Goal: Information Seeking & Learning: Learn about a topic

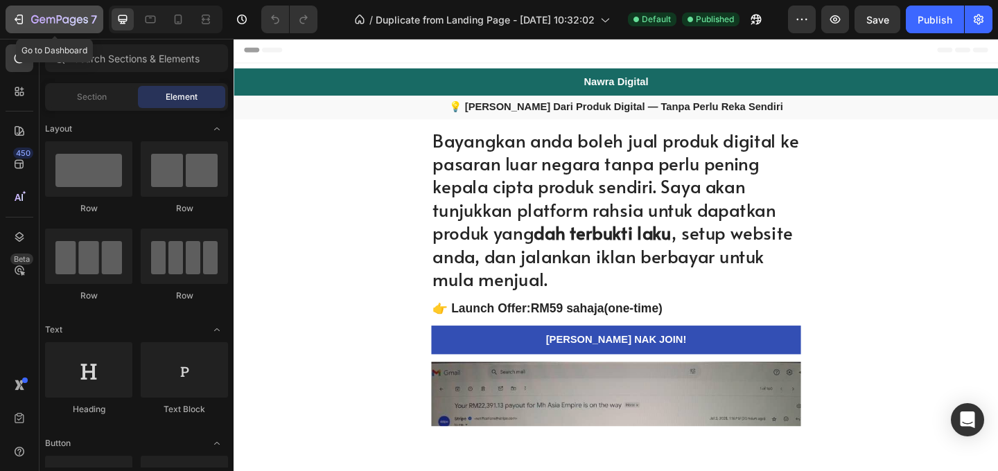
click at [58, 21] on icon "button" at bounding box center [59, 21] width 57 height 12
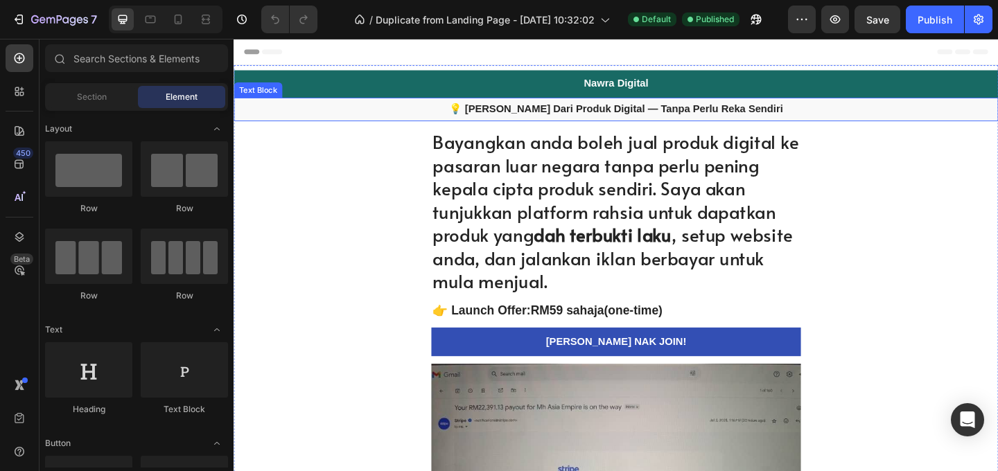
click at [669, 106] on div "💡 [PERSON_NAME] Dari Produk Digital — Tanpa Perlu Reka Sendiri" at bounding box center [650, 116] width 832 height 26
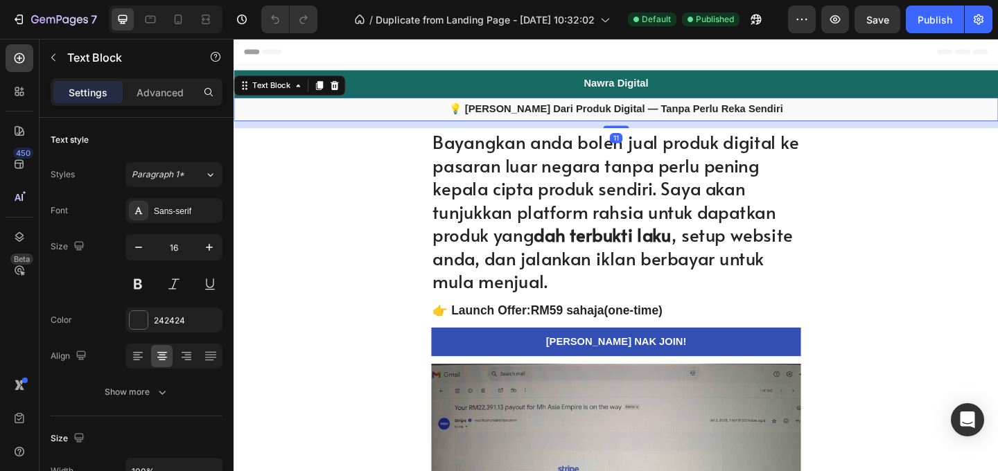
click at [668, 110] on strong "💡 [PERSON_NAME] Dari Produk Digital — Tanpa Perlu Reka Sendiri" at bounding box center [649, 115] width 363 height 12
click at [788, 112] on strong "💡 [PERSON_NAME] Dari Produk Digital — Tanpa Perlu Reka Sendiri" at bounding box center [649, 115] width 363 height 12
click at [810, 114] on strong "💡 [PERSON_NAME] Dari Produk Digital — Tanpa Perlu Reka Sendiri" at bounding box center [649, 115] width 363 height 12
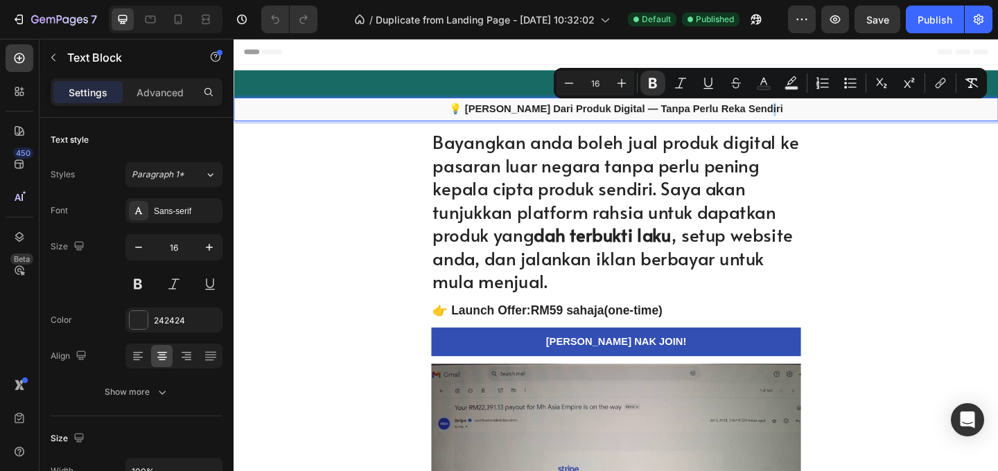
click at [813, 114] on p "💡 [PERSON_NAME] Dari Produk Digital — Tanpa Perlu Reka Sendiri" at bounding box center [649, 115] width 829 height 15
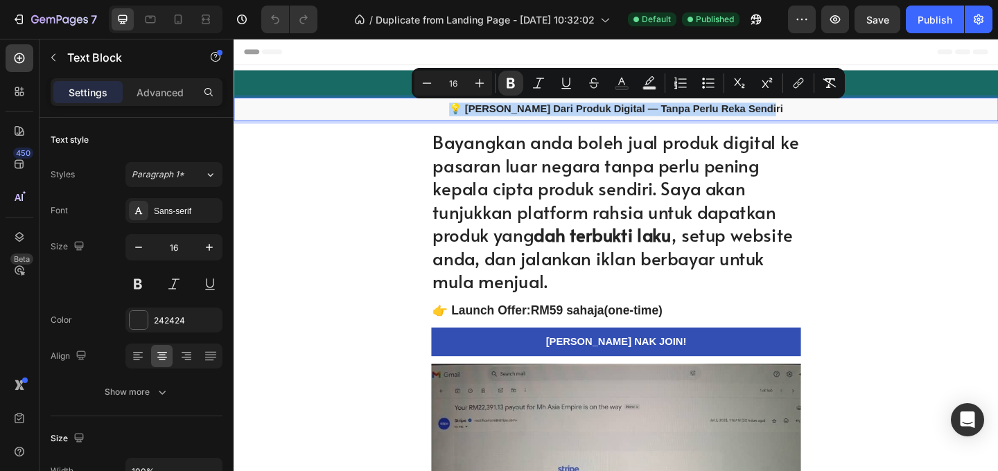
drag, startPoint x: 813, startPoint y: 114, endPoint x: 477, endPoint y: 117, distance: 336.2
click at [477, 117] on p "💡 [PERSON_NAME] Dari Produk Digital — Tanpa Perlu Reka Sendiri" at bounding box center [649, 115] width 829 height 15
copy strong "💡 [PERSON_NAME] Dari Produk Digital — Tanpa Perlu Reka Sendiri"
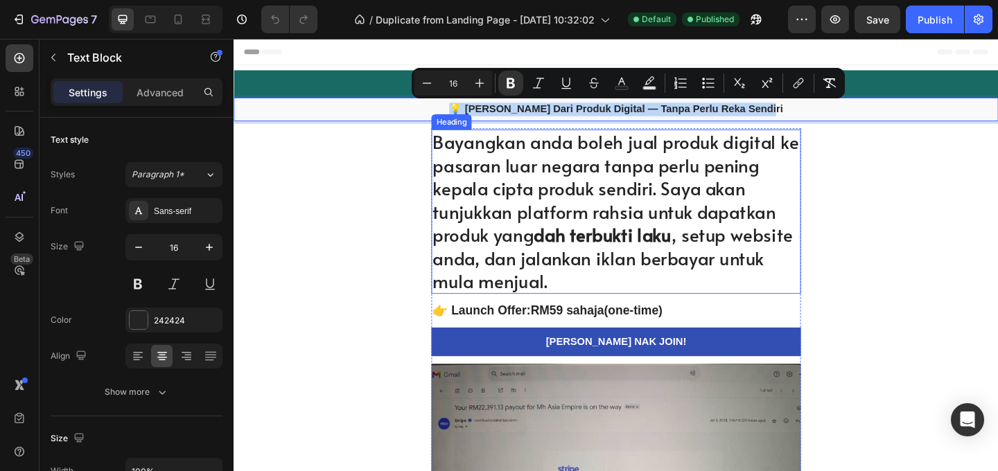
click at [611, 294] on h1 "Bayangkan anda boleh jual produk digital ke pasaran luar negara tanpa perlu pen…" at bounding box center [650, 227] width 402 height 180
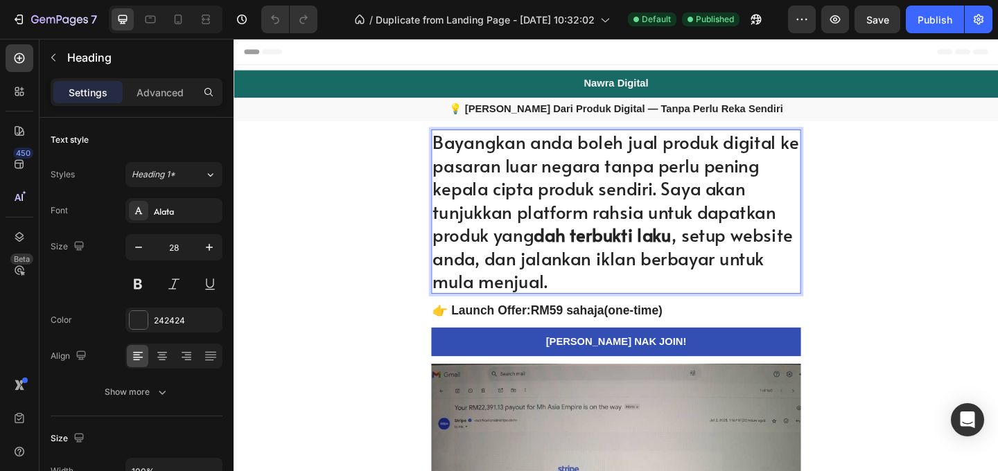
click at [573, 306] on h1 "Bayangkan anda boleh jual produk digital ke pasaran luar negara tanpa perlu pen…" at bounding box center [650, 227] width 402 height 180
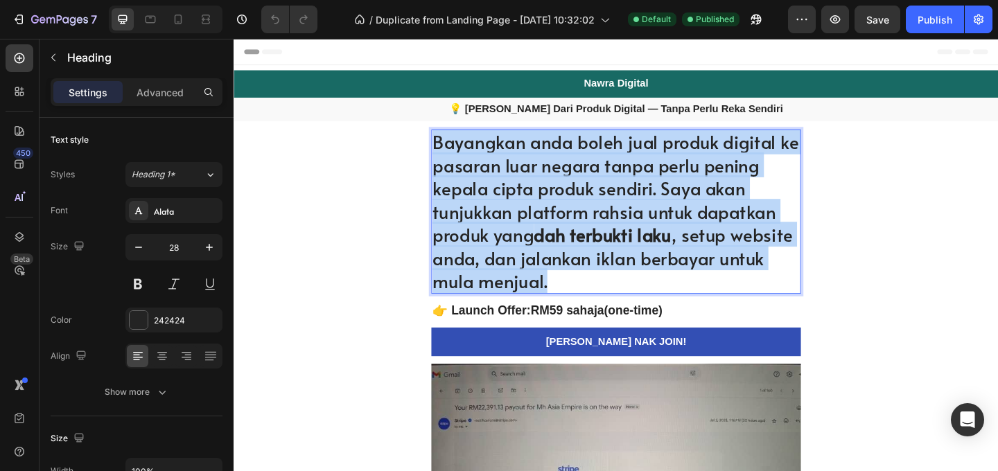
drag, startPoint x: 573, startPoint y: 306, endPoint x: 450, endPoint y: 161, distance: 190.3
click at [450, 161] on p "Bayangkan anda boleh jual produk digital ke pasaran luar negara tanpa perlu pen…" at bounding box center [649, 227] width 399 height 177
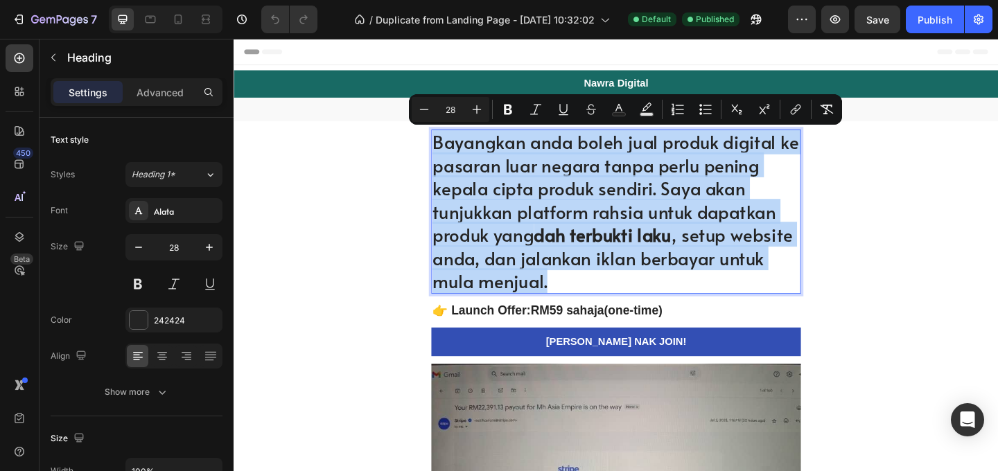
copy p "Bayangkan anda boleh jual produk digital ke pasaran luar negara tanpa perlu pen…"
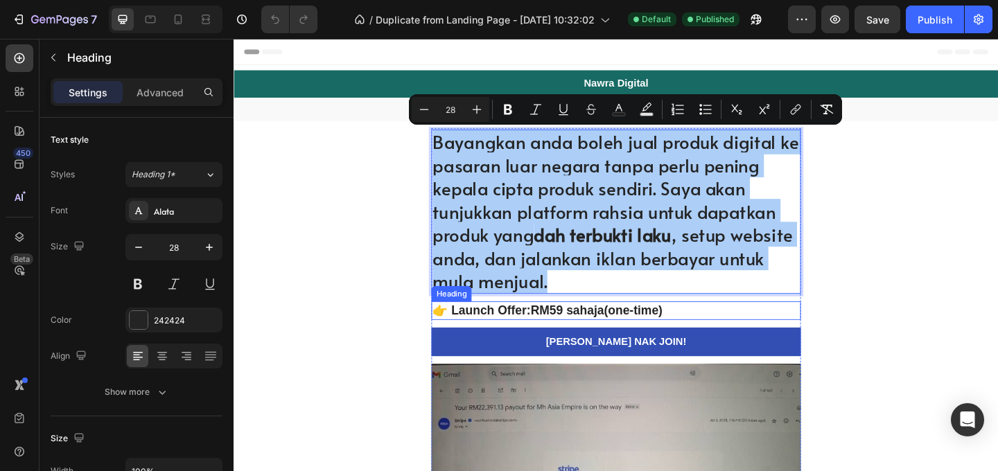
click at [693, 334] on h2 "👉 Launch Offer: RM59 sahaja (one-time)" at bounding box center [650, 334] width 402 height 20
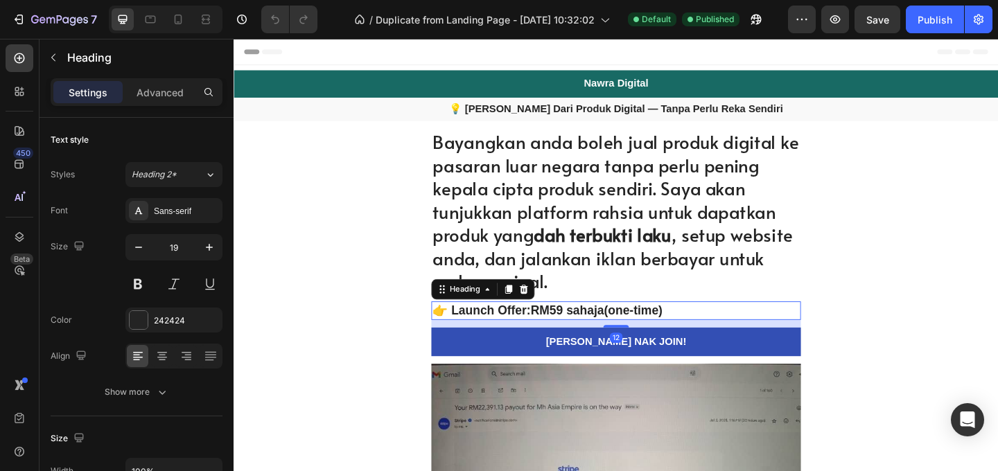
click at [695, 334] on h2 "👉 Launch Offer: RM59 sahaja (one-time)" at bounding box center [650, 334] width 402 height 20
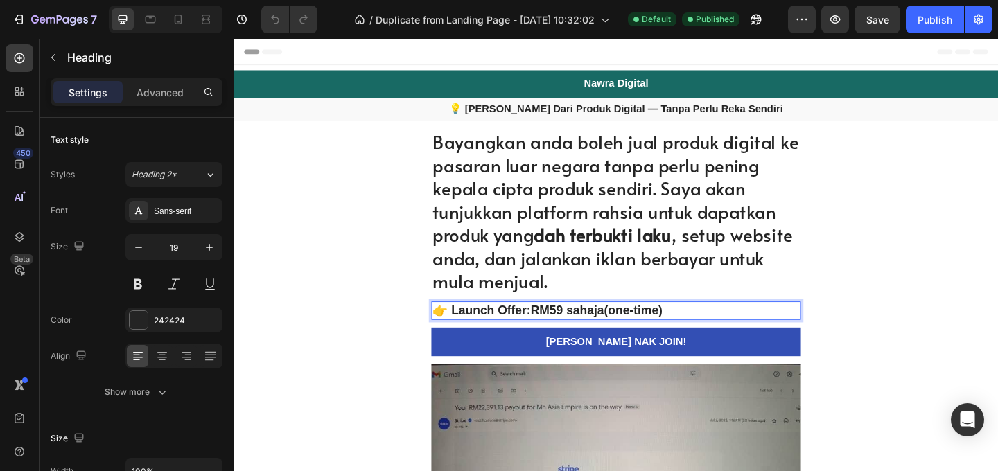
click at [705, 336] on p "👉 Launch Offer: RM59 sahaja (one-time)" at bounding box center [649, 334] width 399 height 17
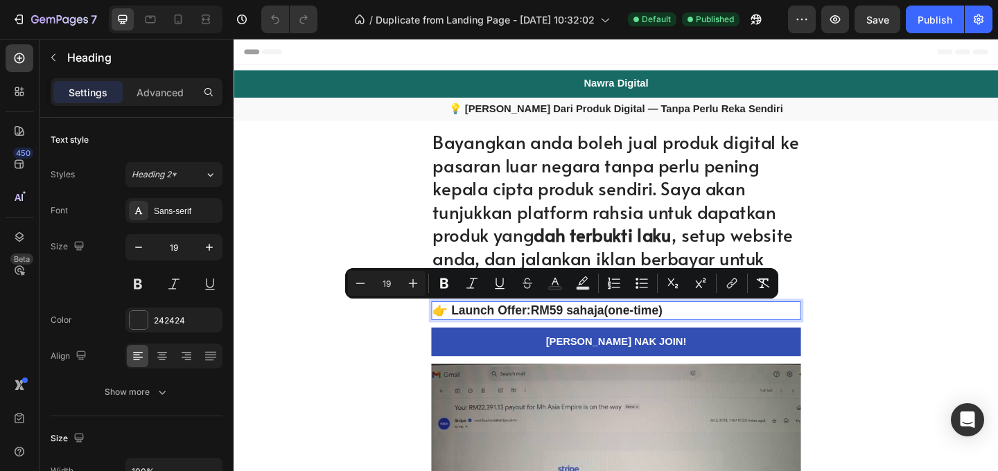
drag, startPoint x: 706, startPoint y: 336, endPoint x: 445, endPoint y: 331, distance: 260.7
click at [450, 331] on p "👉 Launch Offer: RM59 sahaja (one-time)" at bounding box center [649, 334] width 399 height 17
copy p "👉 Launch Offer: RM59 sahaja (one-time)"
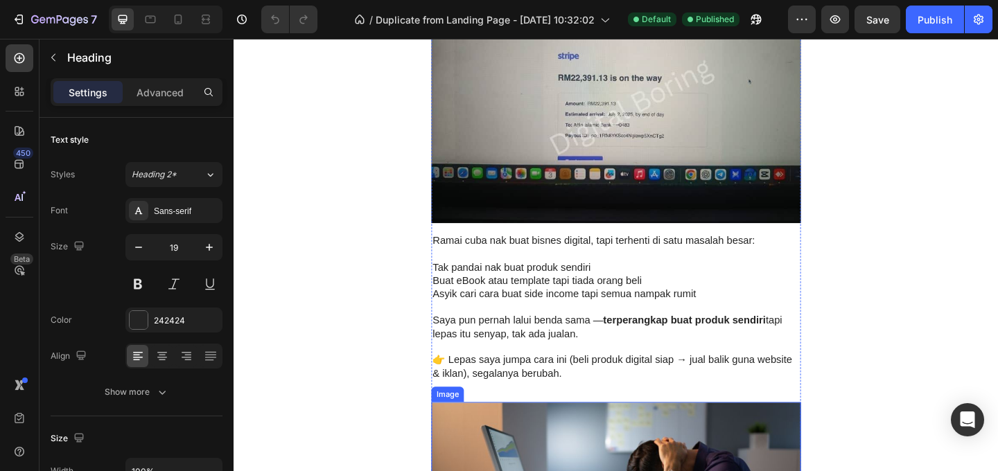
scroll to position [496, 0]
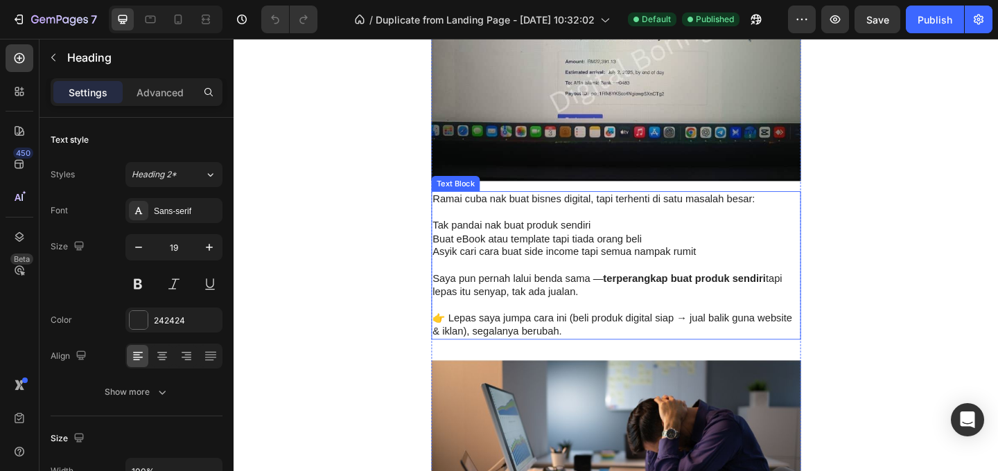
click at [563, 347] on p "👉 Lepas saya jumpa cara ini (beli produk digital siap → jual balik guna website…" at bounding box center [649, 350] width 399 height 29
click at [577, 358] on p "👉 Lepas saya jumpa cara ini (beli produk digital siap → jual balik guna website…" at bounding box center [649, 350] width 399 height 29
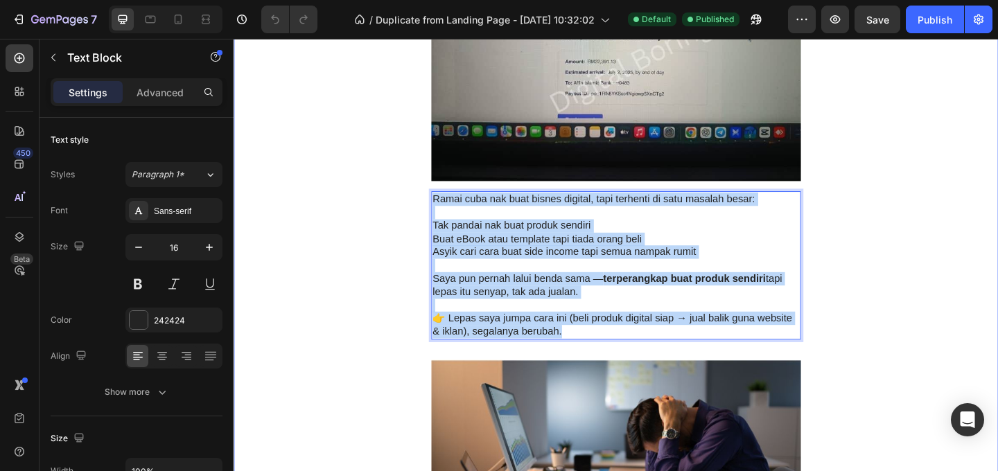
drag, startPoint x: 577, startPoint y: 356, endPoint x: 446, endPoint y: 214, distance: 193.8
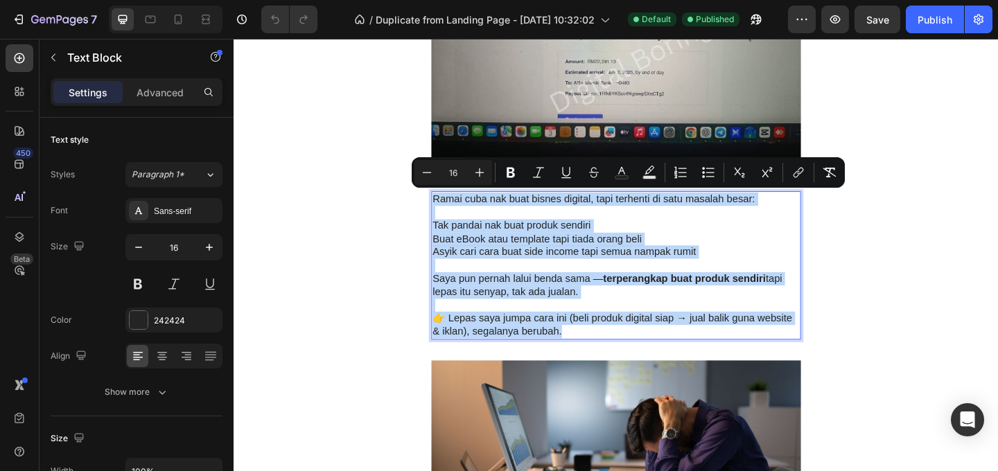
copy div "Ramai cuba nak buat bisnes digital, tapi terhenti di satu masalah besar: Tak pa…"
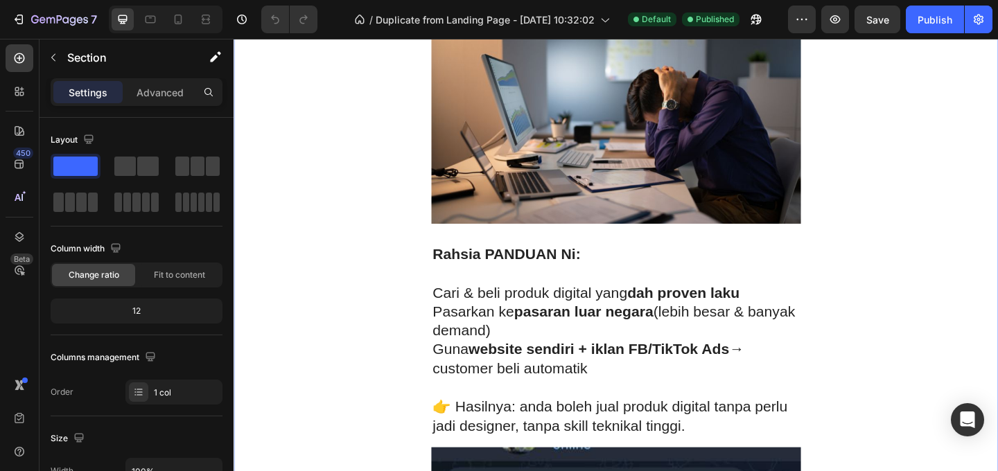
scroll to position [858, 0]
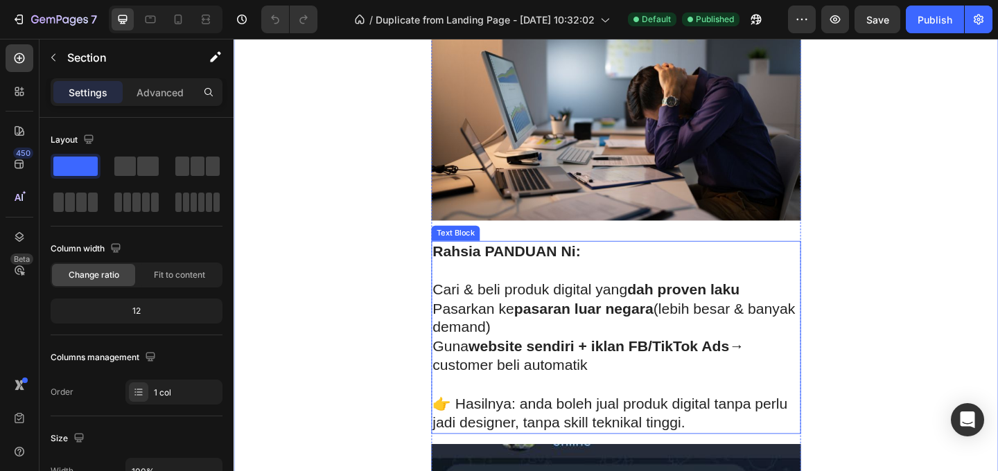
click at [733, 313] on strong "dah proven laku" at bounding box center [723, 311] width 122 height 18
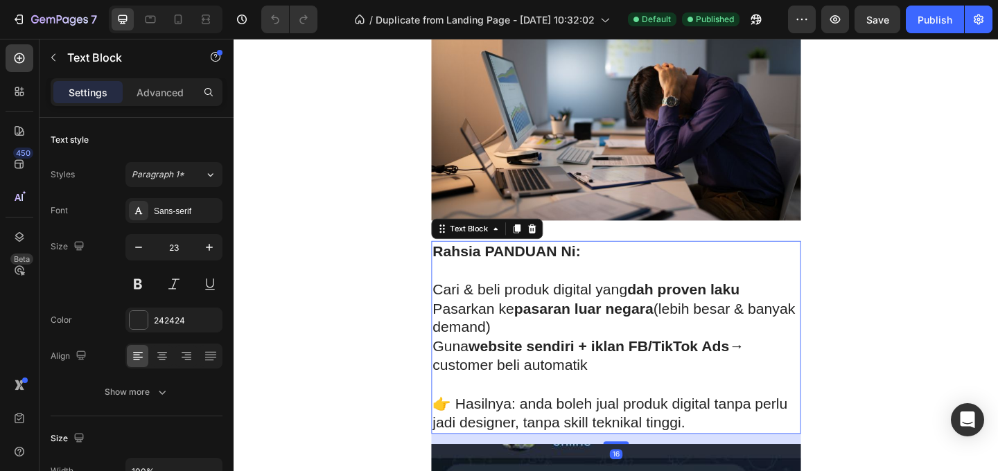
click at [763, 460] on p "👉 Hasilnya: anda boleh jual produk digital tanpa perlu jadi designer, tanpa ski…" at bounding box center [649, 447] width 399 height 42
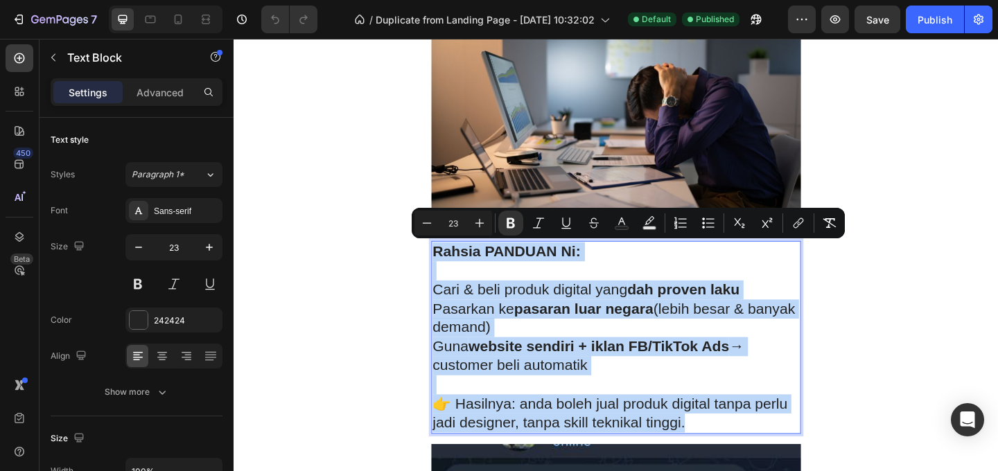
drag, startPoint x: 738, startPoint y: 461, endPoint x: 446, endPoint y: 275, distance: 346.0
click at [449, 275] on div "Rahsia PANDUAN Ni: Cari & beli produk digital yang dah proven laku Pasarkan ke …" at bounding box center [650, 364] width 402 height 210
copy div "Rahsia PANDUAN Ni: Cari & beli produk digital yang dah proven laku Pasarkan ke …"
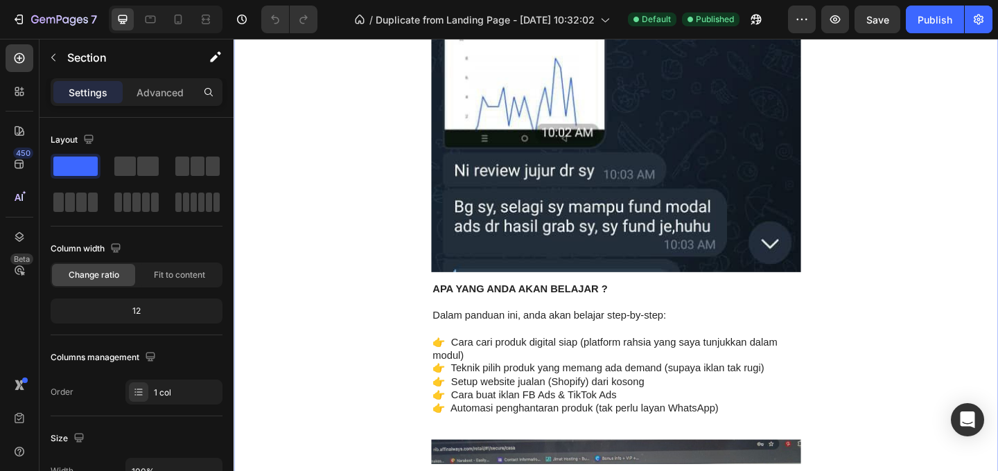
scroll to position [1881, 0]
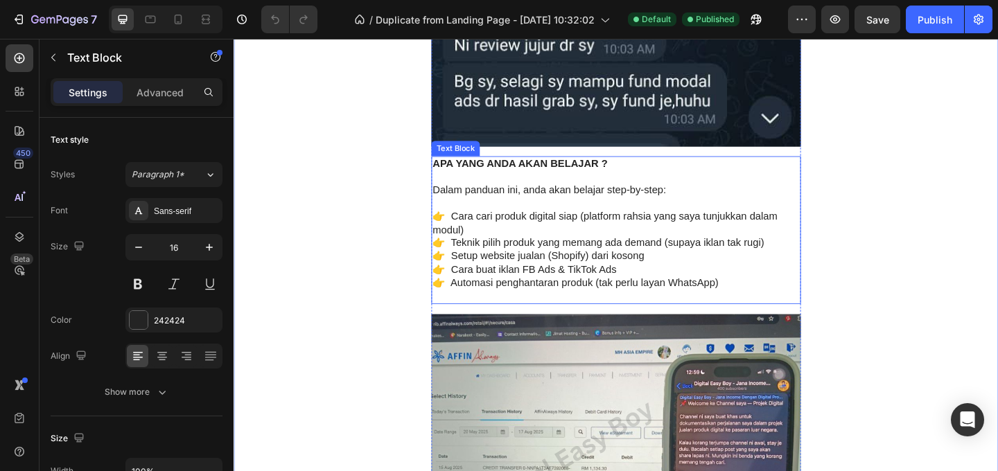
click at [737, 244] on p "👉 Cara cari produk digital siap (platform rahsia yang saya tunjukkan dalam modu…" at bounding box center [649, 239] width 399 height 29
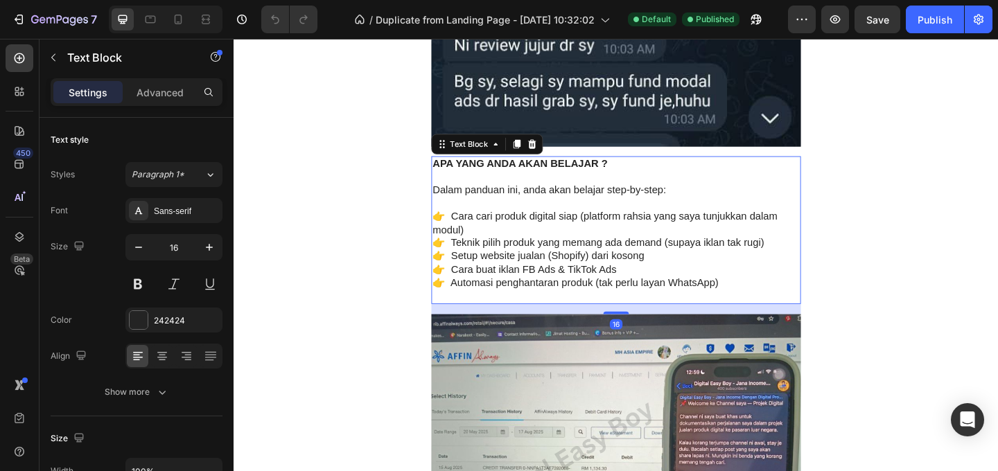
click at [760, 267] on p "👉 Teknik pilih produk yang memang ada demand (supaya iklan tak rugi)" at bounding box center [649, 261] width 399 height 15
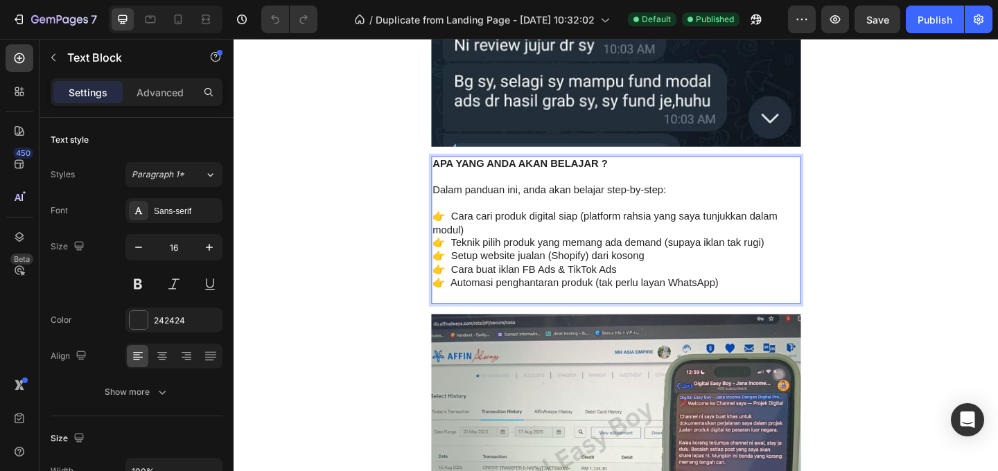
click at [765, 299] on p "👉 Automasi penghantaran produk (tak perlu layan WhatsApp)" at bounding box center [649, 304] width 399 height 15
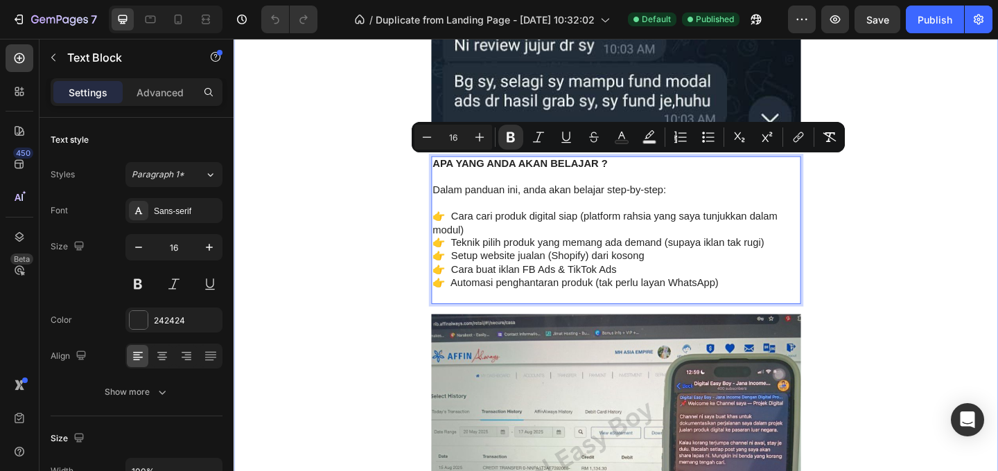
drag, startPoint x: 765, startPoint y: 304, endPoint x: 434, endPoint y: 177, distance: 354.8
copy div "APA YANG ANDA AKAN BELAJAR ? Dalam panduan ini, anda akan belajar step-by-step:…"
click at [832, 146] on button "Remove Format" at bounding box center [829, 137] width 25 height 25
click at [273, 28] on button "Undo/Redo" at bounding box center [275, 20] width 28 height 28
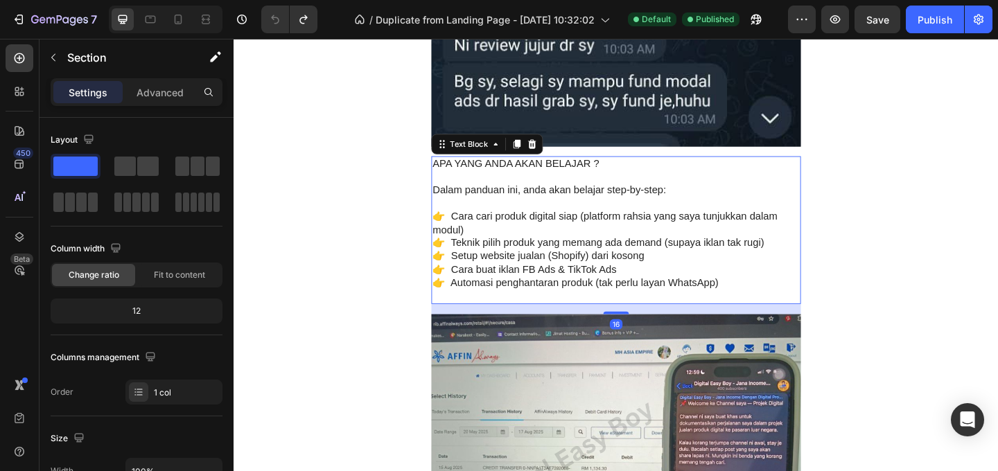
click at [753, 265] on p "👉 Teknik pilih produk yang memang ada demand (supaya iklan tak rugi)" at bounding box center [649, 261] width 399 height 15
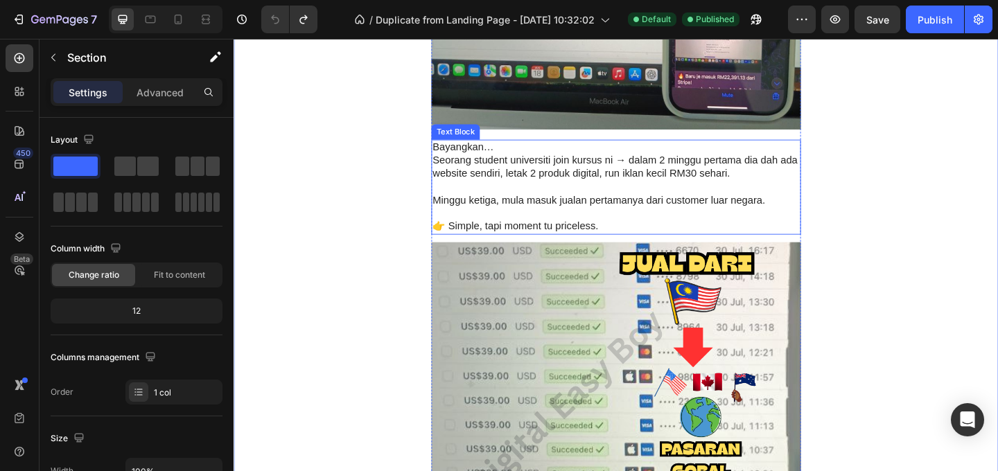
scroll to position [2301, 0]
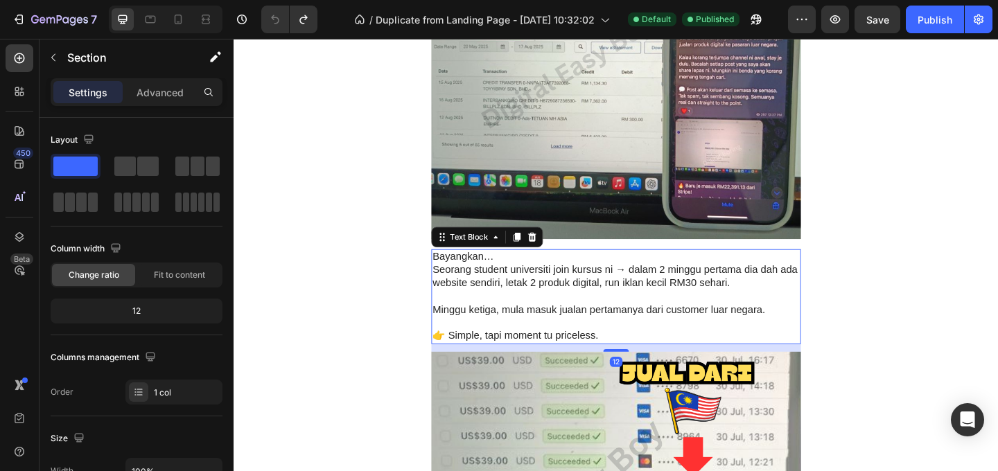
click at [713, 324] on p at bounding box center [649, 319] width 399 height 15
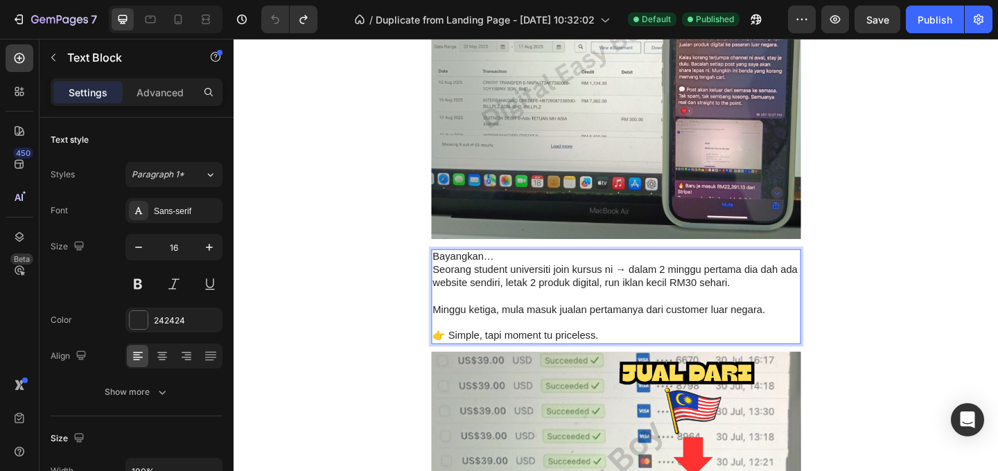
click at [636, 358] on p "👉 Simple, tapi moment tu priceless." at bounding box center [649, 362] width 399 height 15
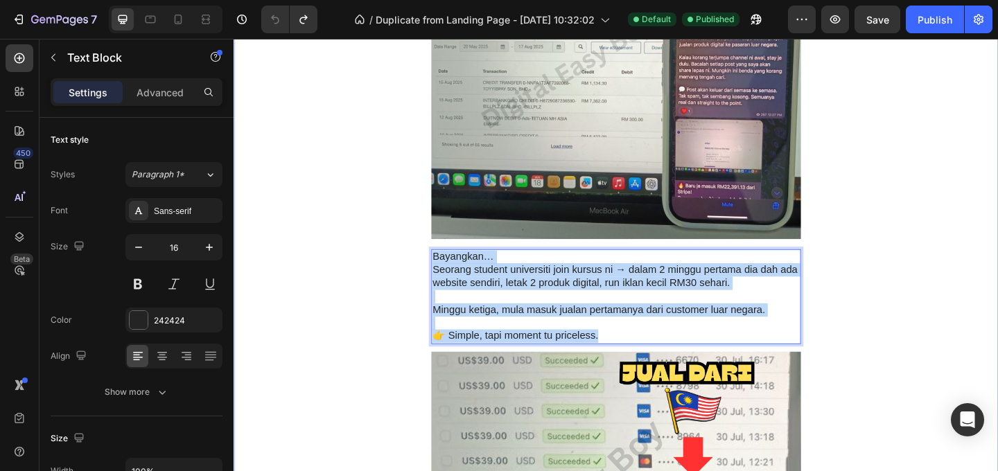
drag, startPoint x: 631, startPoint y: 362, endPoint x: 442, endPoint y: 269, distance: 210.8
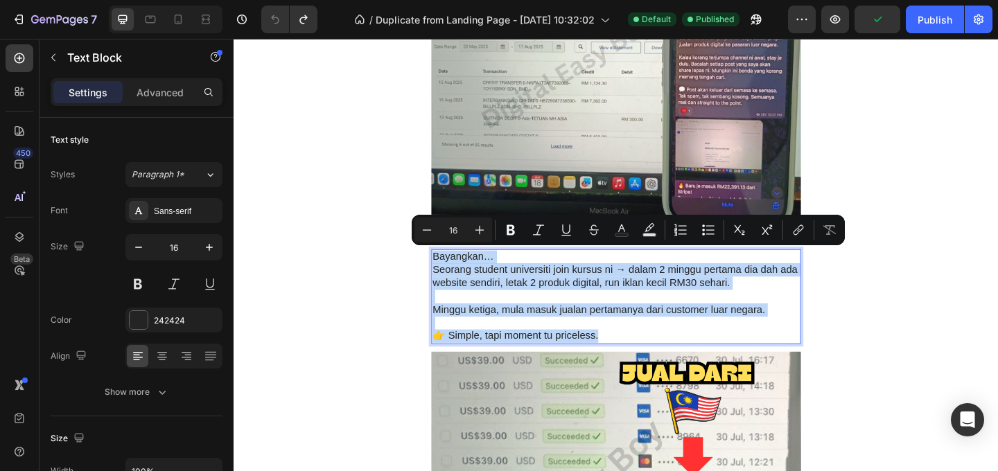
copy div "Bayangkan… Seorang student universiti join kursus ni → dalam 2 minggu pertama d…"
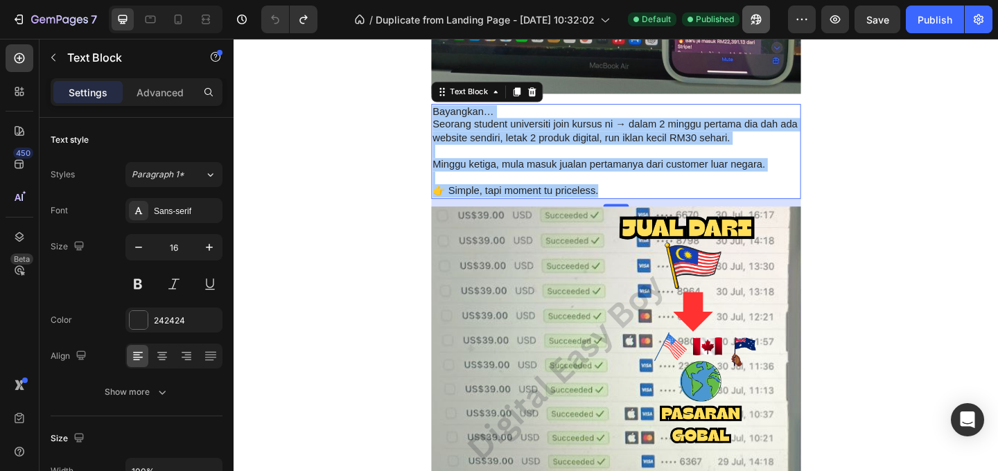
scroll to position [2460, 0]
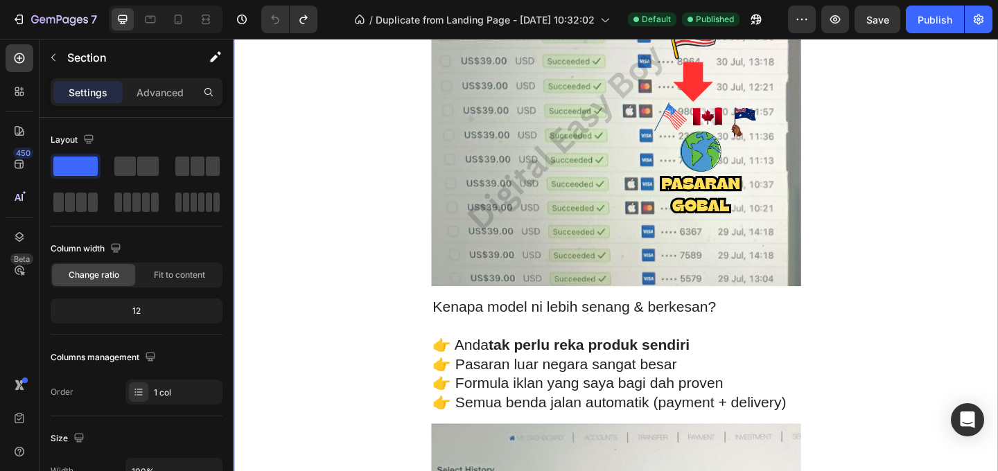
scroll to position [2760, 0]
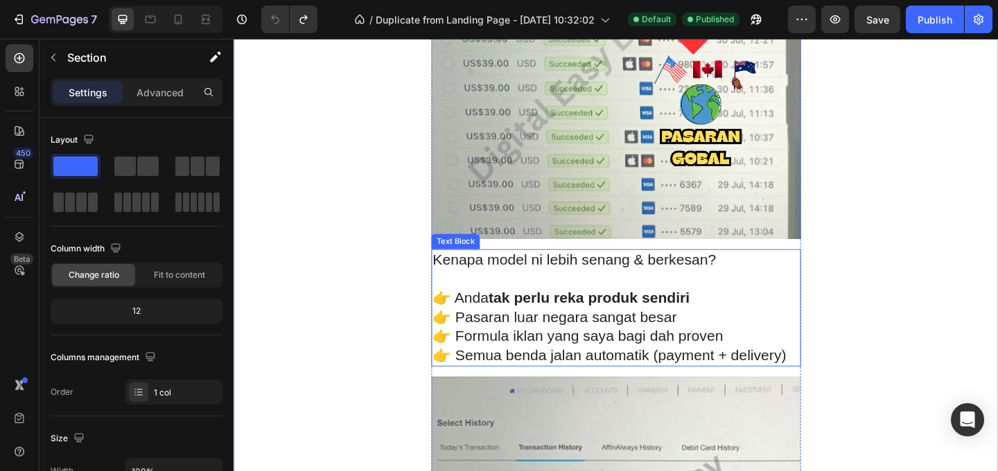
click at [724, 324] on strong "tak perlu reka produk sendiri" at bounding box center [620, 320] width 219 height 18
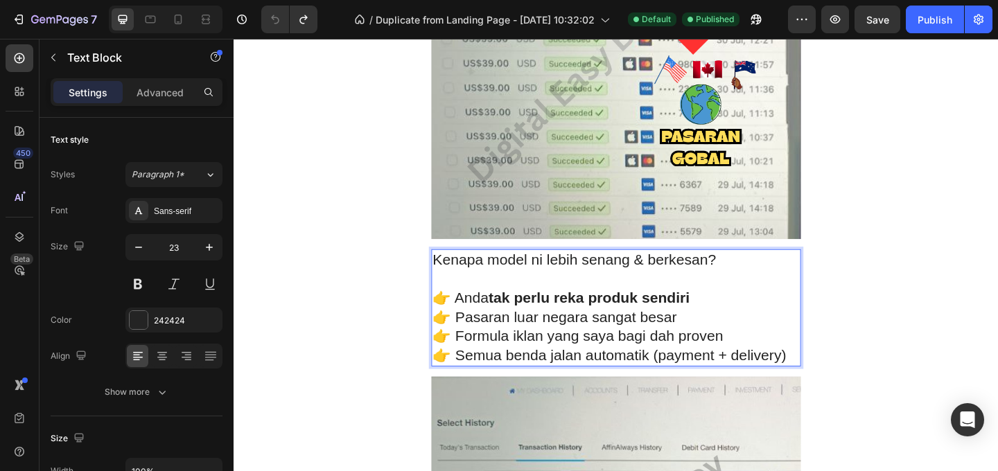
click at [797, 357] on p "👉 Formula iklan yang saya bagi dah proven" at bounding box center [649, 362] width 399 height 21
click at [823, 382] on p "👉 Semua benda jalan automatik (payment + delivery)" at bounding box center [649, 383] width 399 height 21
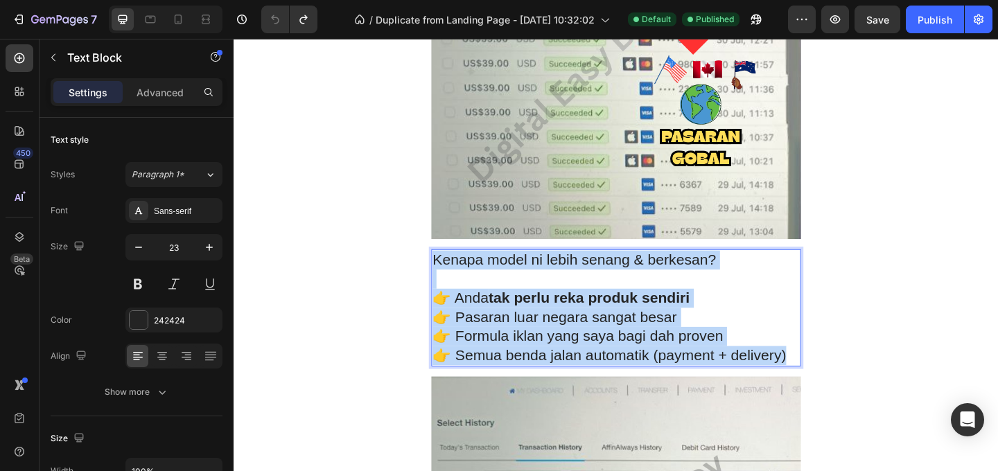
drag, startPoint x: 825, startPoint y: 384, endPoint x: 449, endPoint y: 280, distance: 390.5
click at [449, 280] on div "Kenapa model ni lebih senang & berkesan? 👉 Anda tak perlu reka produk sendiri 👉…" at bounding box center [650, 331] width 402 height 127
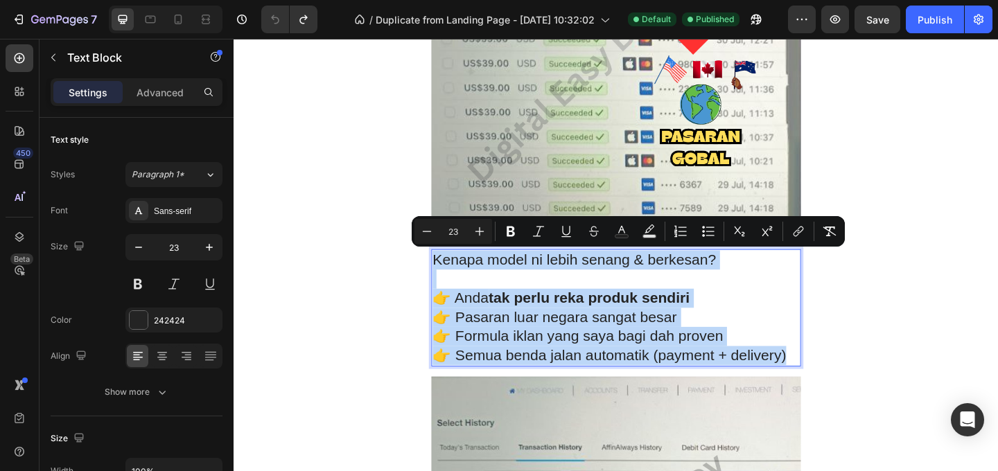
copy div "Kenapa model ni lebih senang & berkesan? 👉 Anda tak perlu reka produk sendiri 👉…"
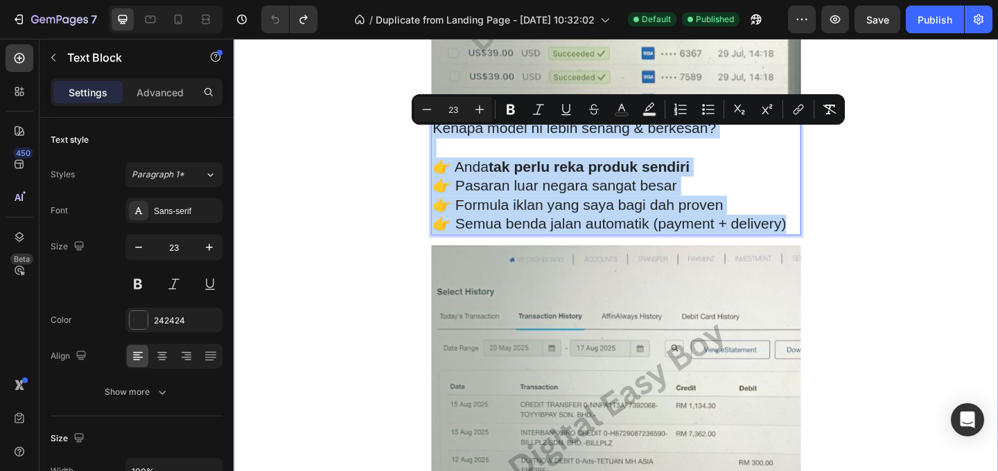
scroll to position [2891, 0]
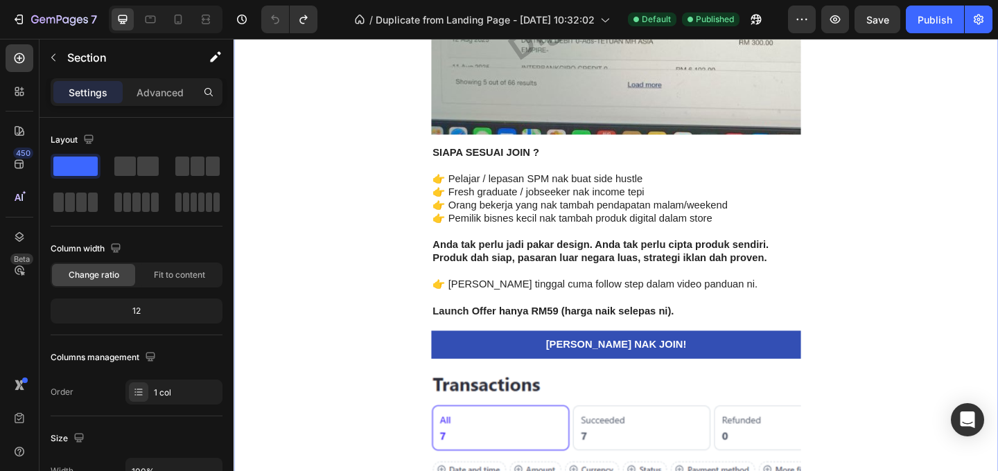
scroll to position [3420, 0]
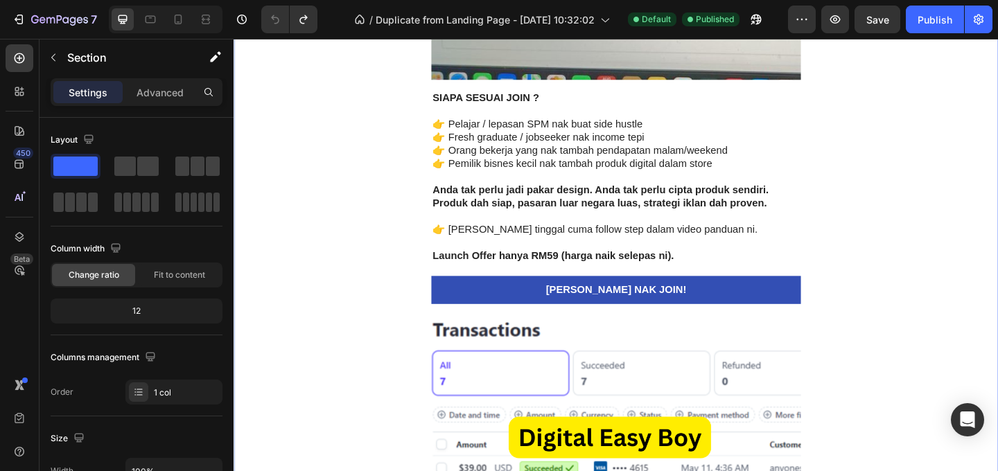
click at [738, 207] on strong "Anda tak perlu jadi pakar design. Anda tak perlu cipta produk sendiri." at bounding box center [633, 203] width 366 height 12
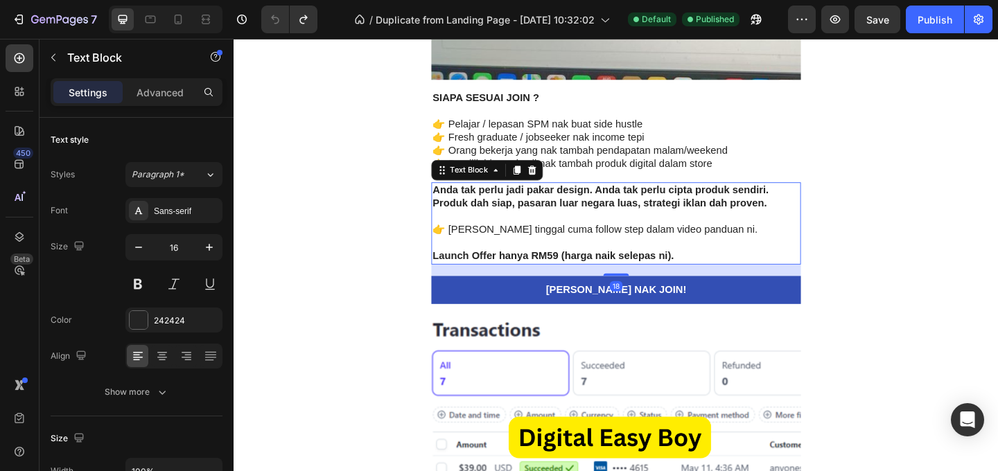
click at [730, 171] on p "👉 Pemilik bisnes kecil nak tambah produk digital dalam store" at bounding box center [649, 175] width 399 height 15
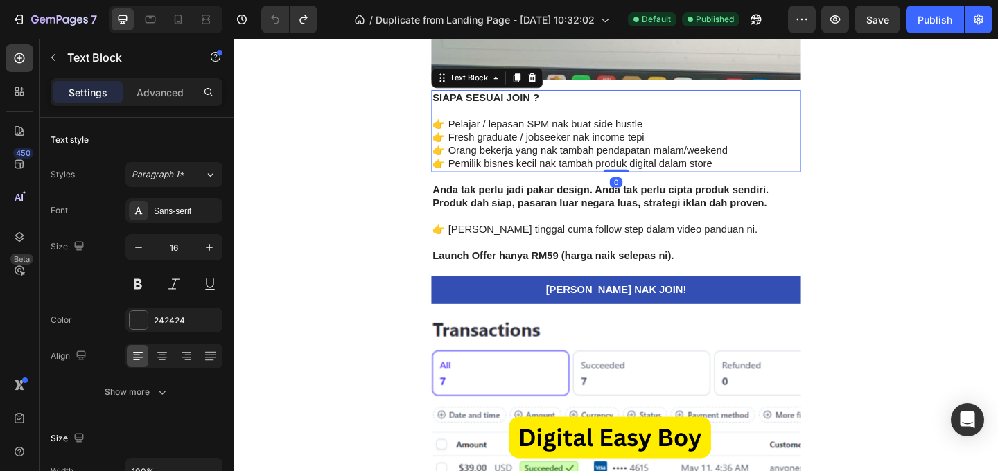
click at [765, 177] on p "👉 Pemilik bisnes kecil nak tambah produk digital dalam store" at bounding box center [649, 175] width 399 height 15
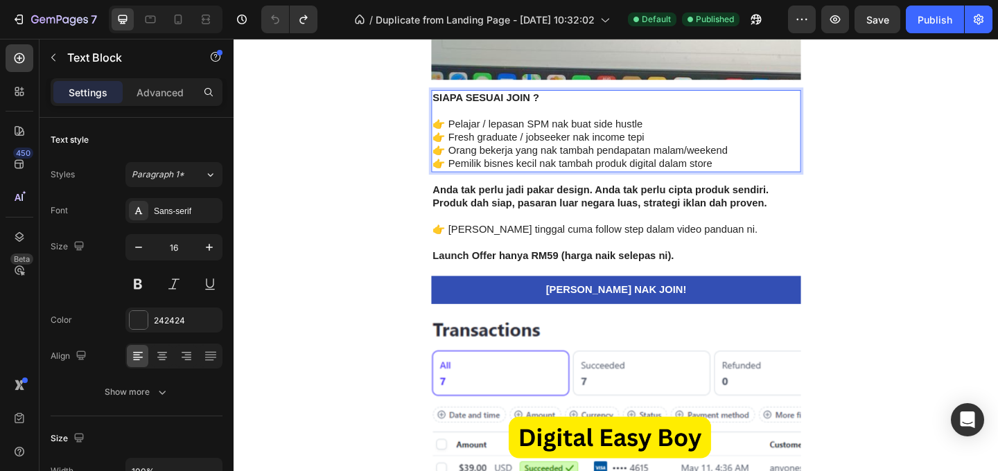
drag, startPoint x: 760, startPoint y: 175, endPoint x: 444, endPoint y: 103, distance: 324.1
click at [449, 103] on div "SIAPA SESUAI JOIN ? 👉 Pelajar / lepasan SPM nak buat side hustle 👉 Fresh gradua…" at bounding box center [650, 138] width 402 height 89
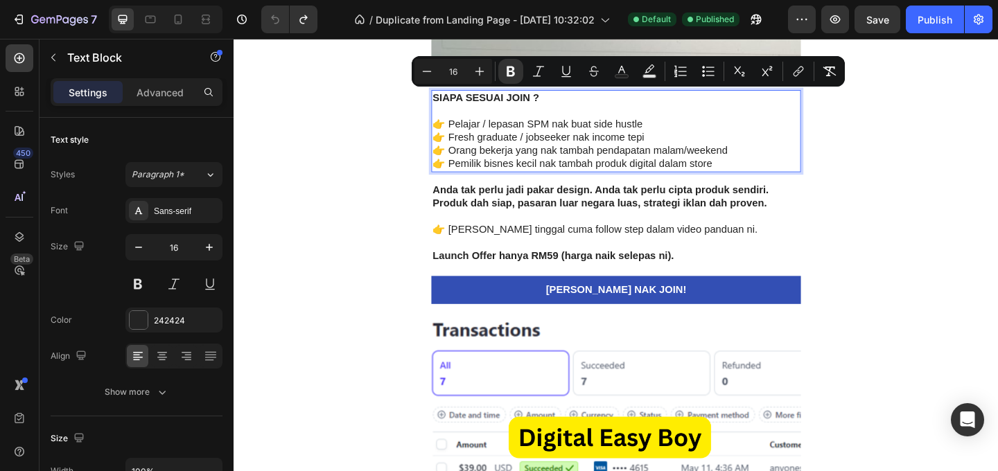
copy div "SIAPA SESUAI JOIN ? 👉 Pelajar / lepasan SPM nak buat side hustle 👉 Fresh gradua…"
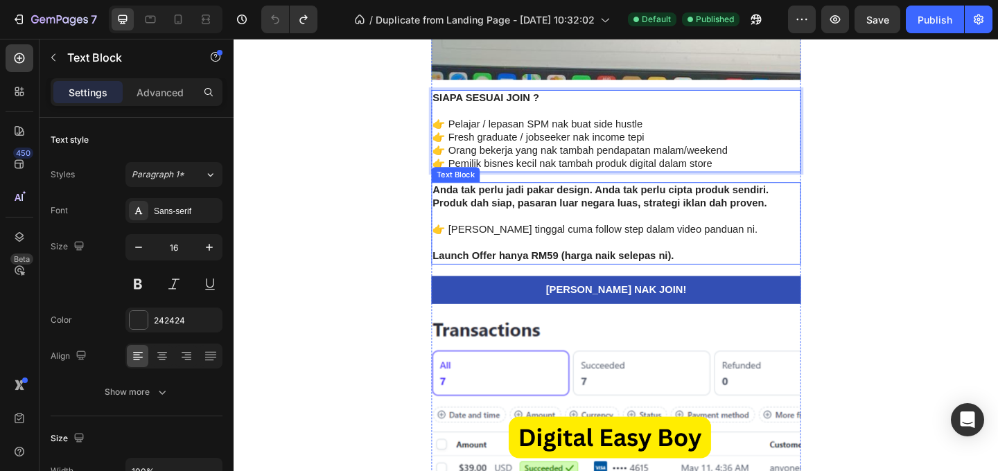
click at [736, 251] on p "👉 [PERSON_NAME] tinggal cuma follow step dalam video panduan ni." at bounding box center [649, 246] width 399 height 15
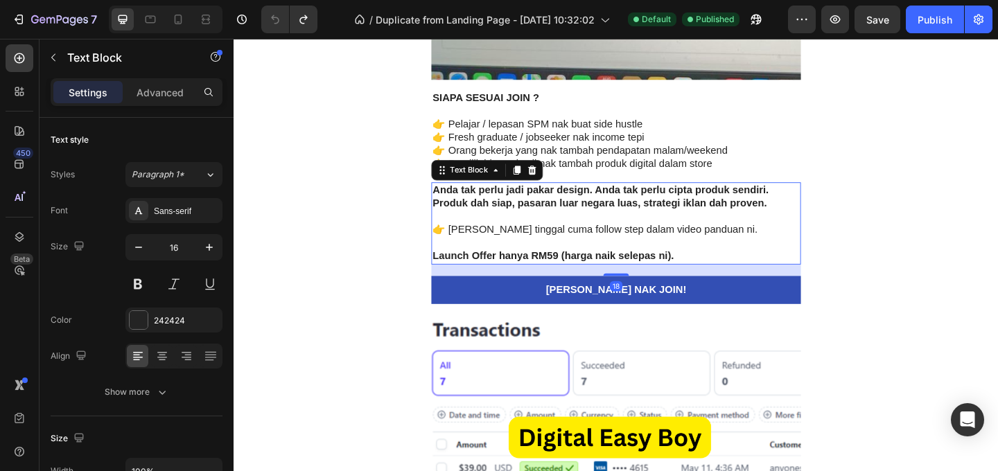
click at [772, 267] on p at bounding box center [649, 261] width 399 height 15
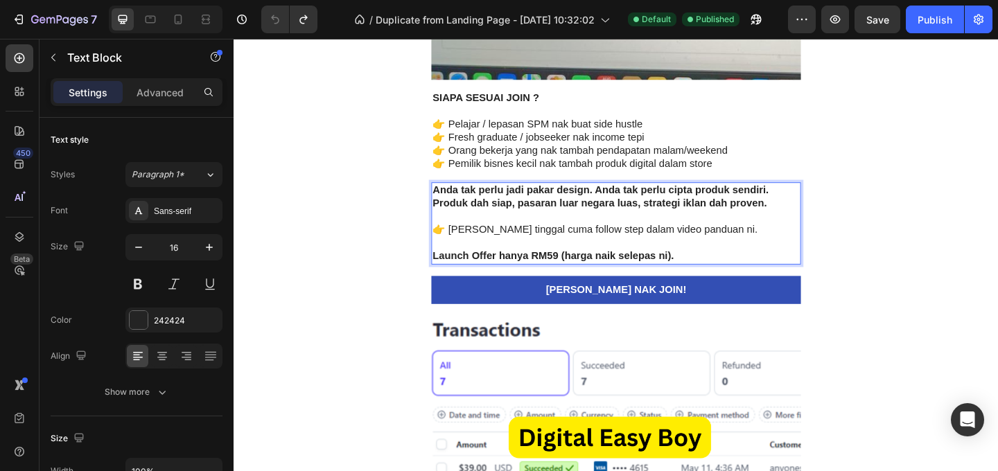
click at [723, 274] on p "Launch Offer hanya RM59 (harga naik selepas ni)." at bounding box center [649, 275] width 399 height 15
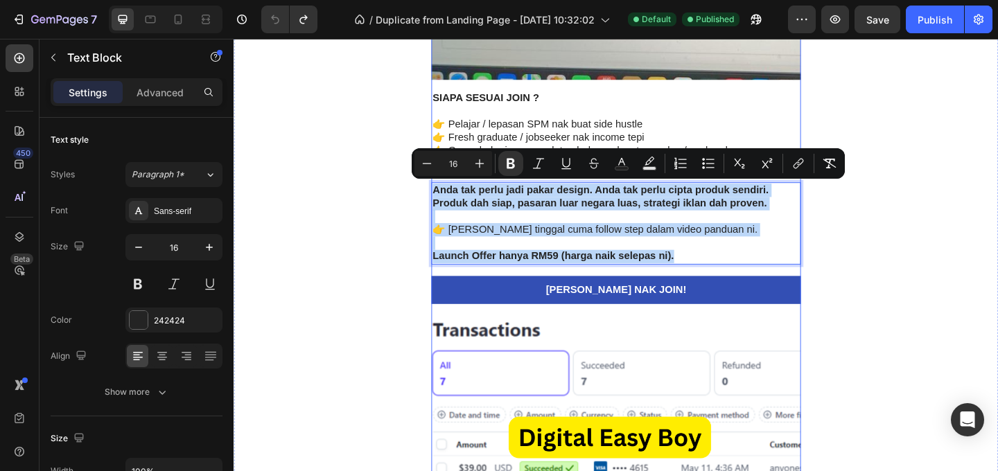
drag, startPoint x: 717, startPoint y: 275, endPoint x: 451, endPoint y: 191, distance: 279.8
copy div "Anda tak perlu jadi pakar design. Anda tak perlu cipta produk sendiri. Produk d…"
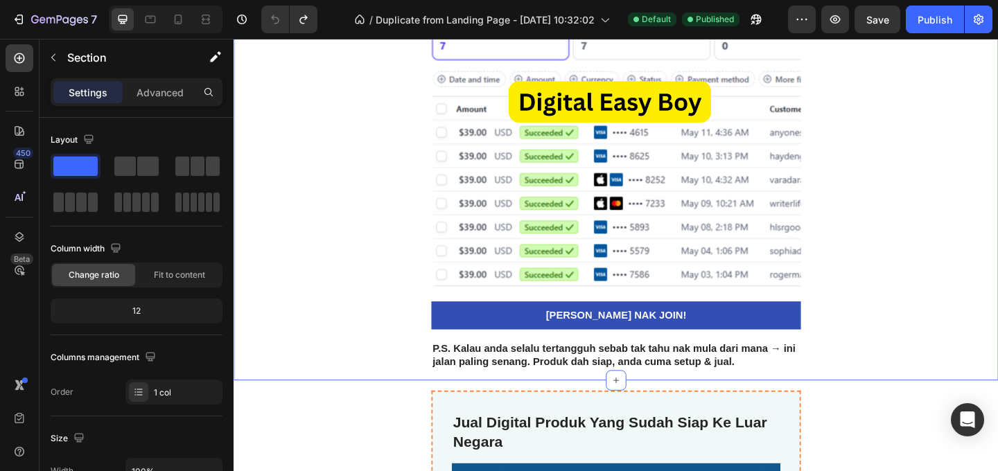
scroll to position [3860, 0]
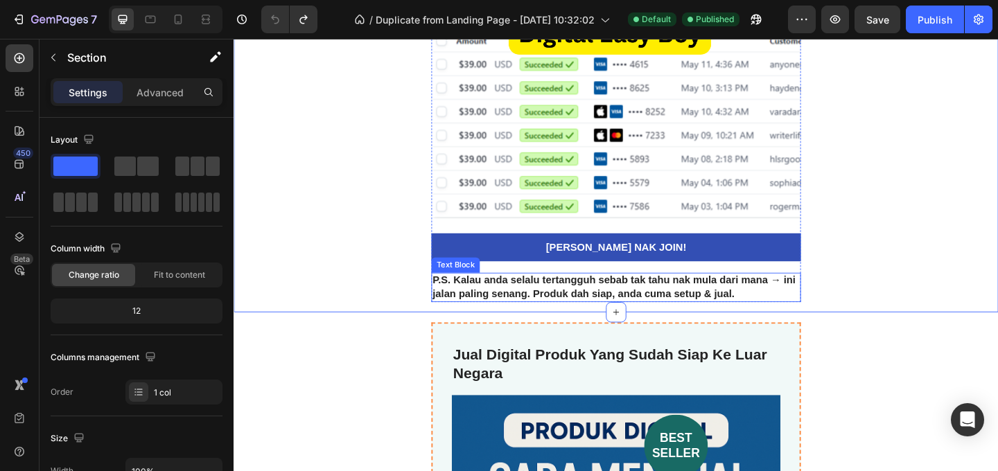
click at [745, 312] on strong "P.S. Kalau anda selalu tertangguh sebab tak tahu nak mula dari mana → ini jalan…" at bounding box center [647, 308] width 395 height 26
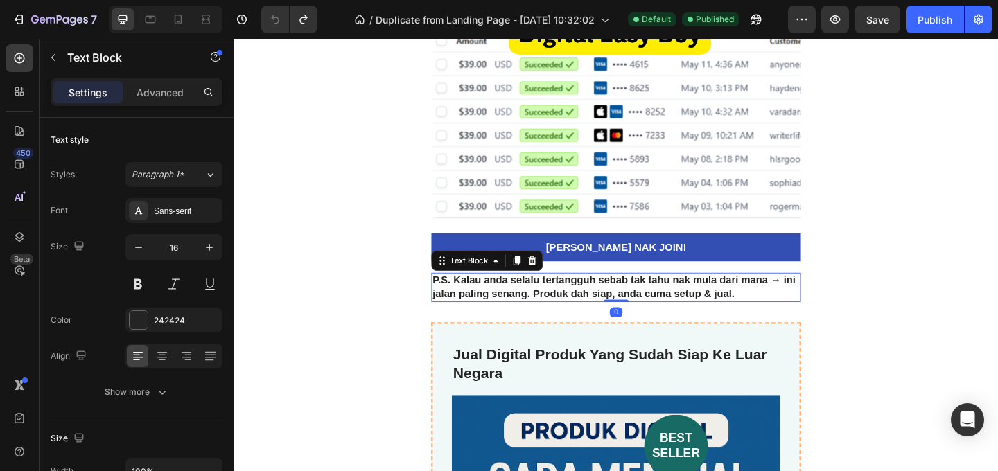
click at [776, 315] on p "P.S. Kalau anda selalu tertangguh sebab tak tahu nak mula dari mana → ini jalan…" at bounding box center [649, 309] width 399 height 29
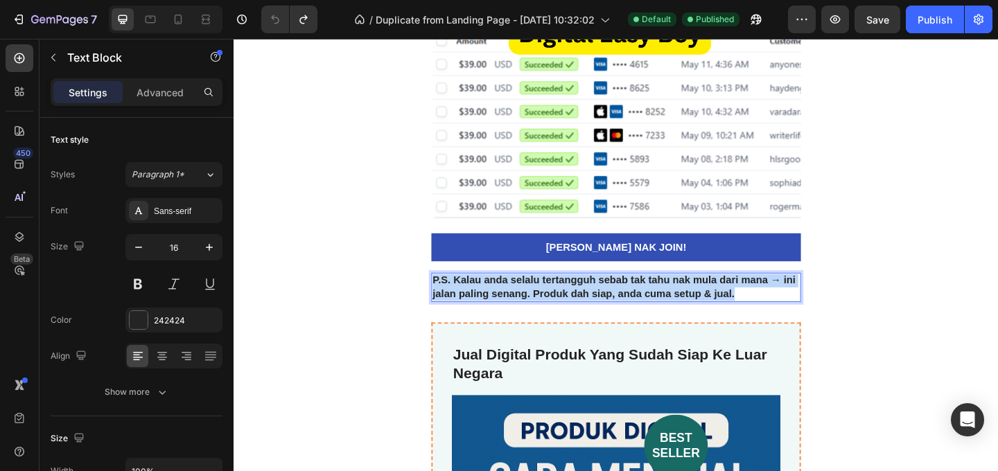
drag, startPoint x: 775, startPoint y: 317, endPoint x: 445, endPoint y: 304, distance: 330.2
click at [450, 304] on p "P.S. Kalau anda selalu tertangguh sebab tak tahu nak mula dari mana → ini jalan…" at bounding box center [649, 309] width 399 height 29
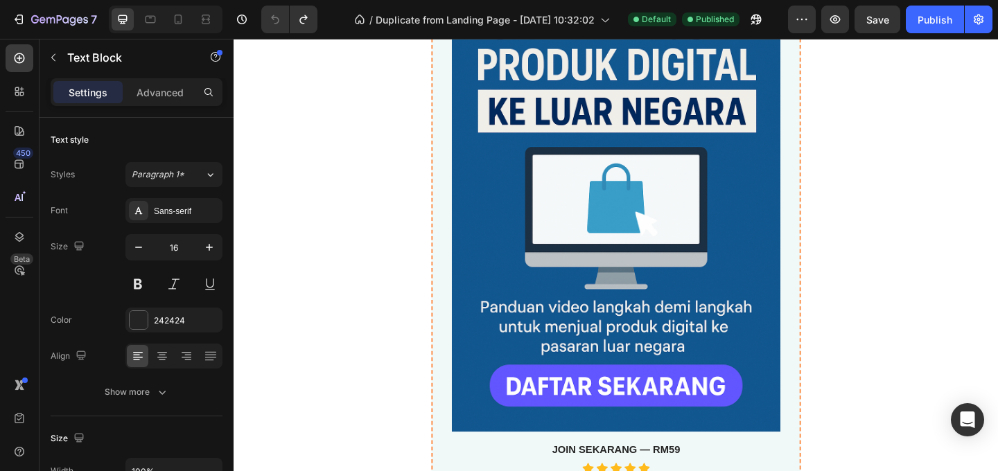
scroll to position [4467, 0]
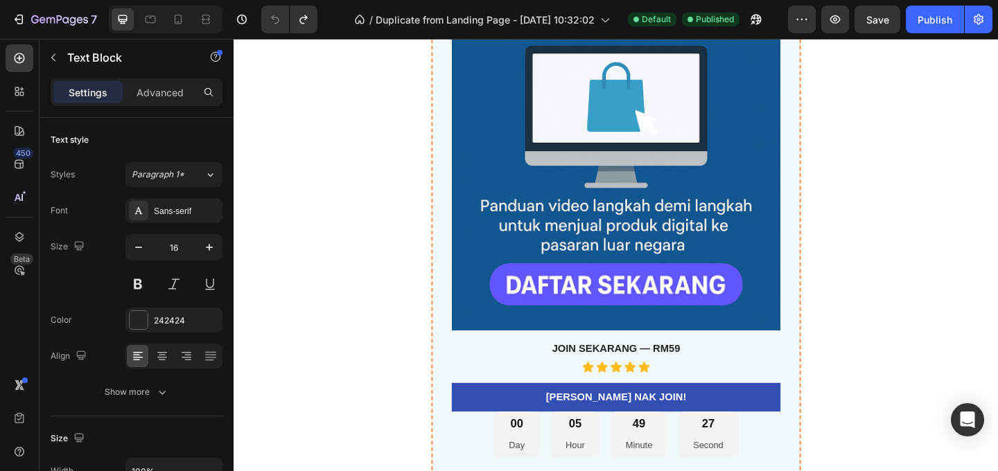
click at [702, 374] on strong "JOIN SEKARANG — RM59" at bounding box center [649, 375] width 139 height 12
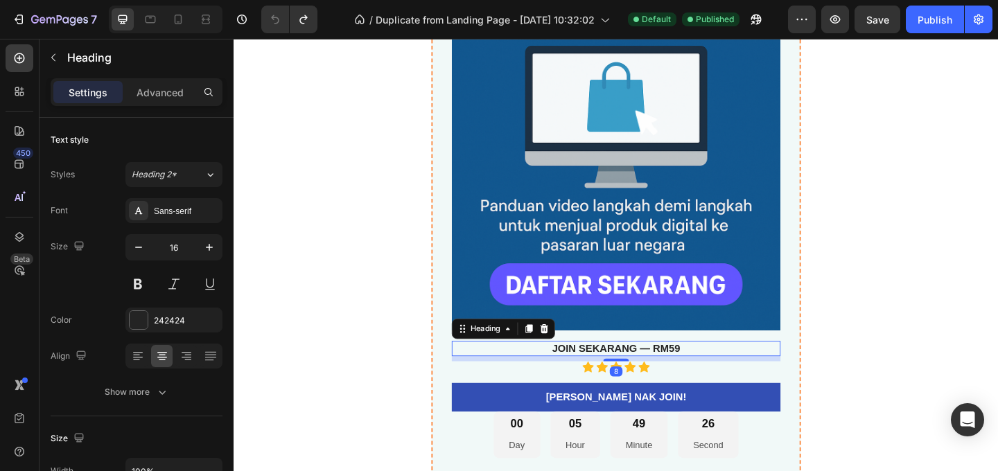
click at [718, 379] on h3 "JOIN SEKARANG — RM59" at bounding box center [650, 375] width 358 height 17
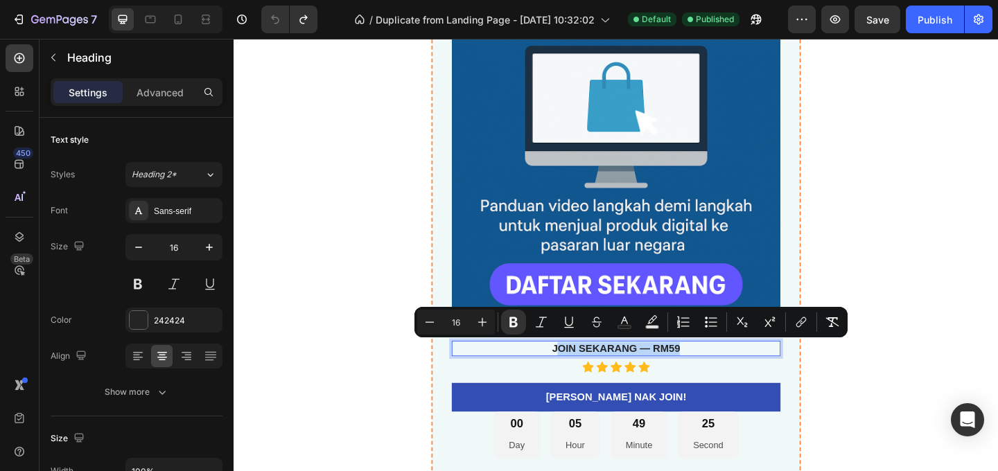
drag, startPoint x: 717, startPoint y: 376, endPoint x: 579, endPoint y: 377, distance: 138.6
click at [579, 377] on p "JOIN SEKARANG — RM59" at bounding box center [649, 376] width 355 height 15
click at [645, 373] on strong "JOIN SEKARANG — RM59" at bounding box center [649, 375] width 139 height 12
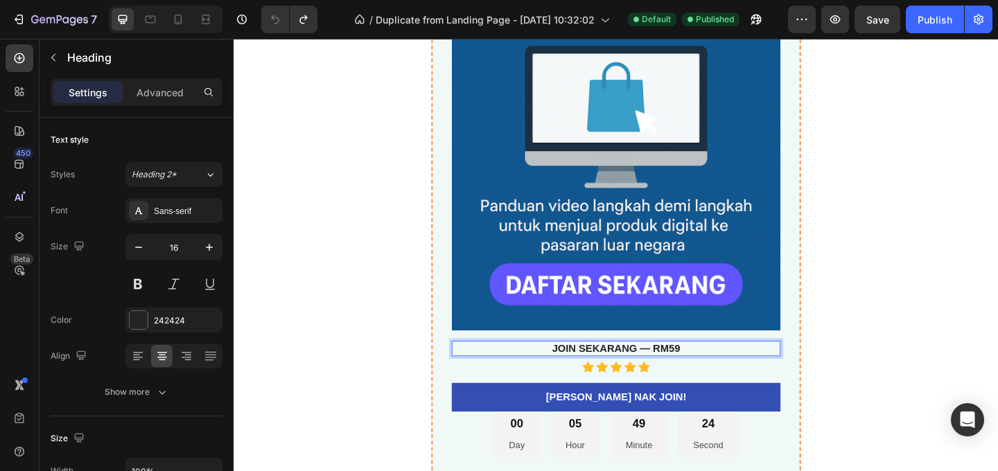
click at [731, 376] on p "JOIN SEKARANG — RM59" at bounding box center [649, 376] width 355 height 15
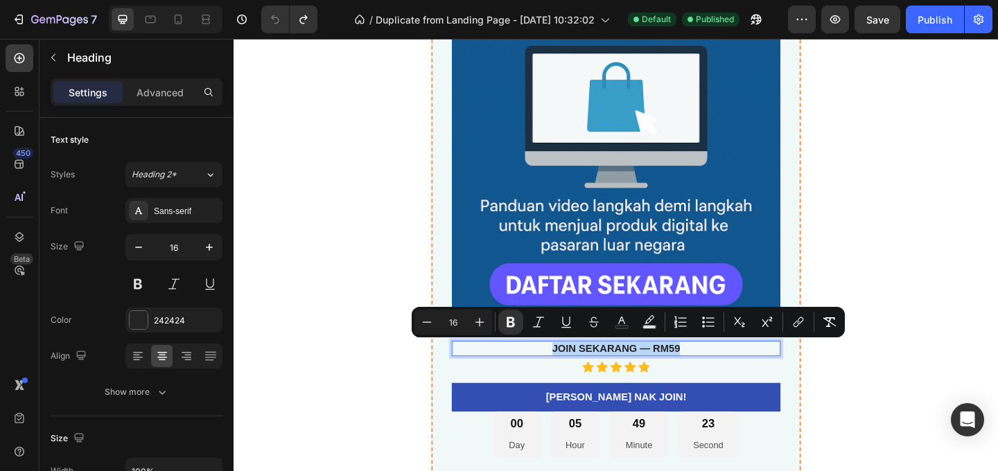
drag, startPoint x: 726, startPoint y: 376, endPoint x: 573, endPoint y: 377, distance: 152.5
click at [573, 377] on p "JOIN SEKARANG — RM59" at bounding box center [649, 376] width 355 height 15
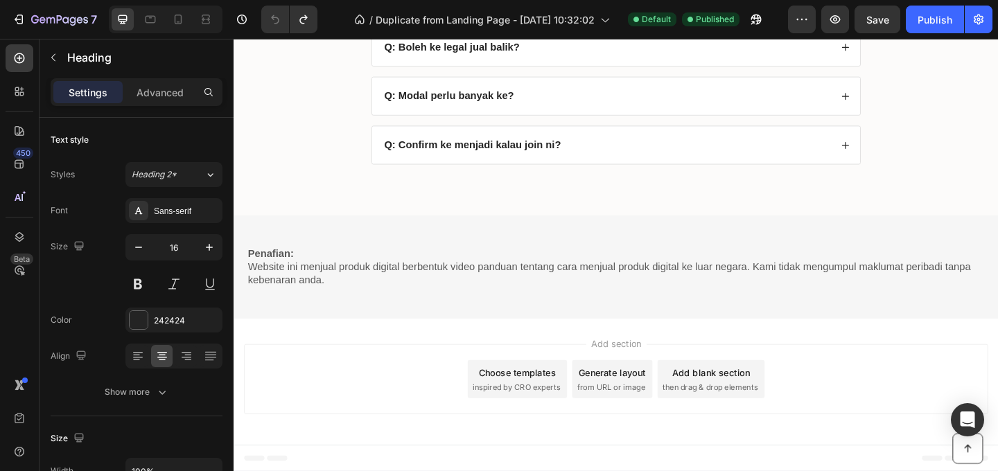
scroll to position [5567, 0]
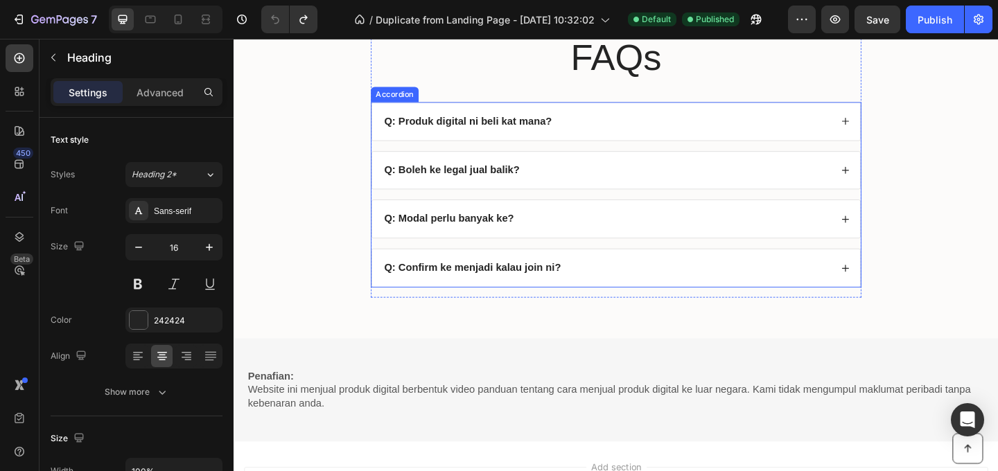
click at [600, 125] on div "Q: Produk digital ni beli kat mana?" at bounding box center [639, 128] width 488 height 19
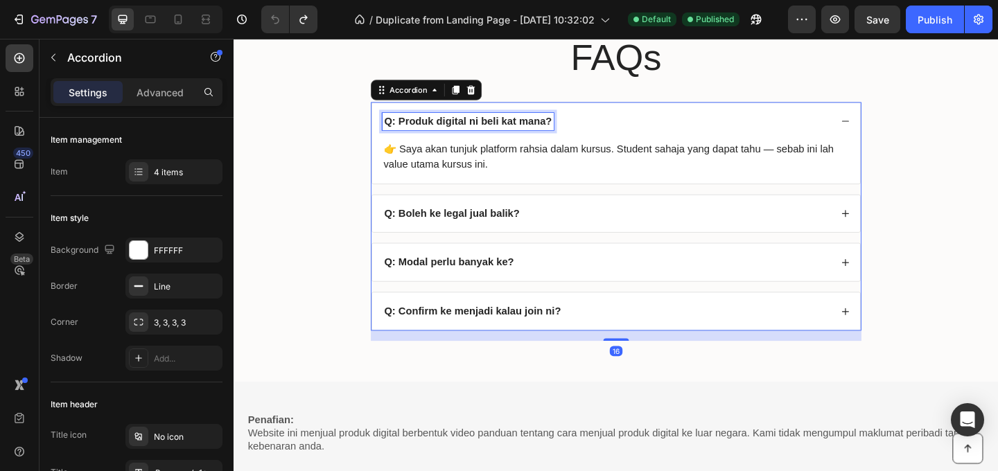
click at [572, 128] on strong "Q: Produk digital ni beli kat mana?" at bounding box center [488, 128] width 182 height 12
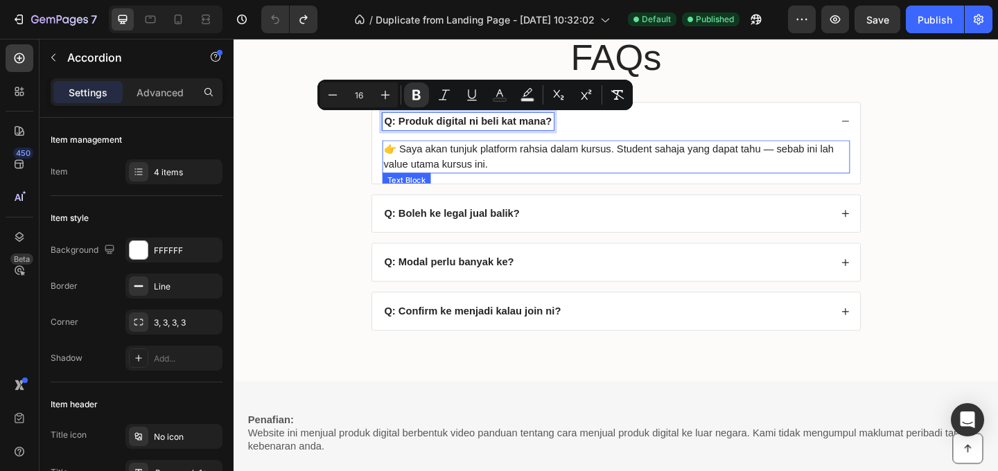
click at [547, 164] on p "👉 Saya akan tunjuk platform rahsia dalam kursus. Student sahaja yang dapat tahu…" at bounding box center [650, 166] width 506 height 33
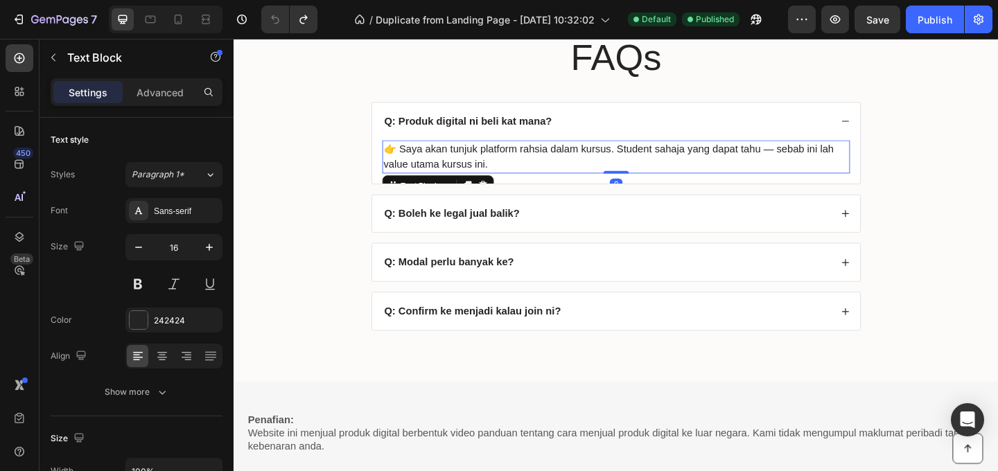
click at [532, 171] on p "👉 Saya akan tunjuk platform rahsia dalam kursus. Student sahaja yang dapat tahu…" at bounding box center [650, 166] width 506 height 33
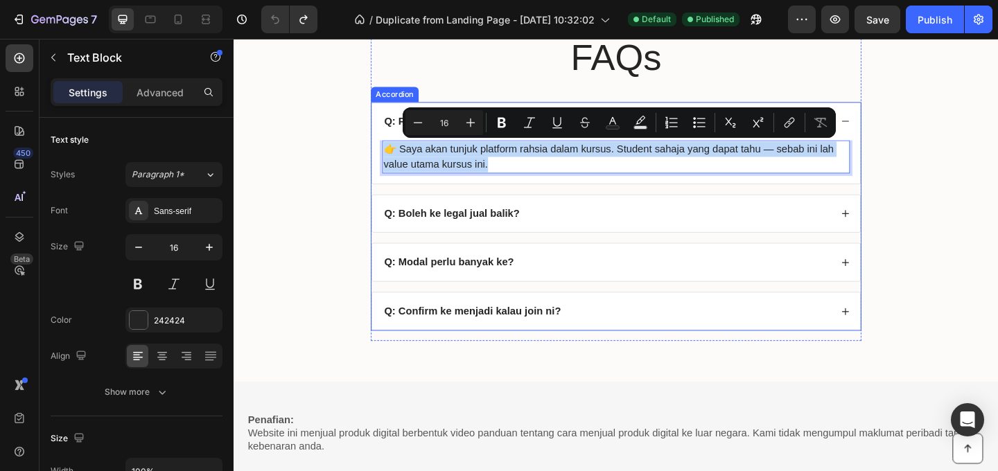
click at [519, 231] on strong "Q: Boleh ke legal jual balik?" at bounding box center [471, 229] width 148 height 12
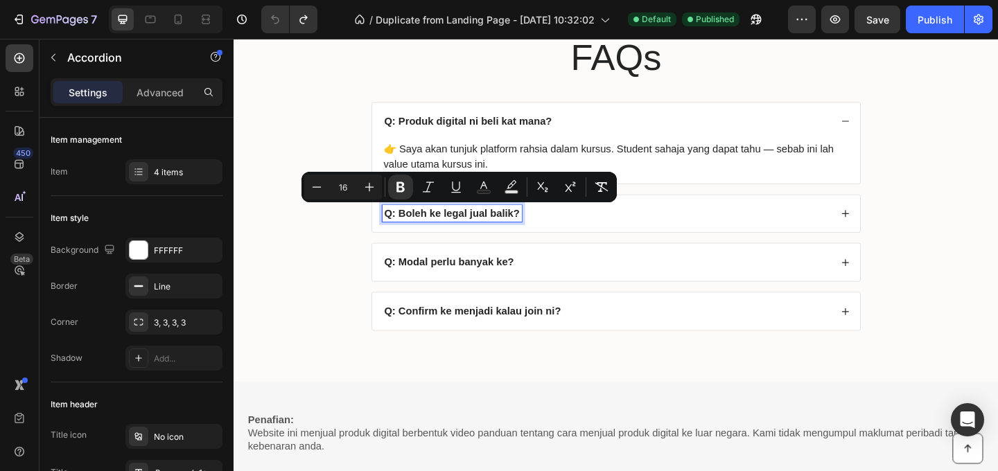
click at [677, 225] on div "Q: Boleh ke legal jual balik?" at bounding box center [639, 229] width 488 height 19
click at [678, 225] on div "Q: Boleh ke legal jual balik?" at bounding box center [639, 229] width 488 height 19
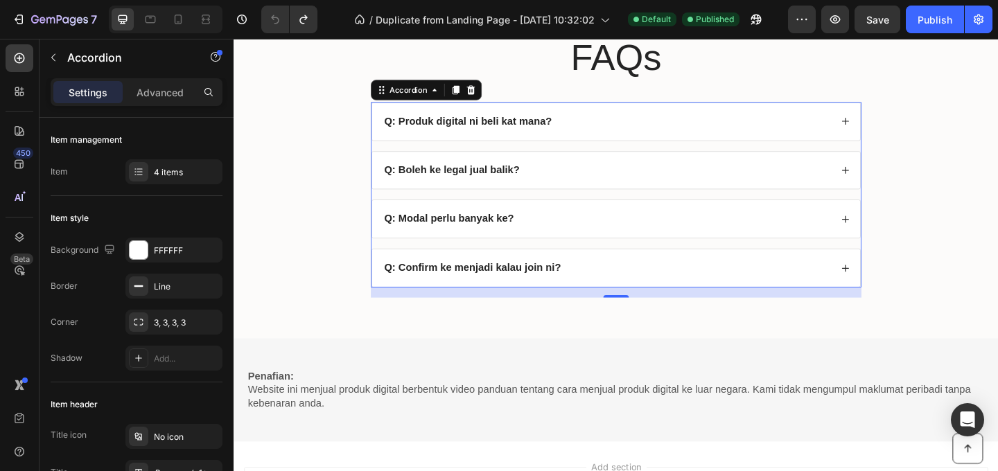
click at [663, 186] on div "Q: Boleh ke legal jual balik?" at bounding box center [639, 182] width 488 height 19
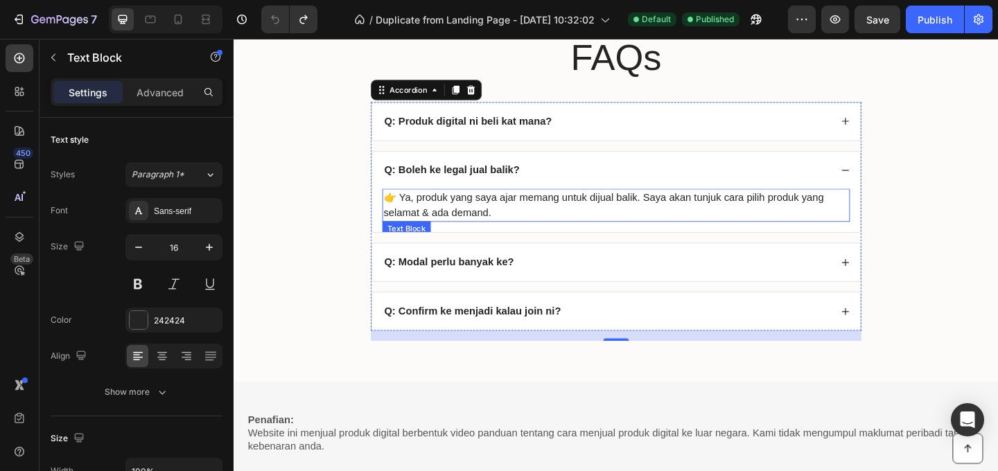
click at [565, 216] on p "👉 Ya, produk yang saya ajar memang untuk dijual balik. Saya akan tunjuk cara pi…" at bounding box center [650, 219] width 506 height 33
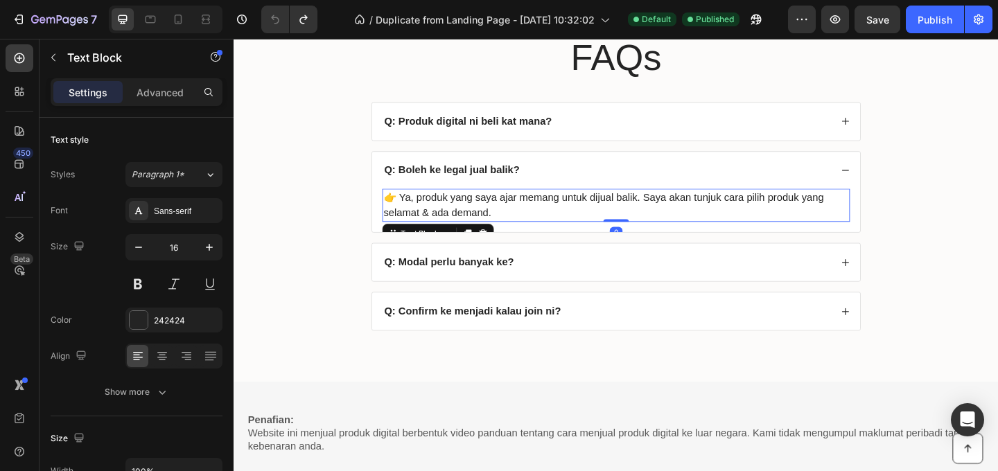
click at [534, 222] on p "👉 Ya, produk yang saya ajar memang untuk dijual balik. Saya akan tunjuk cara pi…" at bounding box center [650, 219] width 506 height 33
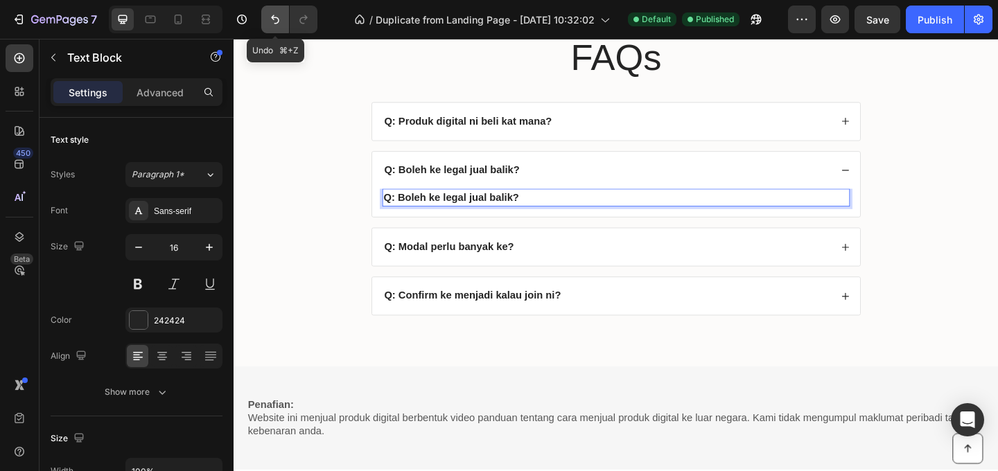
click at [279, 23] on icon "Undo/Redo" at bounding box center [275, 19] width 14 height 14
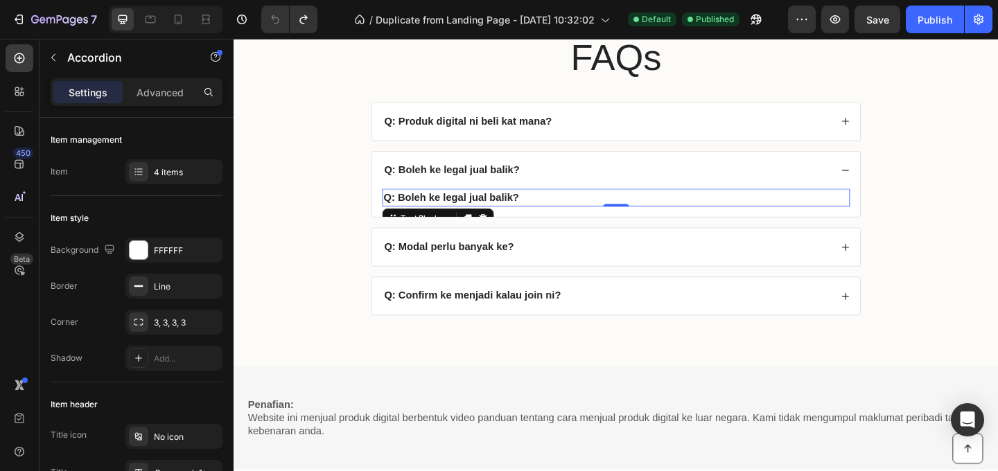
click at [658, 180] on div "Q: Boleh ke legal jual balik?" at bounding box center [639, 182] width 488 height 19
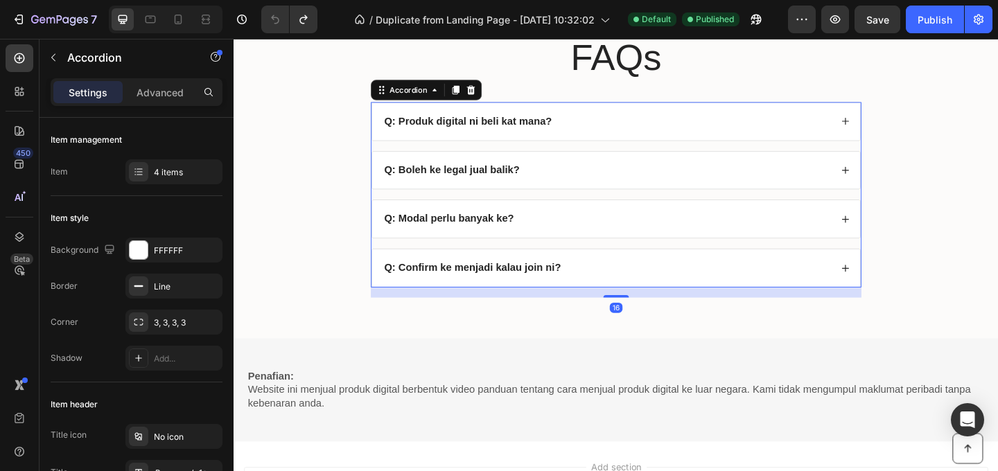
click at [658, 180] on div "Q: Boleh ke legal jual balik?" at bounding box center [639, 182] width 488 height 19
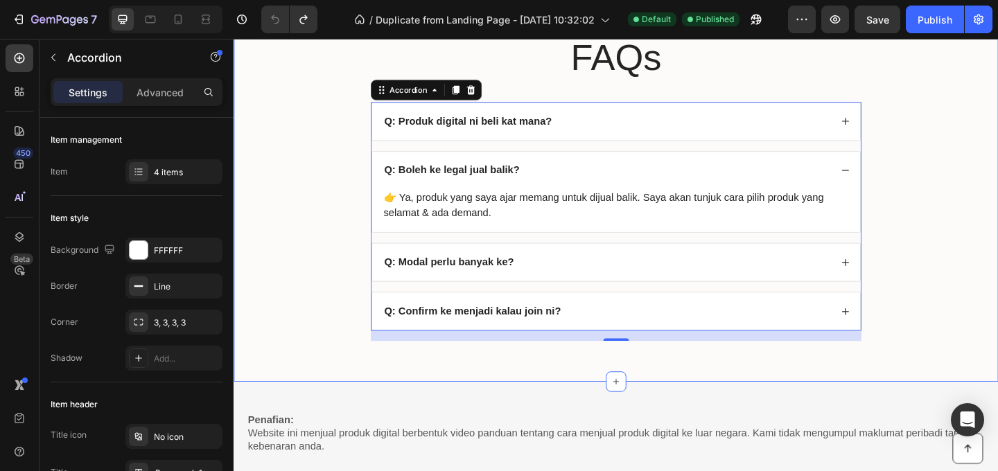
click at [977, 227] on div "FAQs Heading Q: Produk digital ni beli kat mana? Q: Boleh ke legal jual balik? …" at bounding box center [649, 204] width 804 height 347
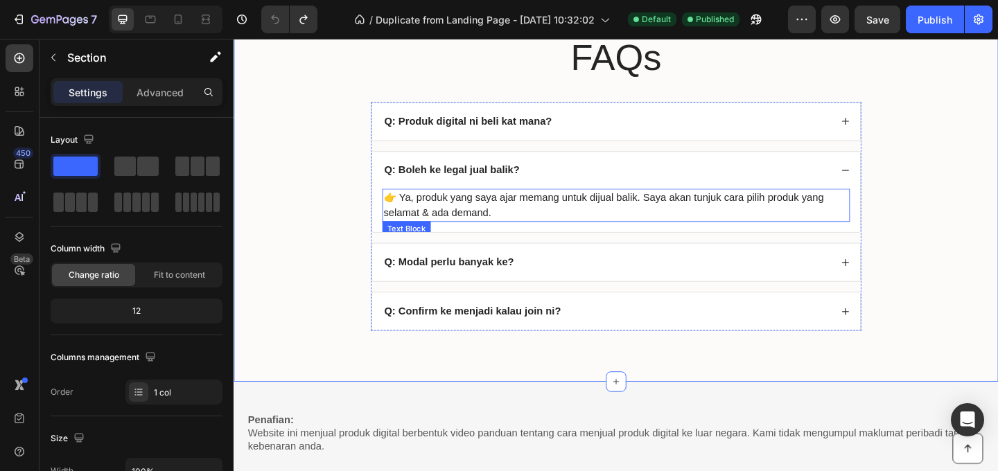
click at [511, 218] on p "👉 Ya, produk yang saya ajar memang untuk dijual balik. Saya akan tunjuk cara pi…" at bounding box center [650, 219] width 506 height 33
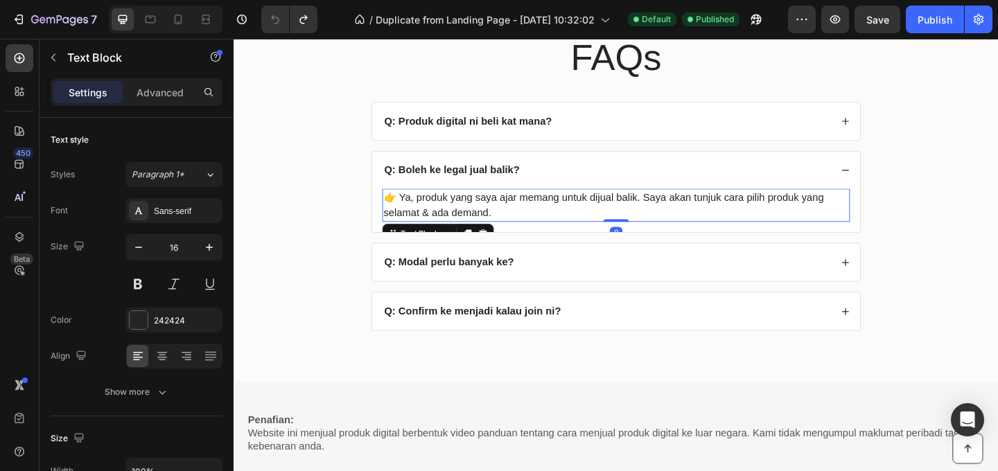
click at [516, 225] on p "👉 Ya, produk yang saya ajar memang untuk dijual balik. Saya akan tunjuk cara pi…" at bounding box center [650, 219] width 506 height 33
click at [514, 229] on p "👉 Ya, produk yang saya ajar memang untuk dijual balik. Saya akan tunjuk cara pi…" at bounding box center [650, 219] width 506 height 33
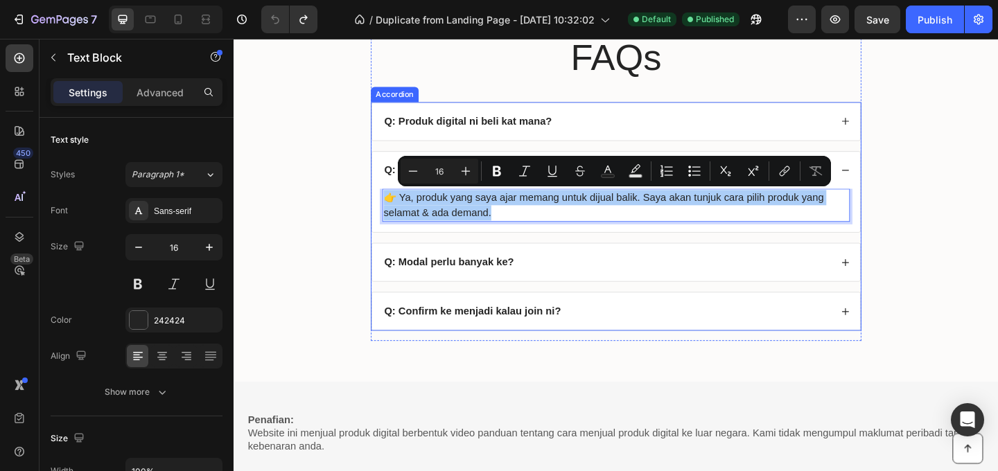
click at [498, 281] on strong "Q: Modal perlu banyak ke?" at bounding box center [467, 281] width 141 height 12
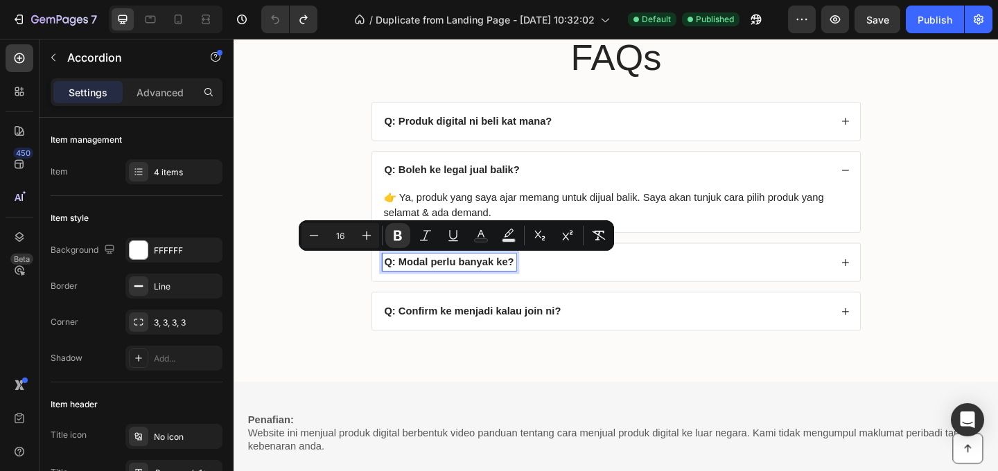
click at [657, 287] on div "Q: Modal perlu banyak ke?" at bounding box center [639, 281] width 488 height 19
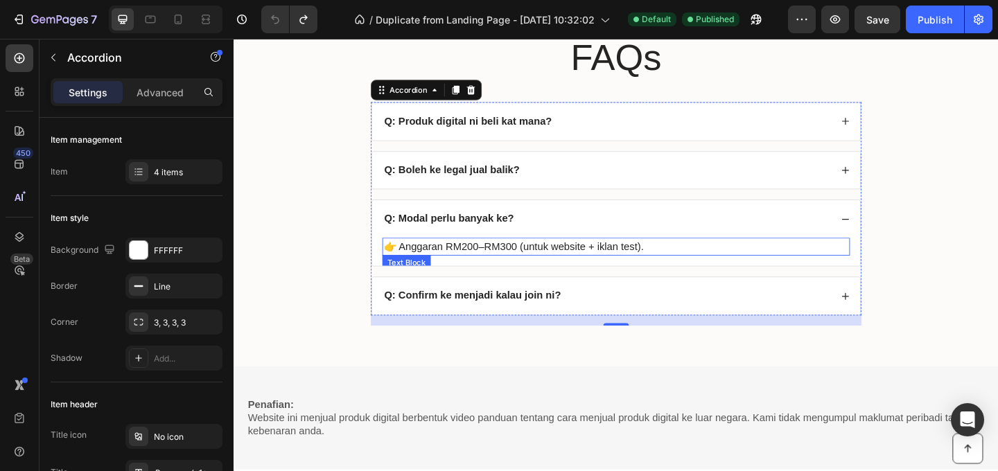
click at [539, 261] on p "👉 Anggaran RM200–RM300 (untuk website + iklan test)." at bounding box center [650, 264] width 506 height 17
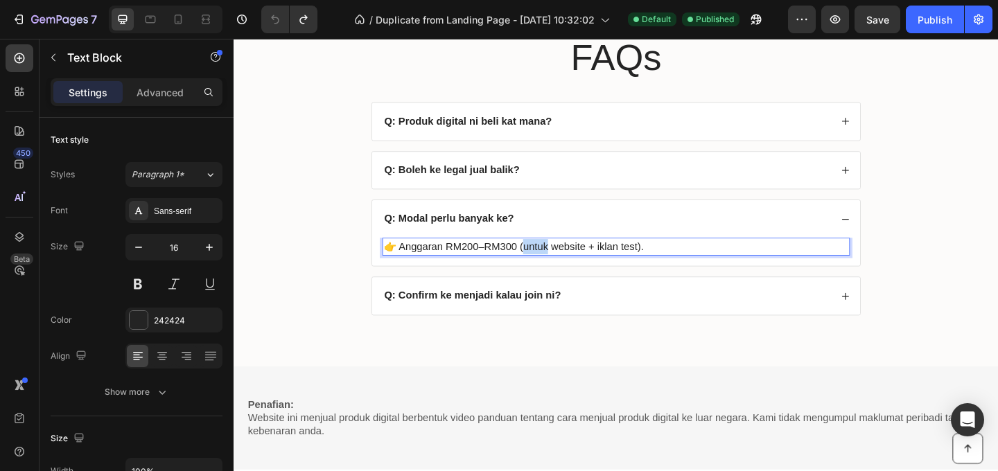
click at [539, 261] on p "👉 Anggaran RM200–RM300 (untuk website + iklan test)." at bounding box center [650, 264] width 506 height 17
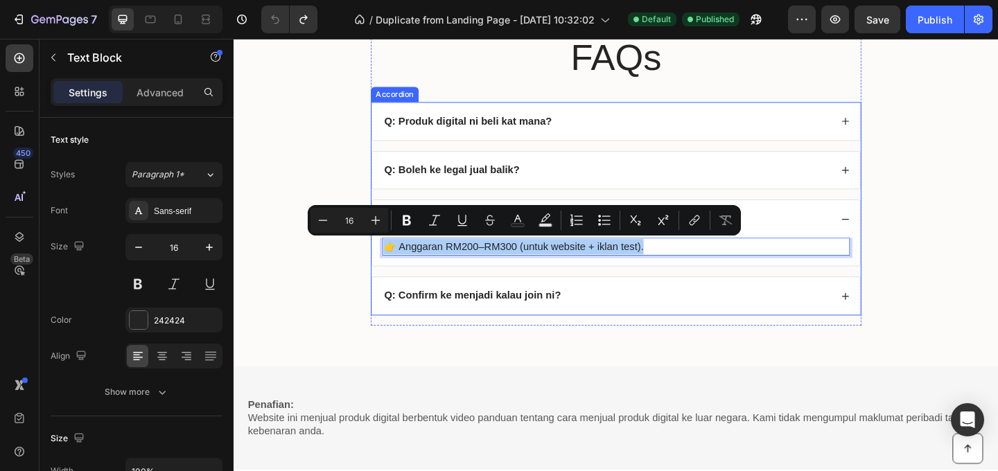
click at [550, 313] on strong "Q: Confirm ke menjadi kalau join ni?" at bounding box center [493, 318] width 192 height 12
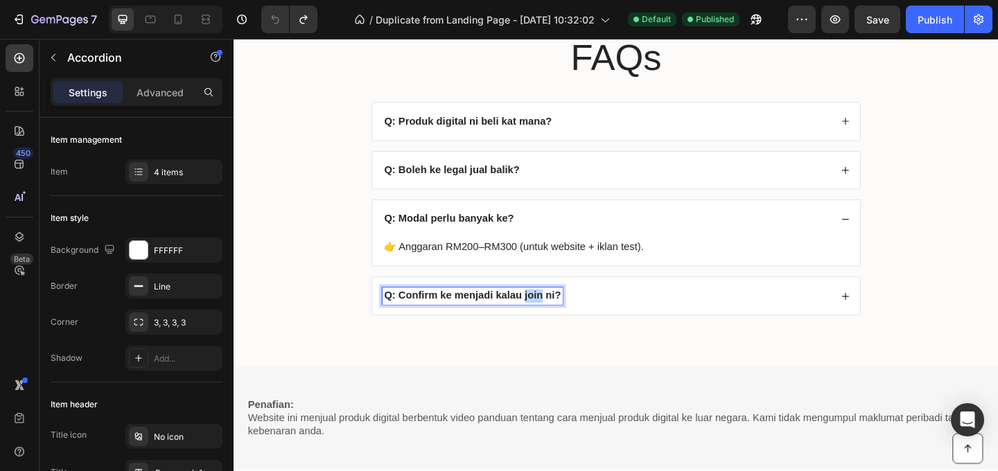
click at [550, 317] on strong "Q: Confirm ke menjadi kalau join ni?" at bounding box center [493, 318] width 192 height 12
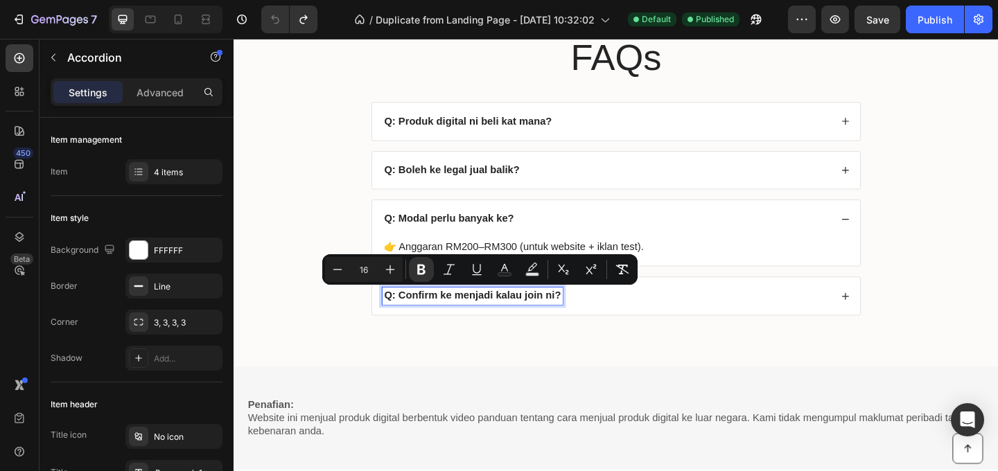
click at [684, 312] on div "Q: Confirm ke menjadi kalau join ni?" at bounding box center [639, 318] width 488 height 19
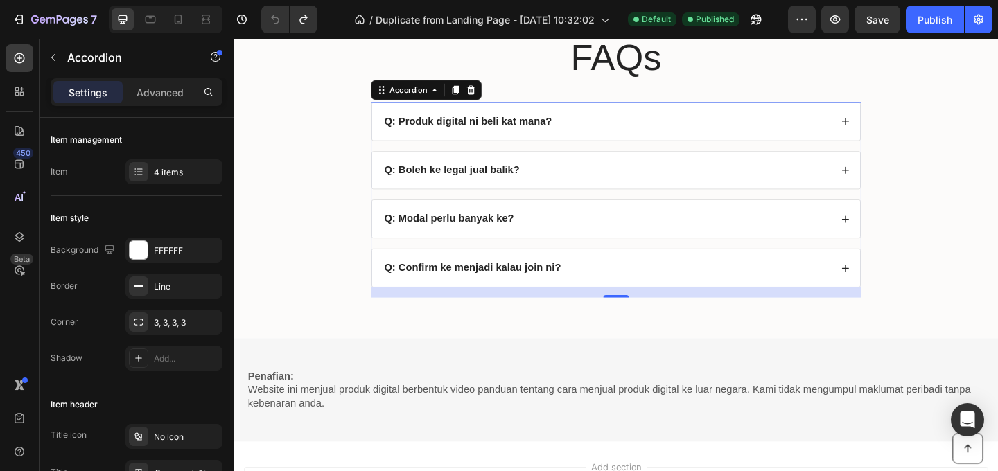
click at [684, 313] on div "16" at bounding box center [650, 314] width 534 height 11
click at [685, 300] on div "Q: Confirm ke menjadi kalau join ni?" at bounding box center [649, 288] width 531 height 41
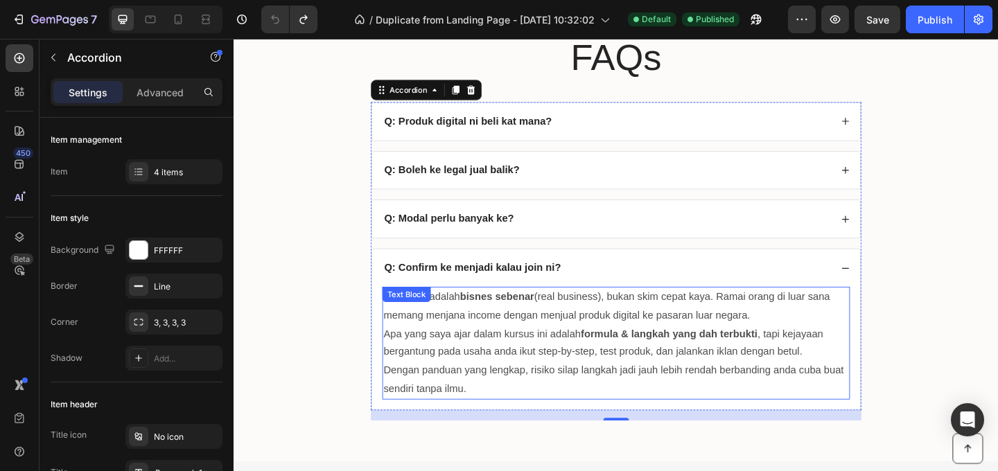
click at [594, 350] on p "Apa yang saya ajar dalam kursus ini adalah formula & langkah yang dah terbukti …" at bounding box center [650, 370] width 506 height 40
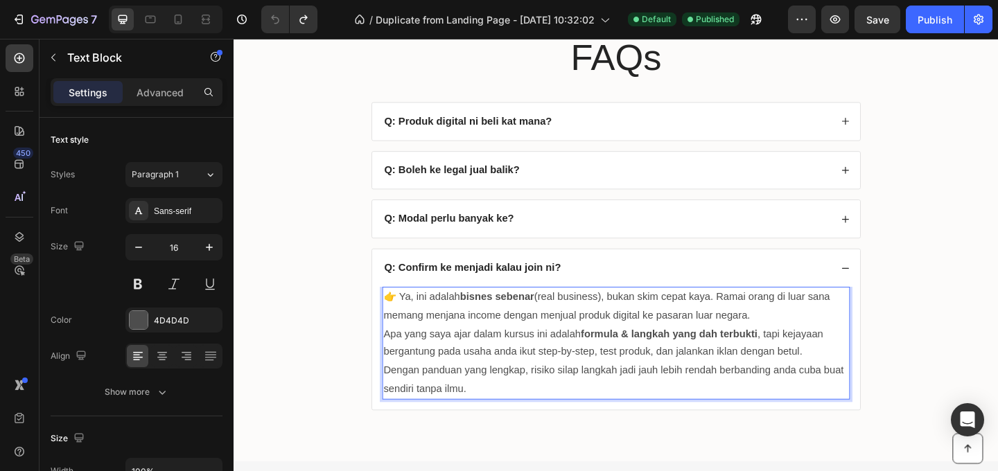
click at [547, 376] on p "Apa yang saya ajar dalam kursus ini adalah formula & langkah yang dah terbukti …" at bounding box center [650, 370] width 506 height 40
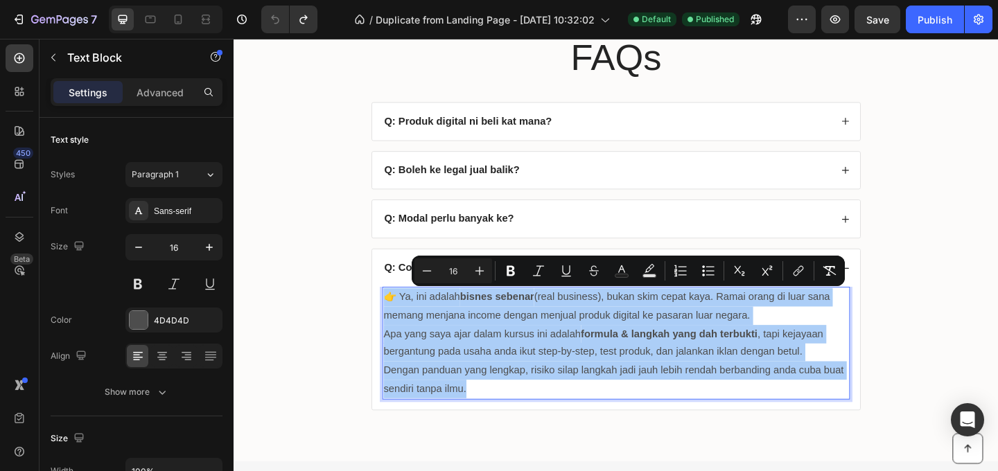
click at [928, 285] on div "FAQs Heading Q: Produk digital ni beli kat mana? Q: Boleh ke legal jual balik? …" at bounding box center [649, 248] width 804 height 434
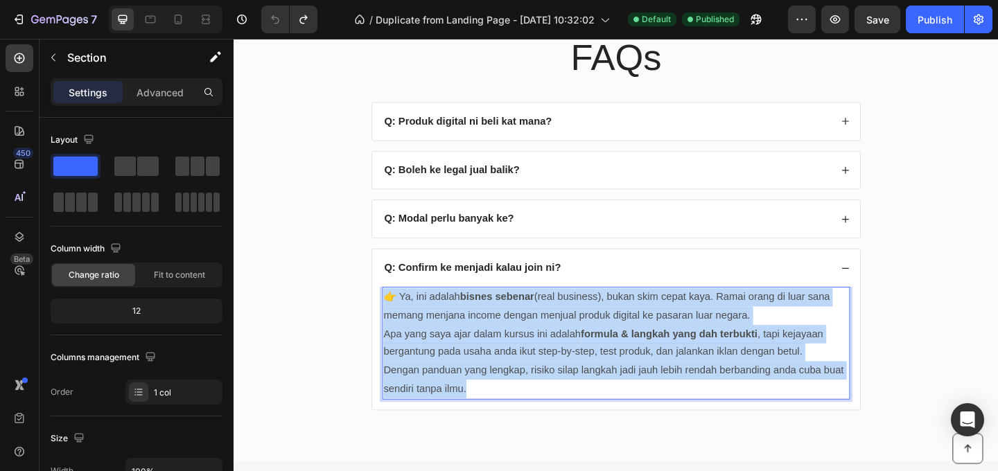
click at [928, 285] on div "FAQs Heading Q: Produk digital ni beli kat mana? Q: Boleh ke legal jual balik? …" at bounding box center [649, 248] width 804 height 434
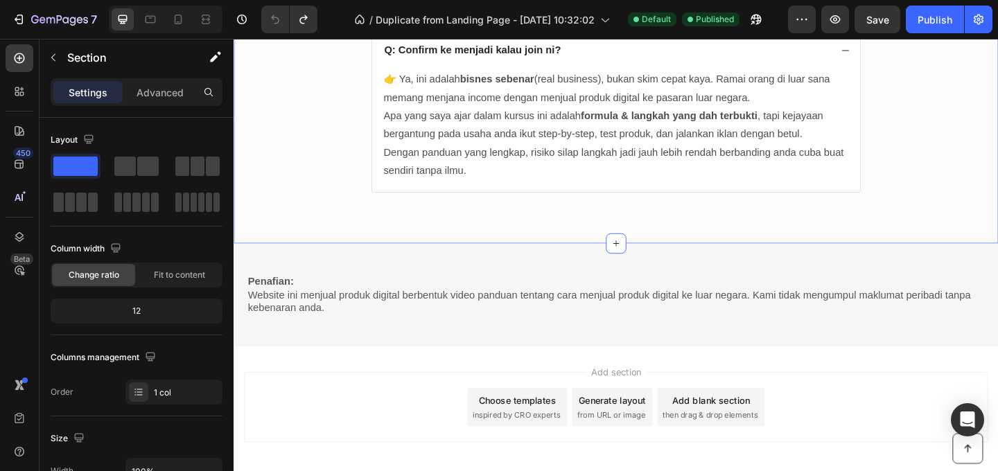
scroll to position [5834, 0]
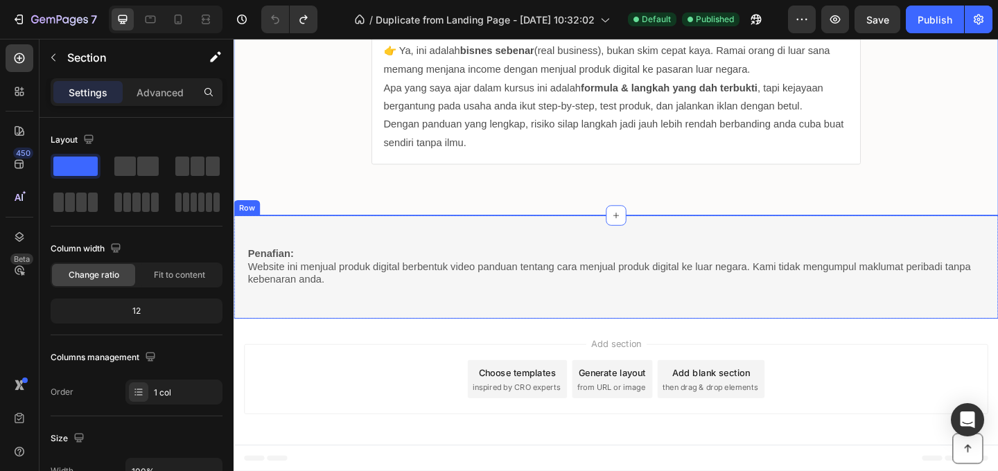
click at [686, 286] on p "Website ini menjual produk digital berbentuk video panduan tentang cara menjual…" at bounding box center [649, 294] width 801 height 29
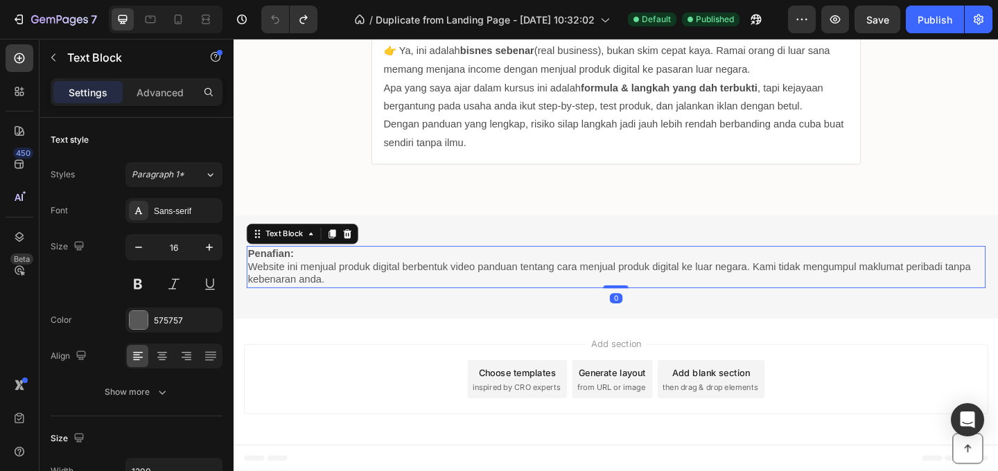
click at [633, 292] on p "Website ini menjual produk digital berbentuk video panduan tentang cara menjual…" at bounding box center [649, 294] width 801 height 29
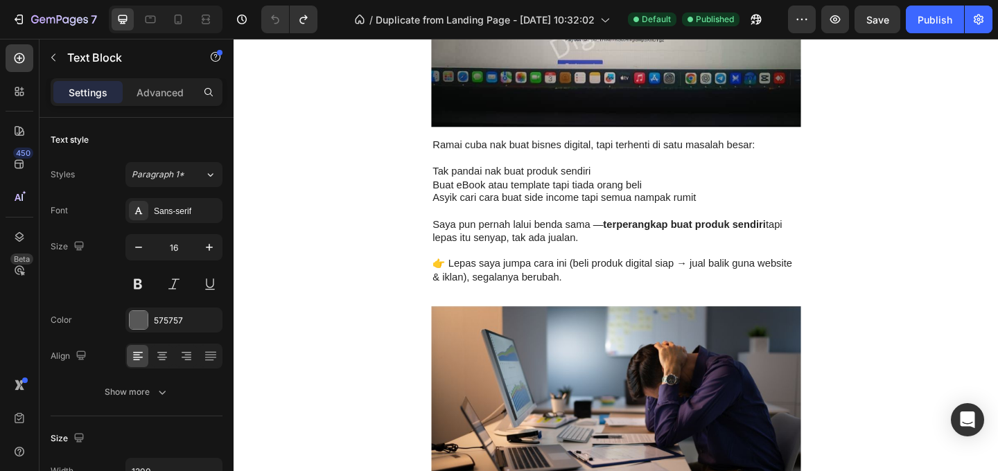
scroll to position [0, 0]
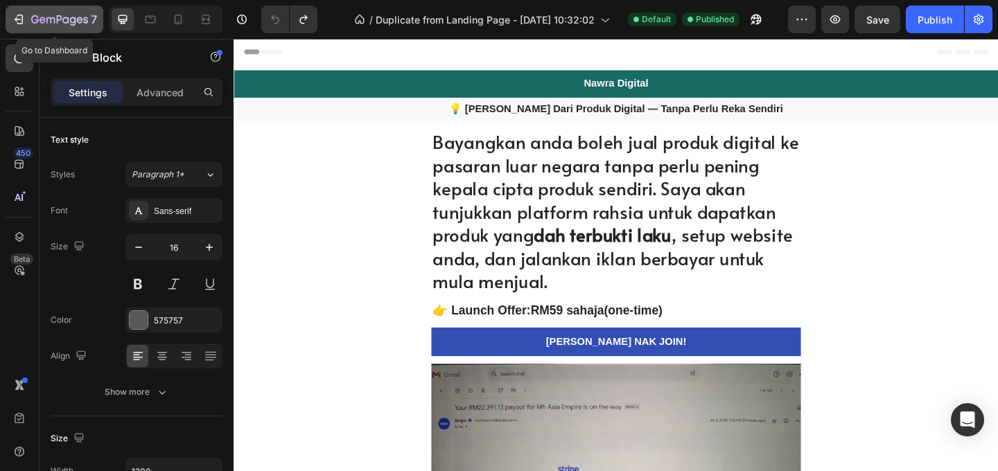
click at [53, 20] on icon "button" at bounding box center [59, 21] width 57 height 12
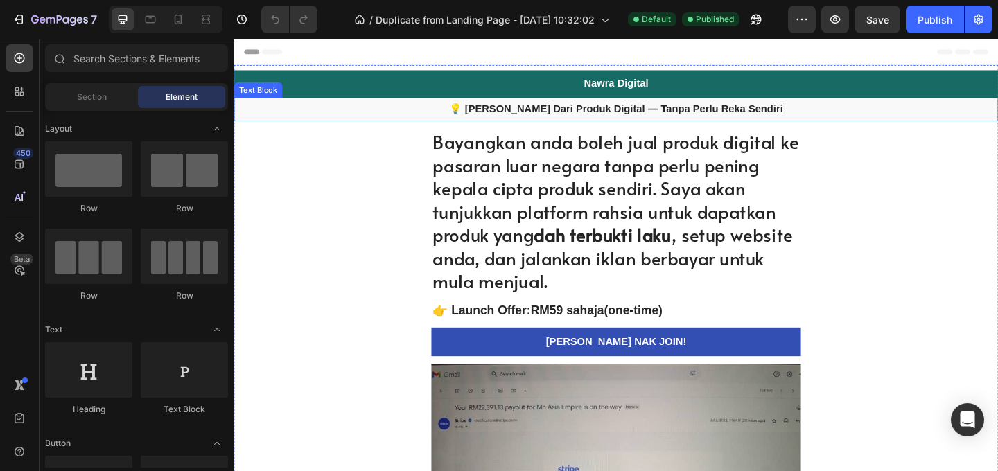
click at [802, 116] on strong "💡 [PERSON_NAME] Dari Produk Digital — Tanpa Perlu Reka Sendiri" at bounding box center [649, 115] width 363 height 12
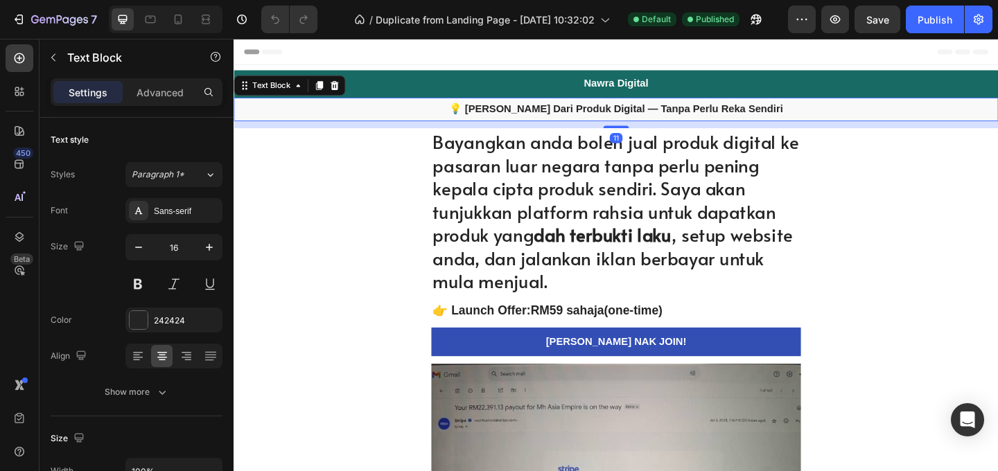
click at [802, 116] on strong "💡 [PERSON_NAME] Dari Produk Digital — Tanpa Perlu Reka Sendiri" at bounding box center [649, 115] width 363 height 12
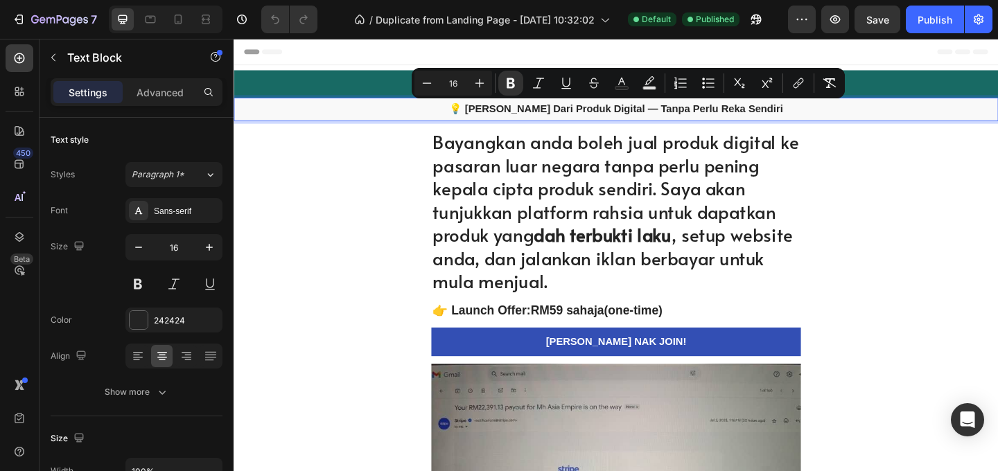
click at [666, 242] on strong "dah terbukti laku" at bounding box center [635, 251] width 150 height 27
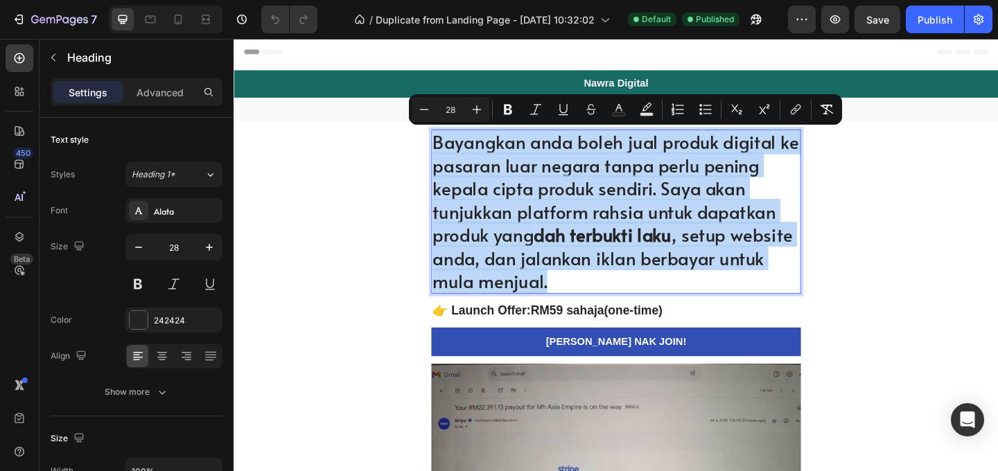
copy p "Bayangkan anda boleh jual produk digital ke pasaran luar negara tanpa perlu pen…"
click at [690, 336] on h2 "👉 Launch Offer: RM59 sahaja (one-time)" at bounding box center [650, 334] width 402 height 20
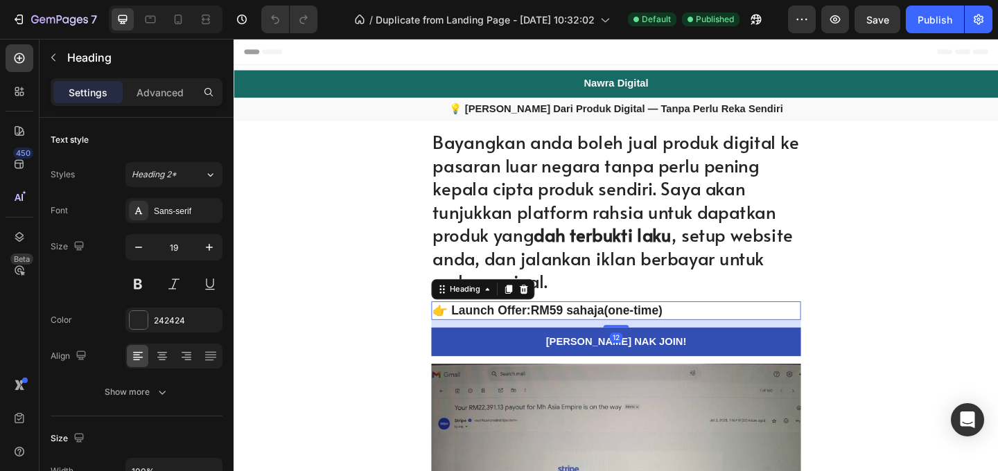
click at [690, 336] on h2 "👉 Launch Offer: RM59 sahaja (one-time)" at bounding box center [650, 334] width 402 height 20
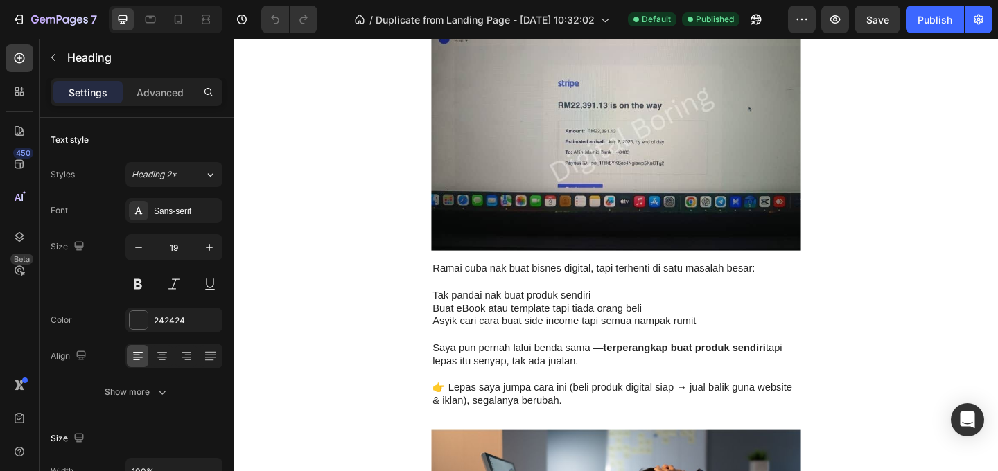
scroll to position [423, 0]
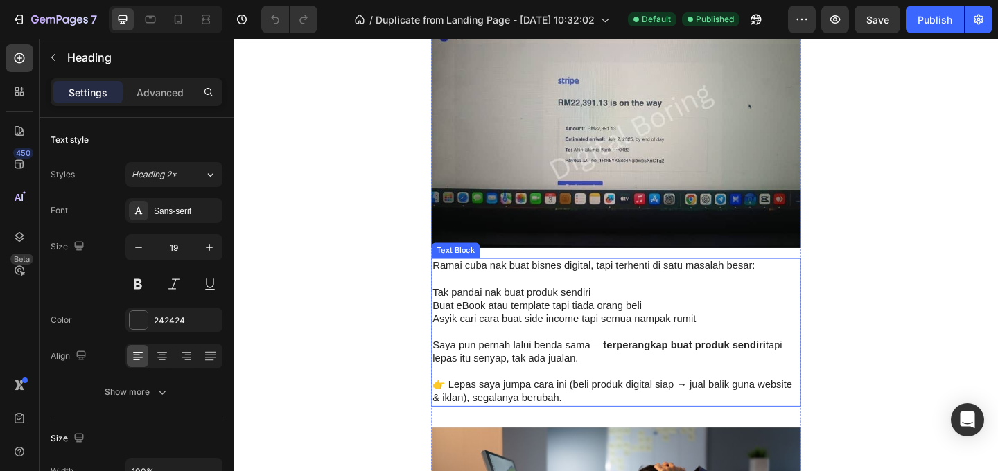
click at [627, 336] on p "Buat eBook atau template tapi tiada orang beli" at bounding box center [649, 329] width 399 height 15
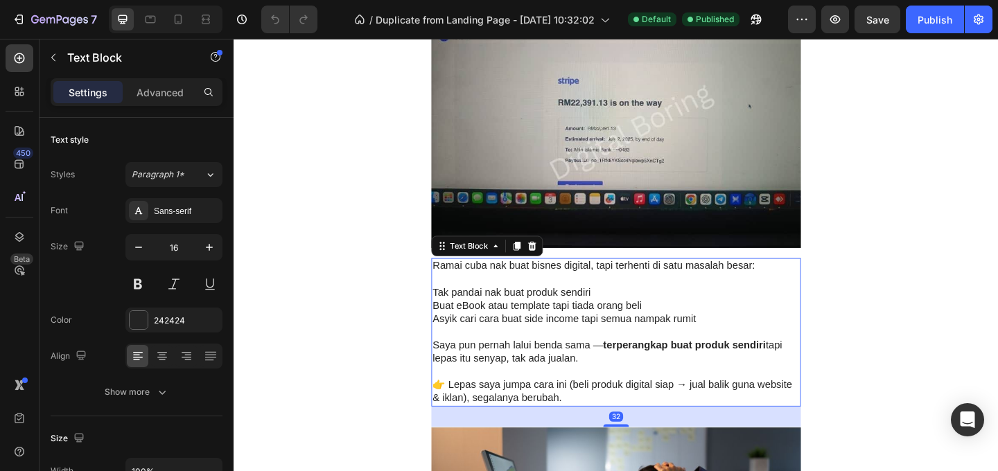
click at [627, 336] on p "Buat eBook atau template tapi tiada orang beli" at bounding box center [649, 329] width 399 height 15
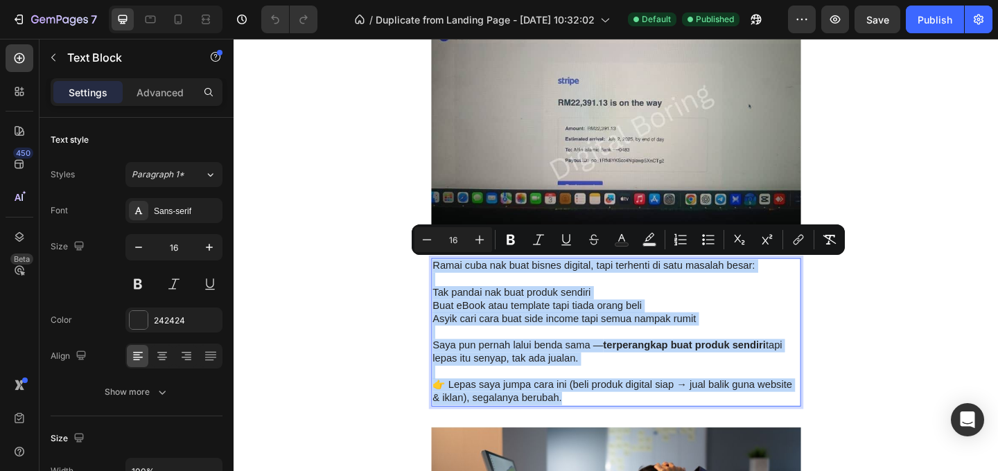
copy div "Ramai cuba nak buat bisnes digital, tapi terhenti di satu masalah besar: Tak pa…"
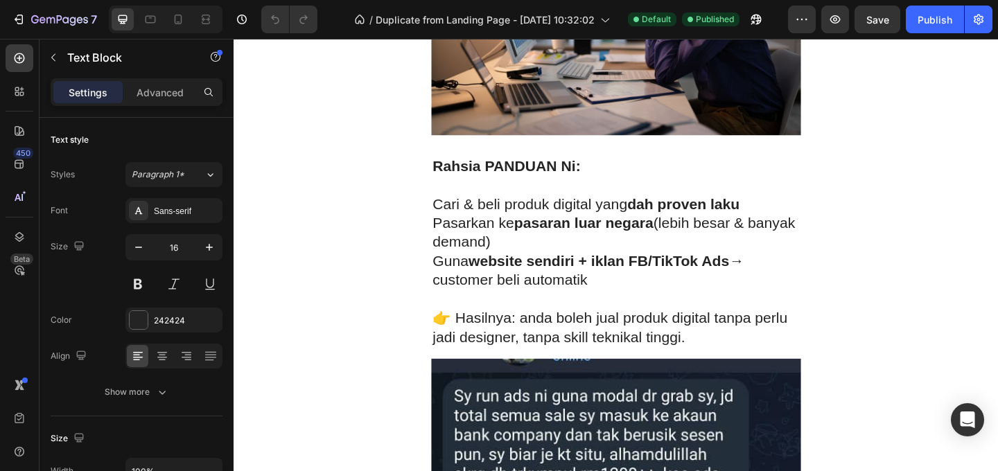
scroll to position [1041, 0]
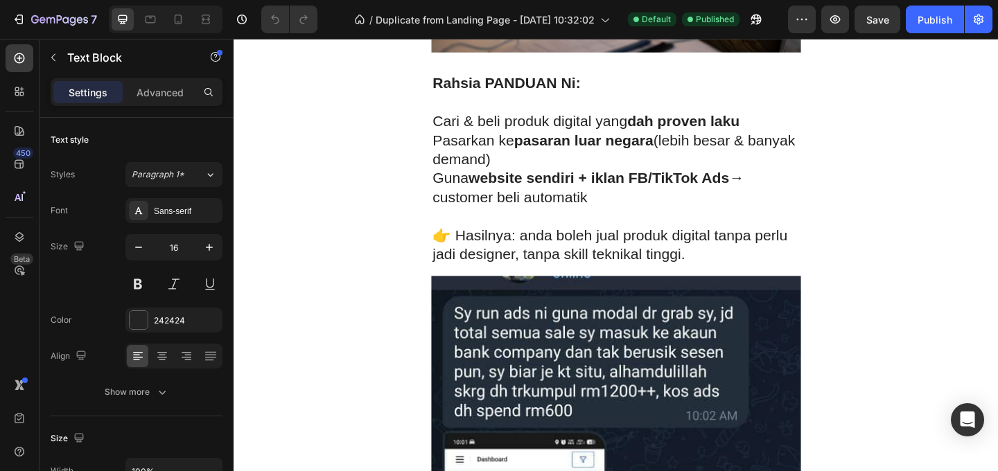
click at [642, 231] on p at bounding box center [649, 232] width 399 height 21
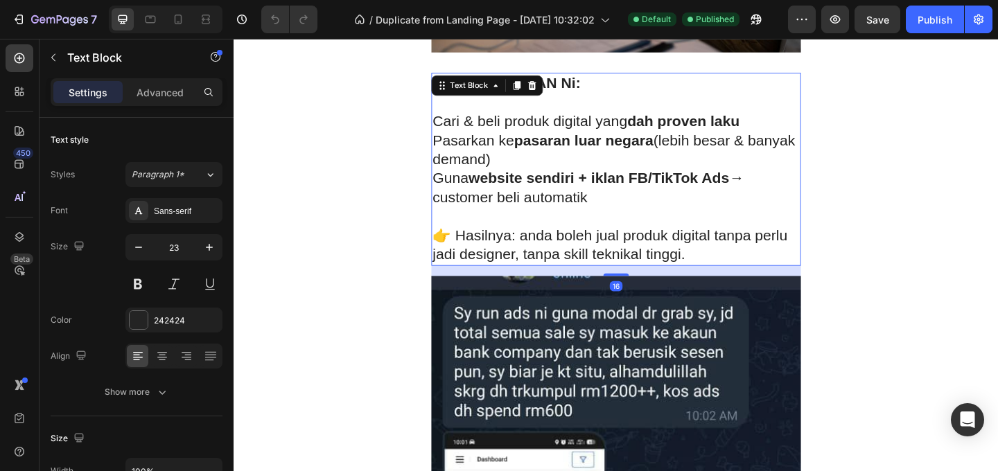
click at [641, 231] on p at bounding box center [649, 232] width 399 height 21
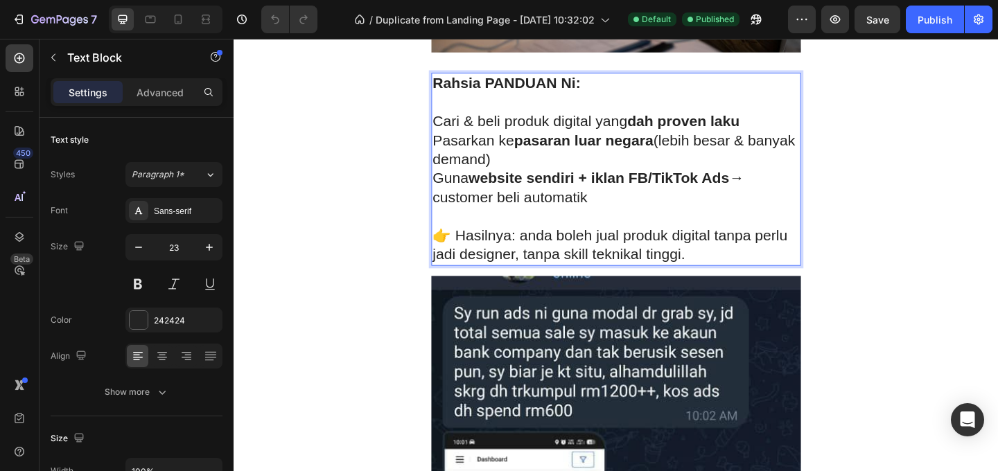
click at [640, 231] on p "Rich Text Editor. Editing area: main" at bounding box center [649, 232] width 399 height 21
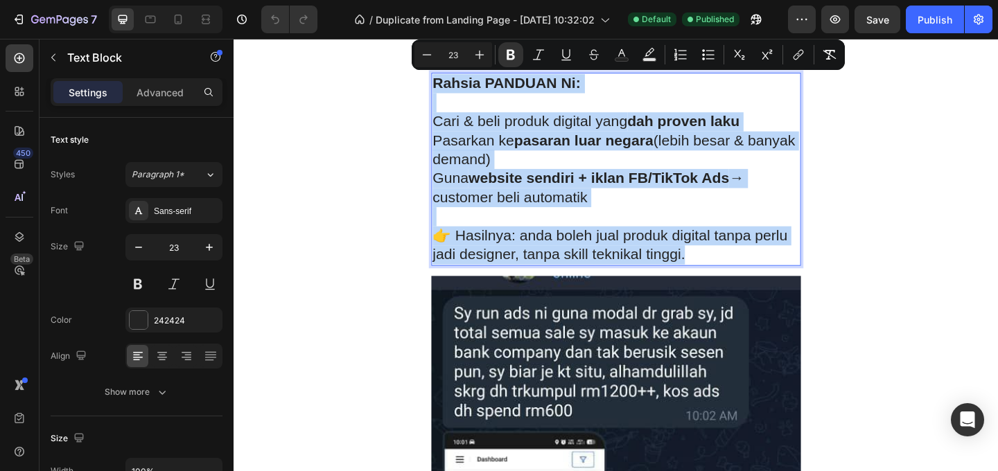
copy div "Rahsia PANDUAN Ni: Cari & beli produk digital yang dah proven laku Pasarkan ke …"
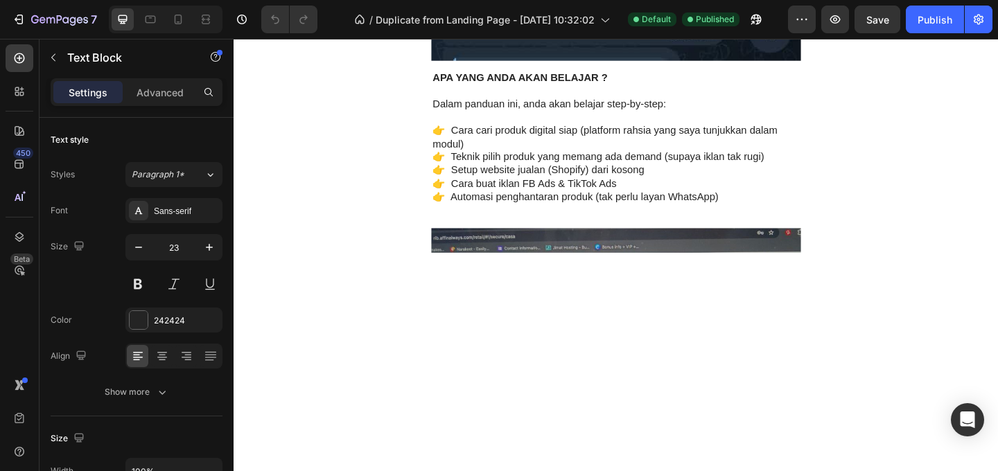
scroll to position [1949, 0]
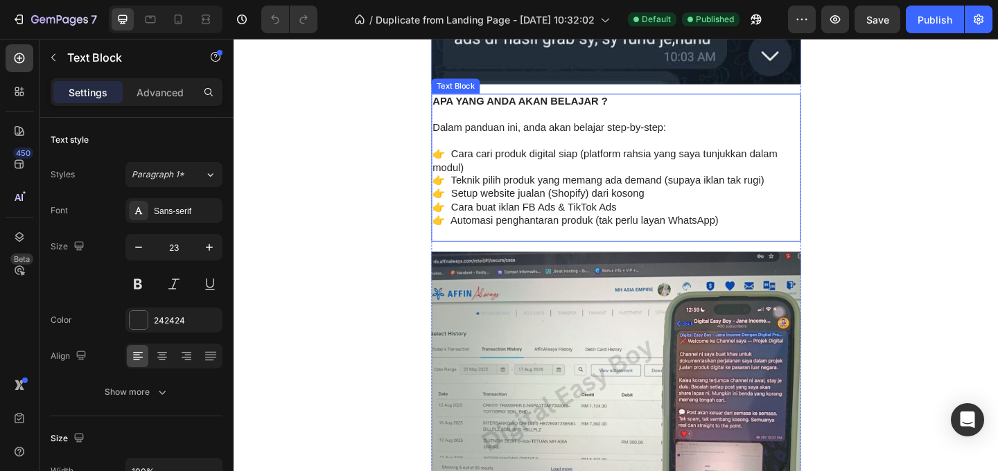
click at [685, 172] on p "👉 Cara cari produk digital siap (platform rahsia yang saya tunjukkan dalam modu…" at bounding box center [649, 171] width 399 height 29
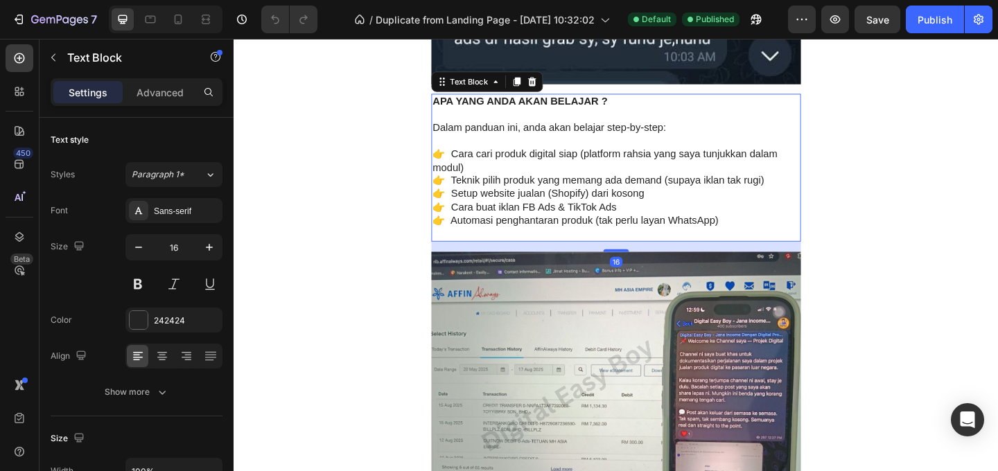
click at [676, 182] on p "👉 Cara cari produk digital siap (platform rahsia yang saya tunjukkan dalam modu…" at bounding box center [649, 171] width 399 height 29
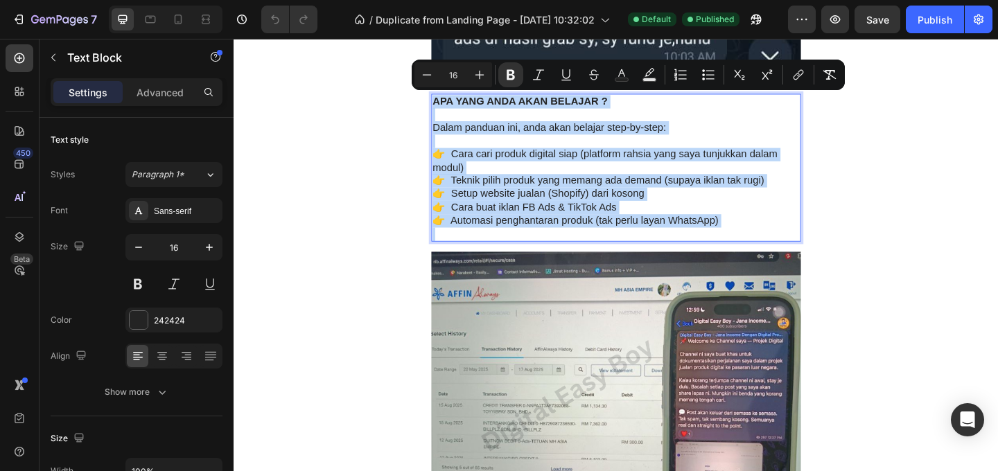
copy div "APA YANG ANDA AKAN BELAJAR ? Dalam panduan ini, anda akan belajar step-by-step:…"
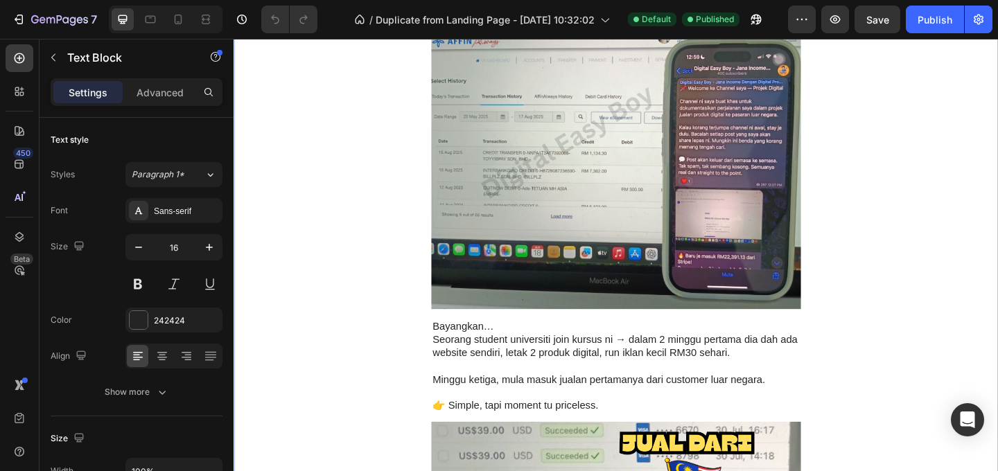
scroll to position [2365, 0]
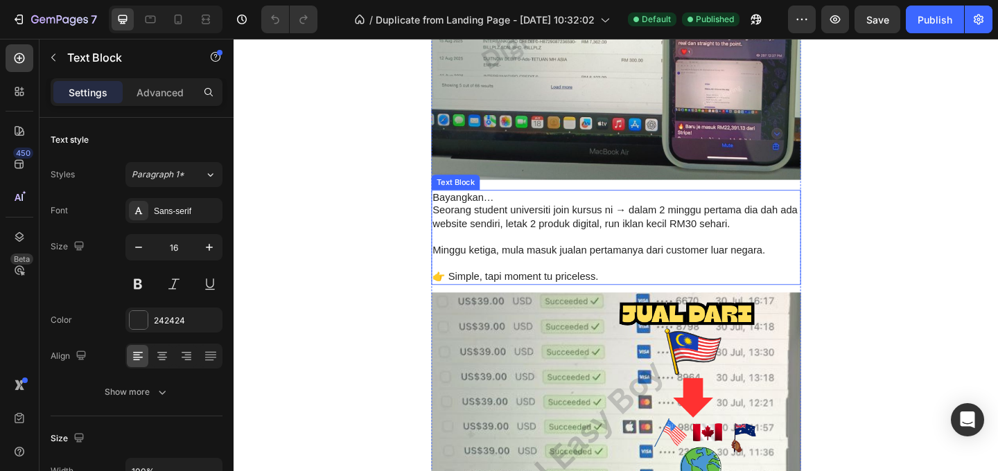
click at [676, 253] on p at bounding box center [649, 254] width 399 height 15
click at [674, 254] on p "Rich Text Editor. Editing area: main" at bounding box center [649, 254] width 399 height 15
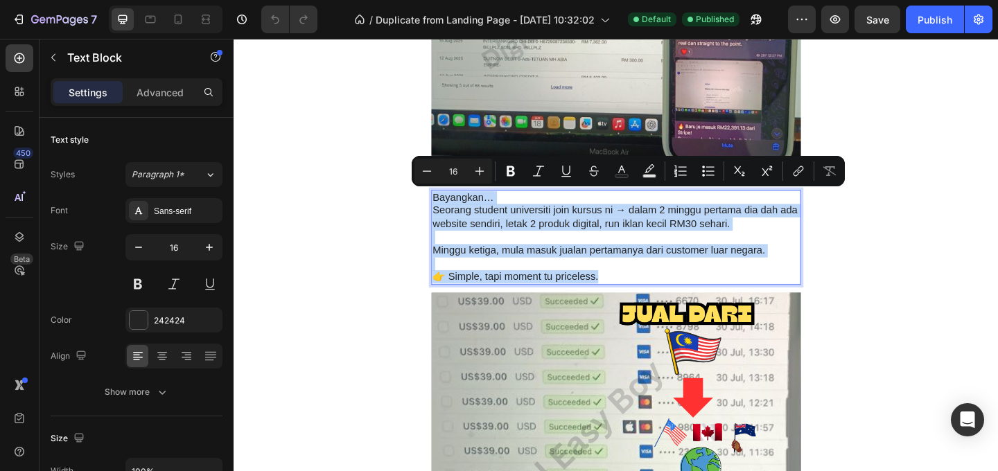
copy div "Bayangkan… Seorang student universiti join kursus ni → dalam 2 minggu pertama d…"
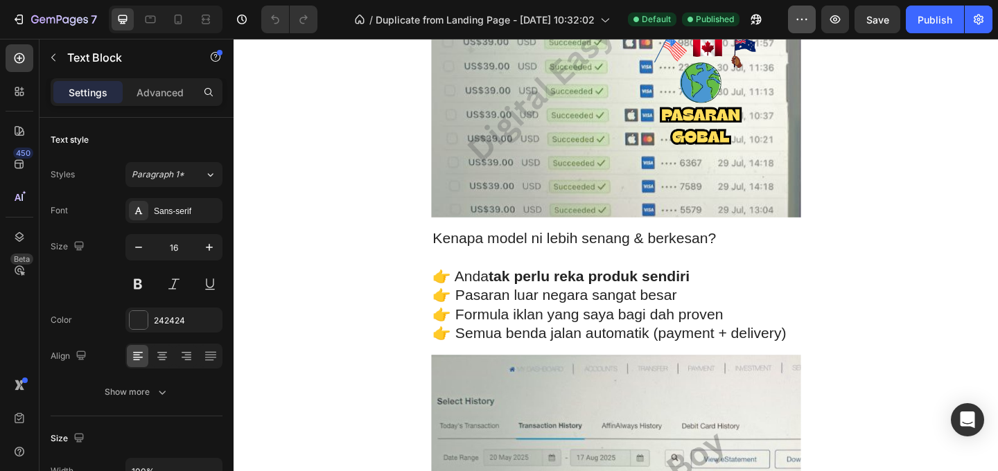
scroll to position [2853, 0]
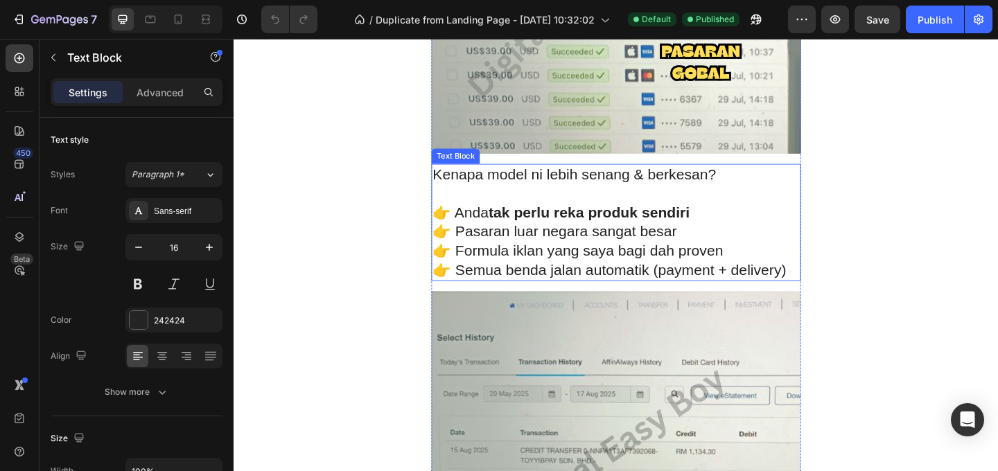
click at [686, 252] on p "👉 Pasaran luar negara sangat besar" at bounding box center [649, 248] width 399 height 21
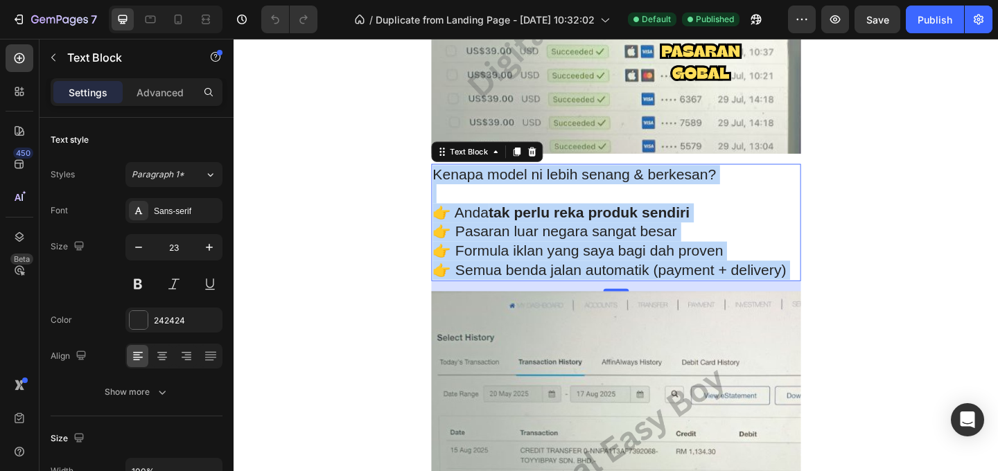
click at [685, 252] on p "👉 Pasaran luar negara sangat besar" at bounding box center [649, 248] width 399 height 21
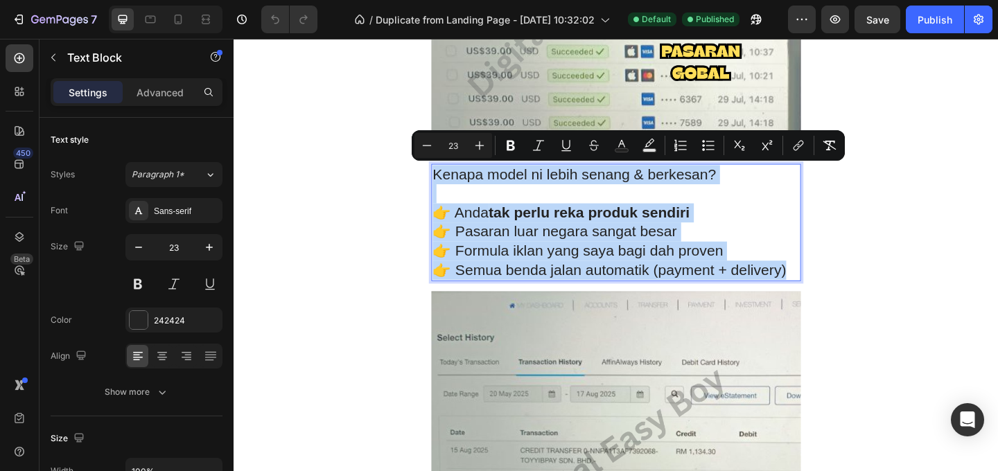
copy div "Kenapa model ni lebih senang & berkesan? 👉 Anda tak perlu reka produk sendiri 👉…"
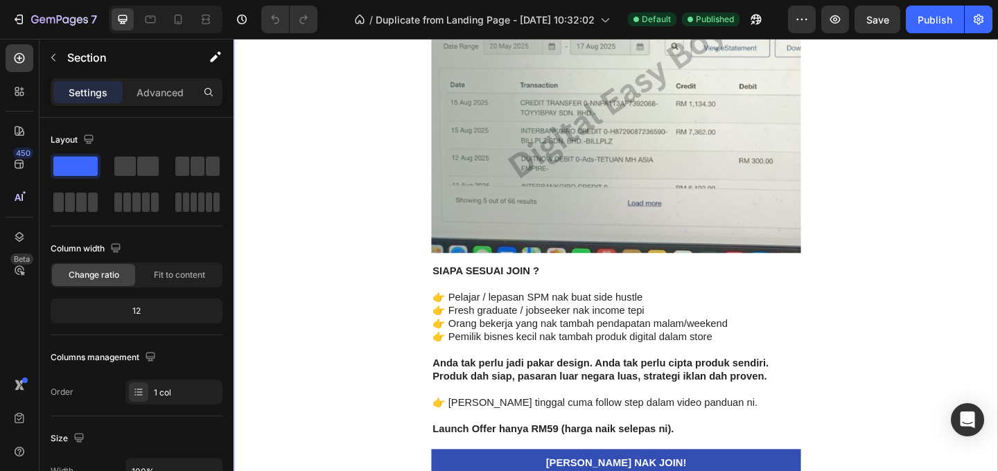
scroll to position [3290, 0]
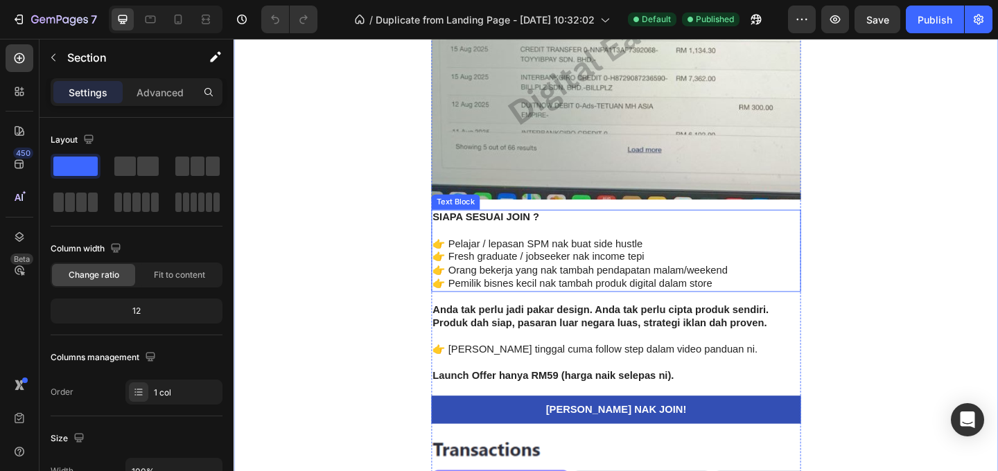
click at [736, 237] on p "SIAPA SESUAI JOIN ?" at bounding box center [649, 233] width 399 height 15
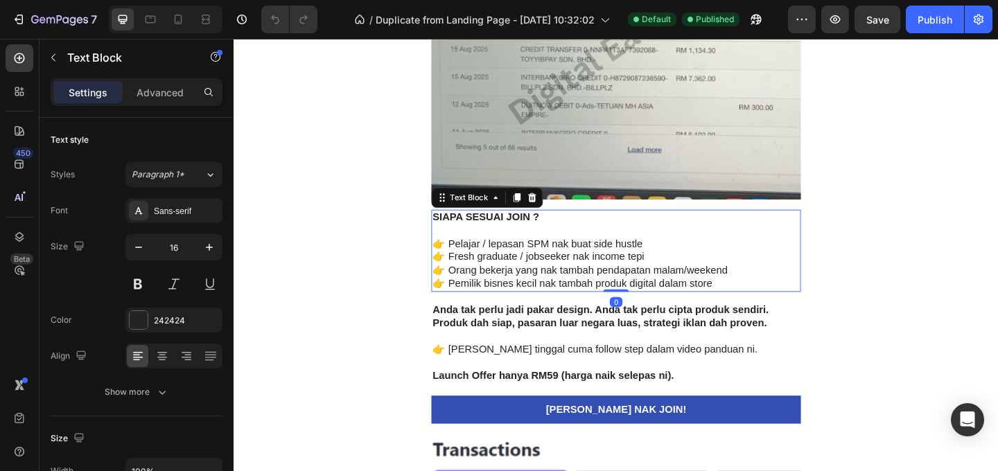
click at [724, 267] on p "👉 Pelajar / lepasan SPM nak buat side hustle" at bounding box center [649, 262] width 399 height 15
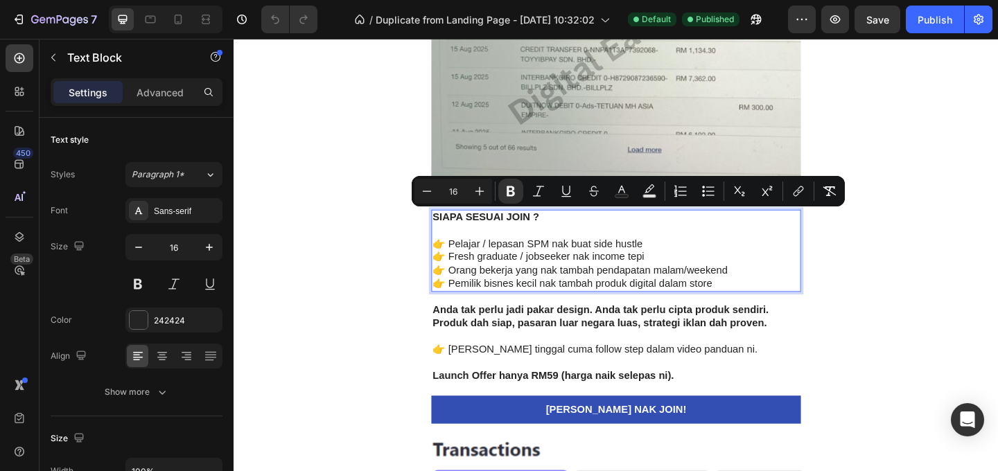
copy div "SIAPA SESUAI JOIN ? 👉 Pelajar / lepasan SPM nak buat side hustle 👉 Fresh gradua…"
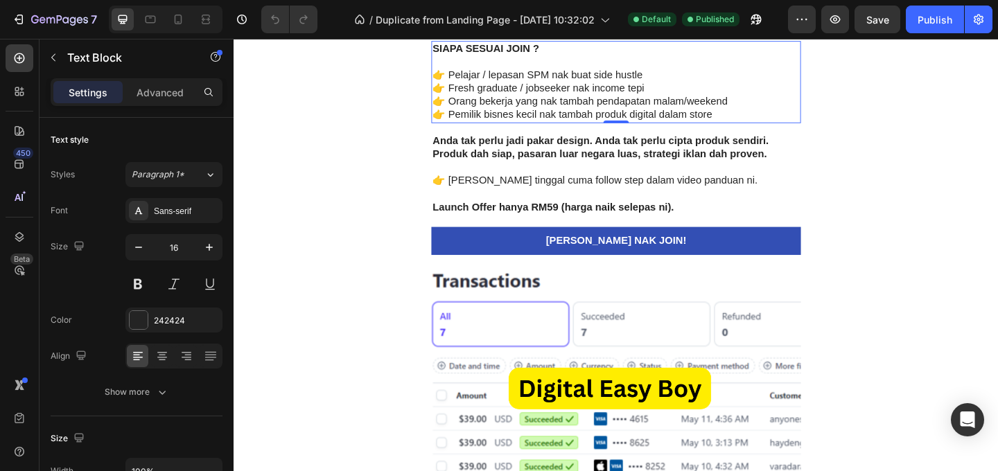
scroll to position [3337, 0]
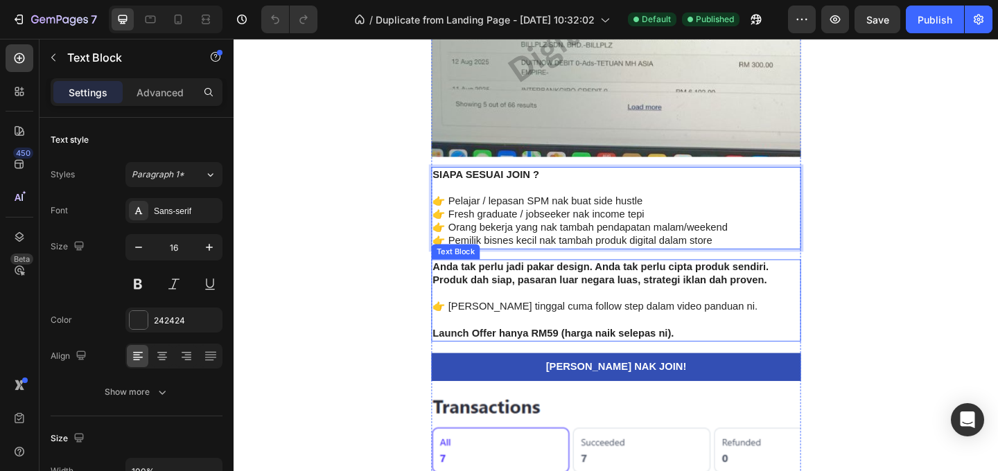
click at [762, 302] on strong "Produk dah siap, pasaran luar negara luas, strategi iklan dah proven." at bounding box center [632, 301] width 364 height 12
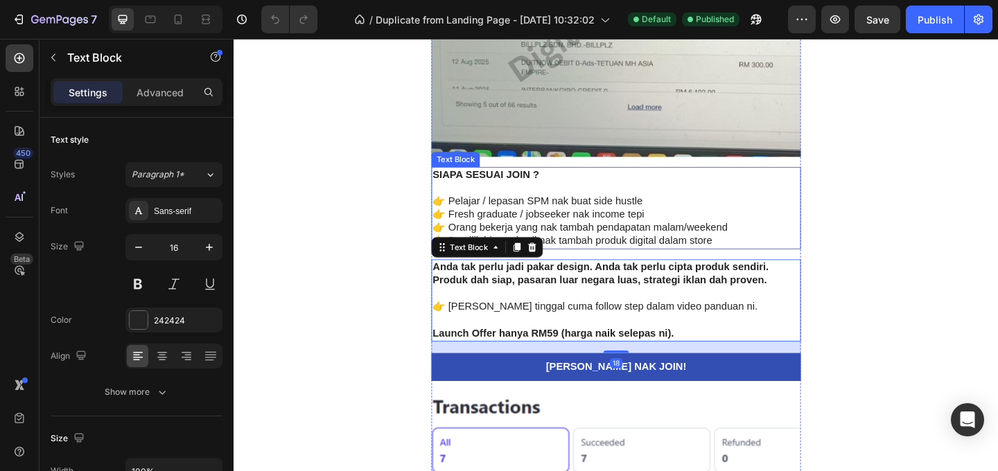
click at [731, 223] on p "👉 Fresh graduate / jobseeker nak income tepi" at bounding box center [649, 230] width 399 height 15
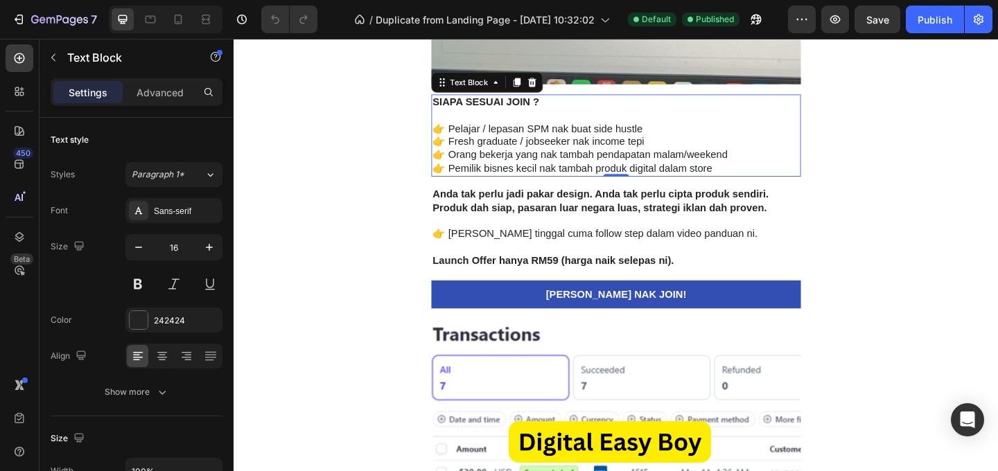
scroll to position [3459, 0]
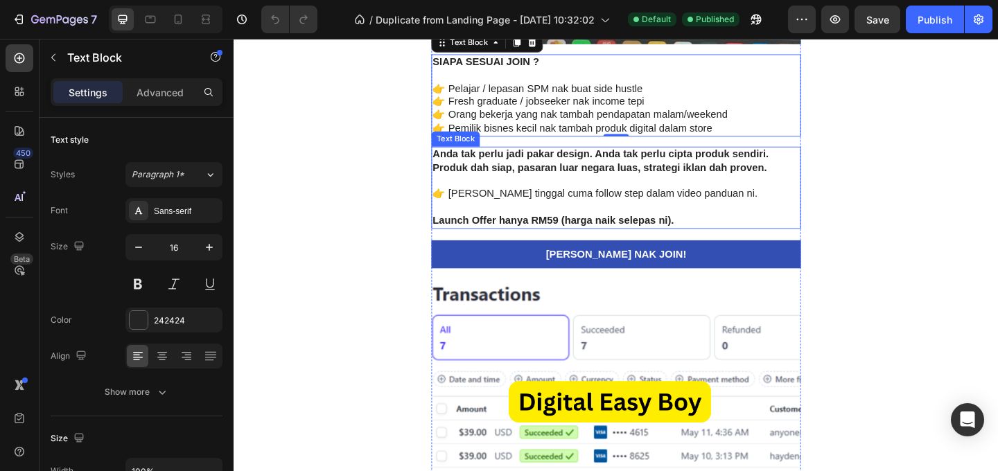
click at [681, 204] on p "👉 [PERSON_NAME] tinggal cuma follow step dalam video panduan ni." at bounding box center [649, 207] width 399 height 15
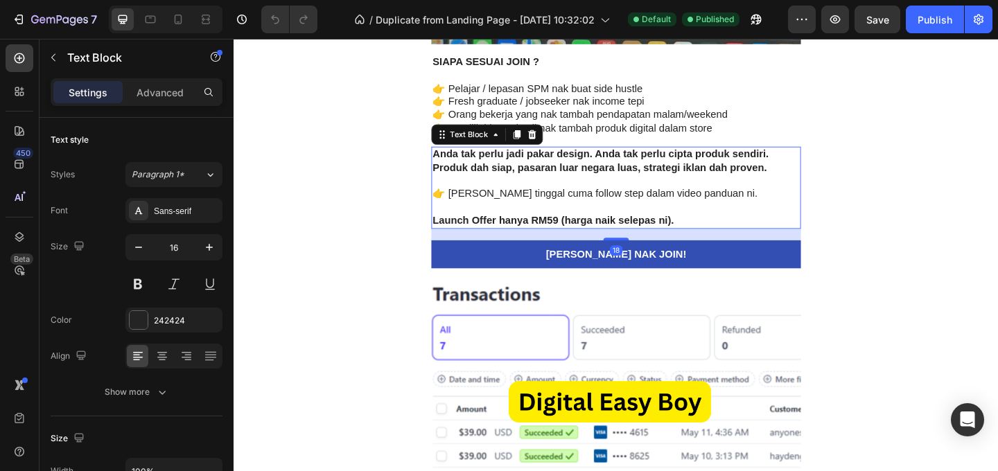
click at [681, 205] on p "👉 [PERSON_NAME] tinggal cuma follow step dalam video panduan ni." at bounding box center [649, 207] width 399 height 15
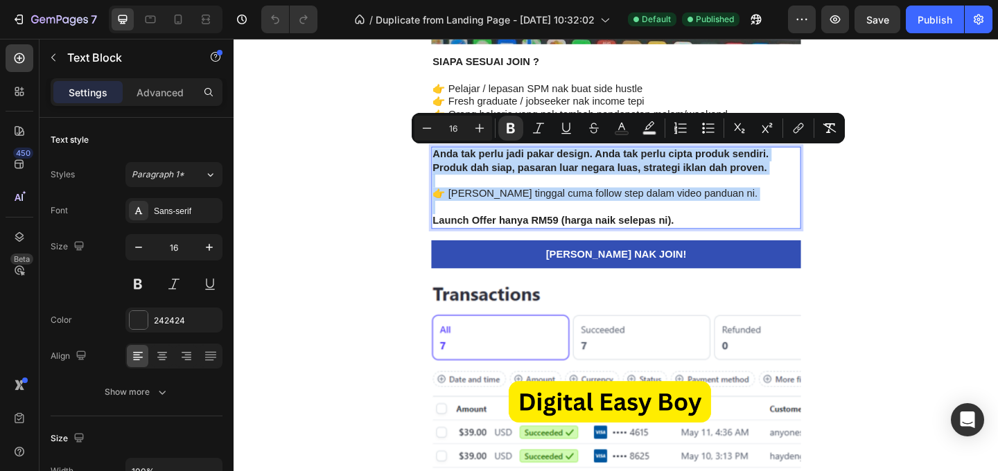
copy div "Anda tak perlu jadi pakar design. Anda tak perlu cipta produk sendiri. Produk d…"
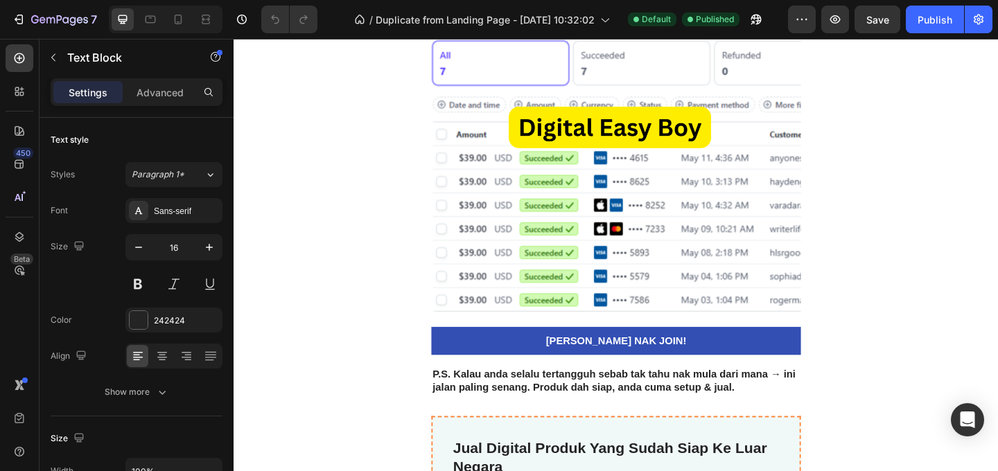
scroll to position [3777, 0]
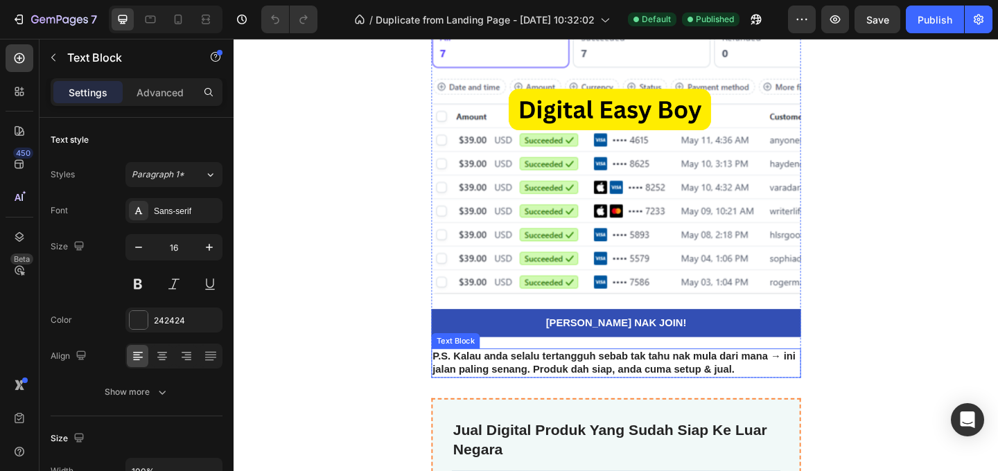
click at [706, 383] on strong "P.S. Kalau anda selalu tertangguh sebab tak tahu nak mula dari mana → ini jalan…" at bounding box center [647, 391] width 395 height 26
click at [788, 398] on p "P.S. Kalau anda selalu tertangguh sebab tak tahu nak mula dari mana → ini jalan…" at bounding box center [649, 391] width 399 height 29
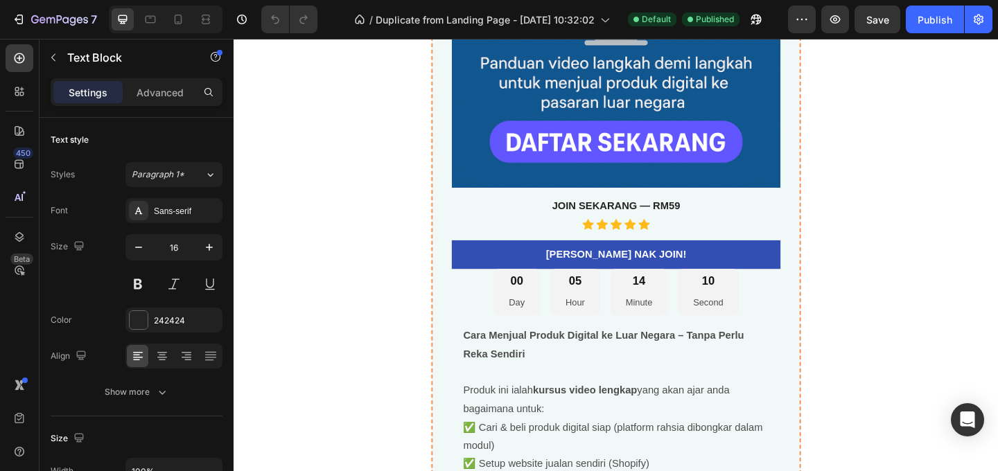
scroll to position [4669, 0]
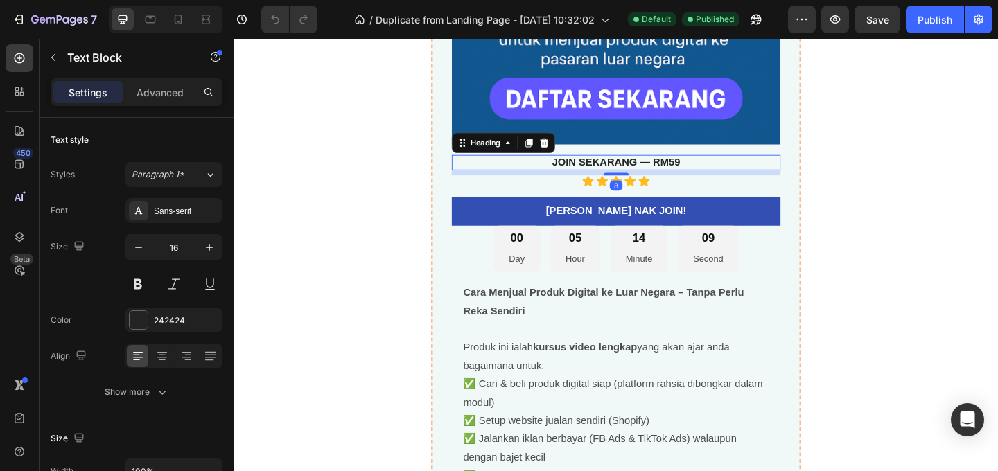
click at [702, 173] on strong "JOIN SEKARANG — RM59" at bounding box center [649, 173] width 139 height 12
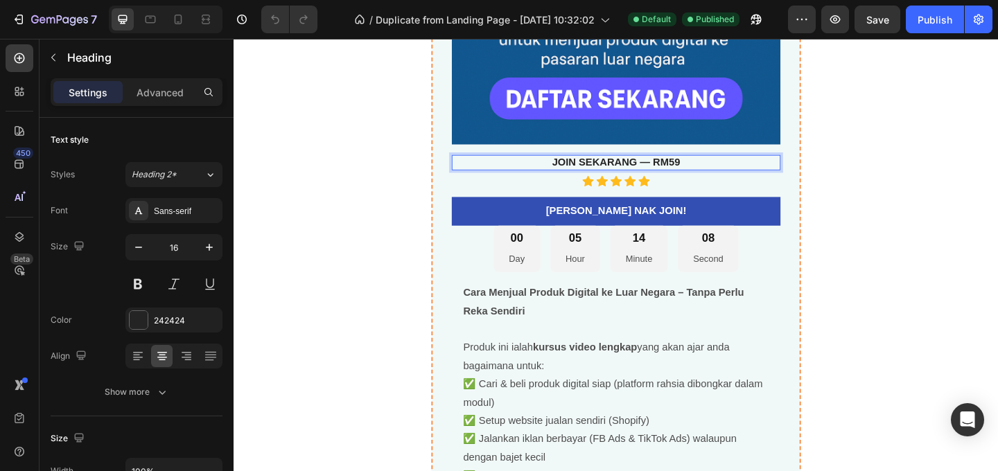
click at [715, 173] on p "JOIN SEKARANG — RM59" at bounding box center [649, 173] width 355 height 15
drag, startPoint x: 715, startPoint y: 173, endPoint x: 574, endPoint y: 167, distance: 140.9
click at [574, 167] on p "JOIN SEKARANG — RM59" at bounding box center [649, 173] width 355 height 15
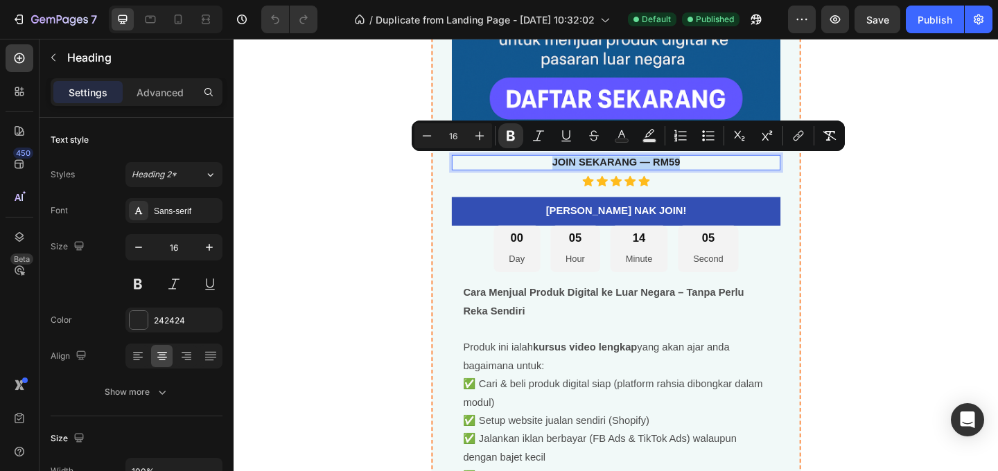
copy strong "JOIN SEKARANG — RM59"
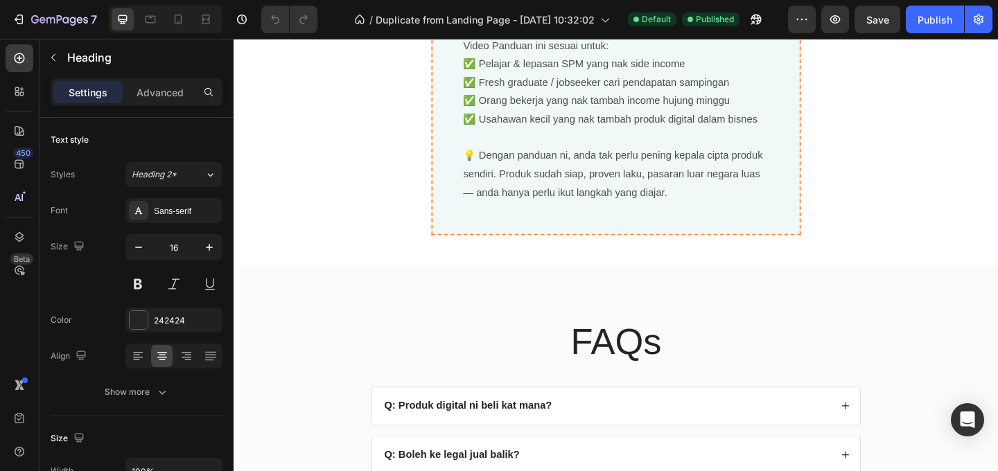
scroll to position [5332, 0]
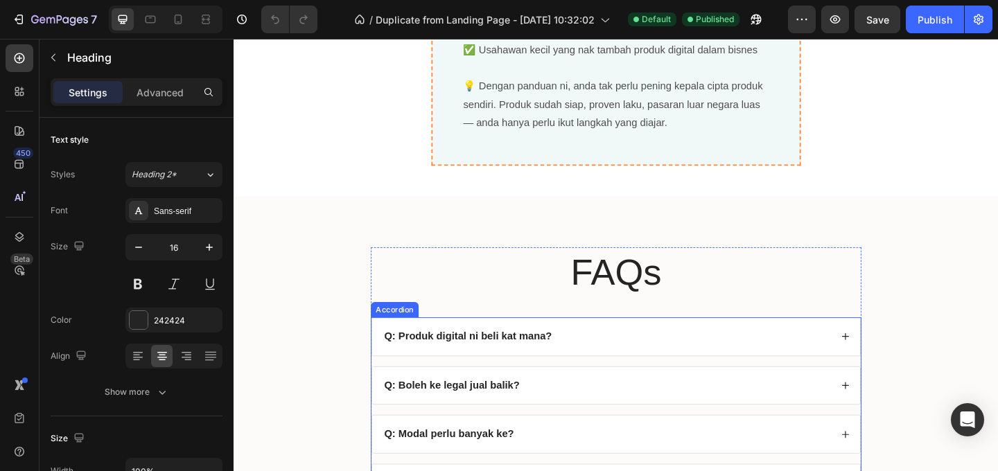
click at [544, 365] on strong "Q: Produk digital ni beli kat mana?" at bounding box center [488, 362] width 182 height 12
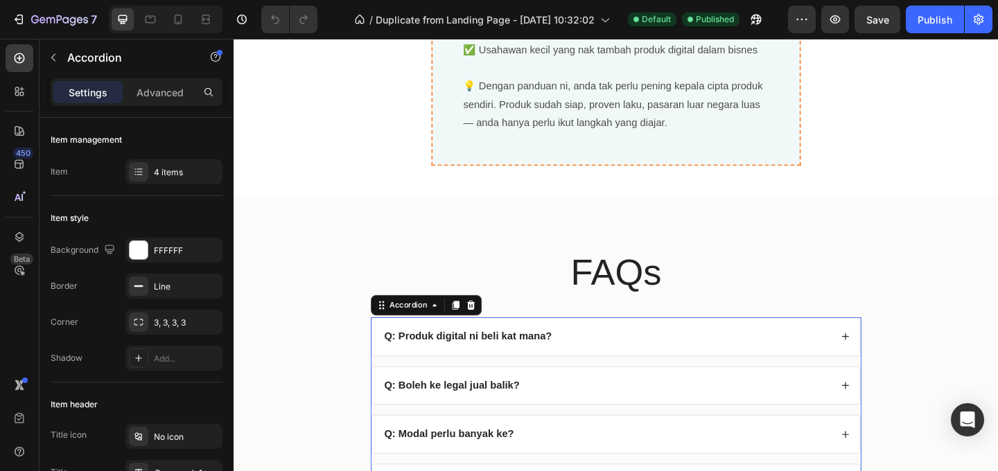
click at [544, 366] on strong "Q: Produk digital ni beli kat mana?" at bounding box center [488, 362] width 182 height 12
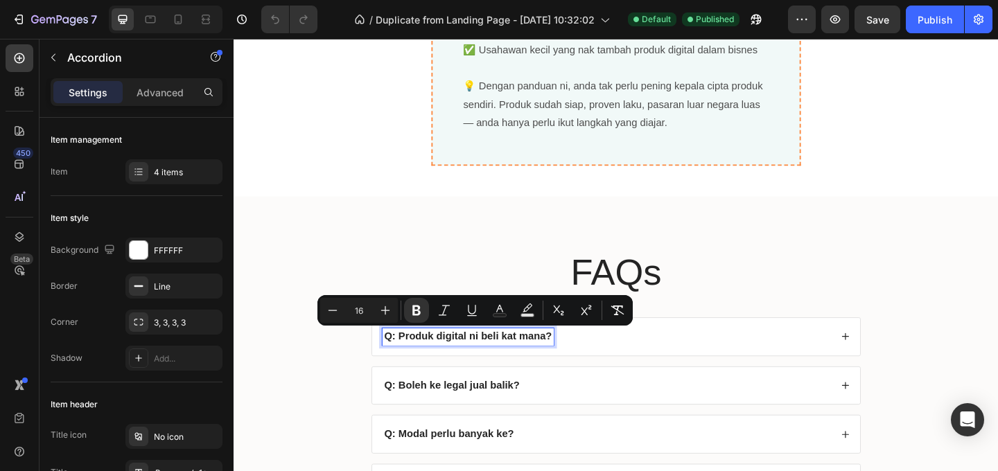
click at [615, 369] on div "Q: Produk digital ni beli kat mana?" at bounding box center [639, 363] width 488 height 19
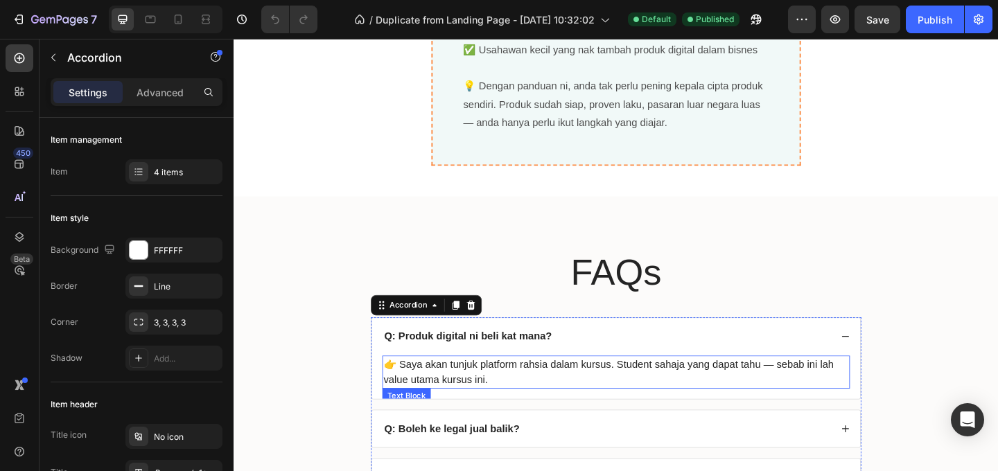
click at [582, 390] on p "👉 Saya akan tunjuk platform rahsia dalam kursus. Student sahaja yang dapat tahu…" at bounding box center [650, 401] width 506 height 33
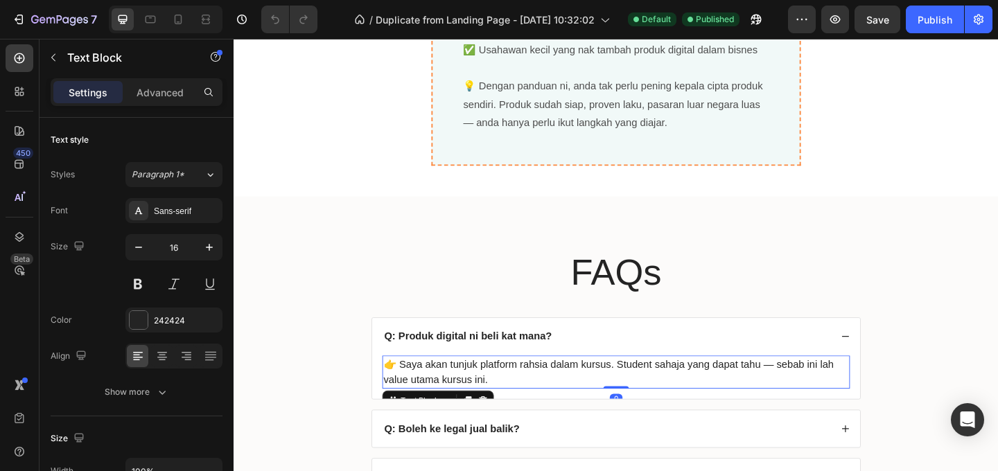
click at [575, 395] on p "👉 Saya akan tunjuk platform rahsia dalam kursus. Student sahaja yang dapat tahu…" at bounding box center [650, 401] width 506 height 33
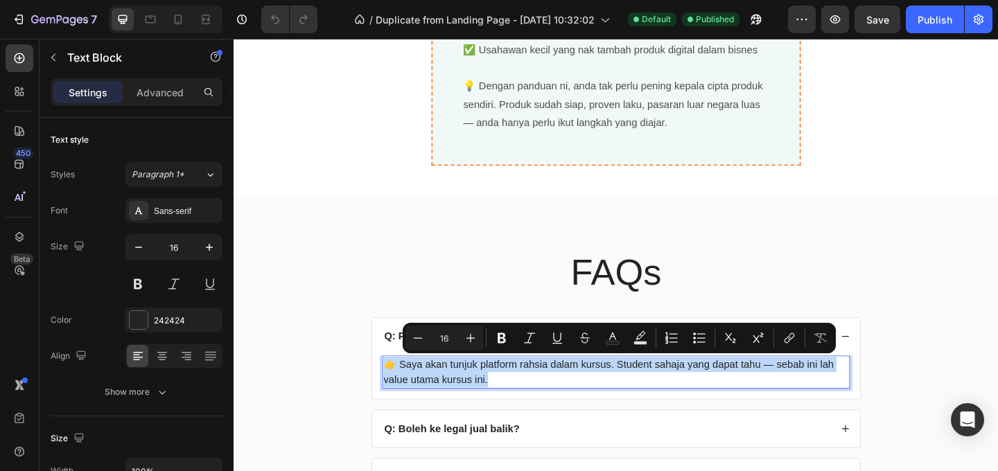
copy p "👉 Saya akan tunjuk platform rahsia dalam kursus. Student sahaja yang dapat tahu…"
click at [510, 465] on strong "Q: Boleh ke legal jual balik?" at bounding box center [471, 463] width 148 height 12
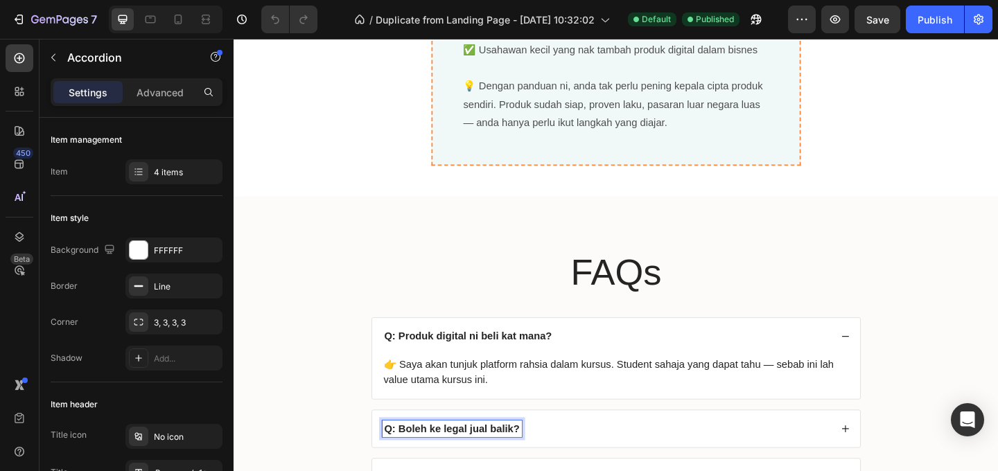
click at [510, 465] on strong "Q: Boleh ke legal jual balik?" at bounding box center [471, 463] width 148 height 12
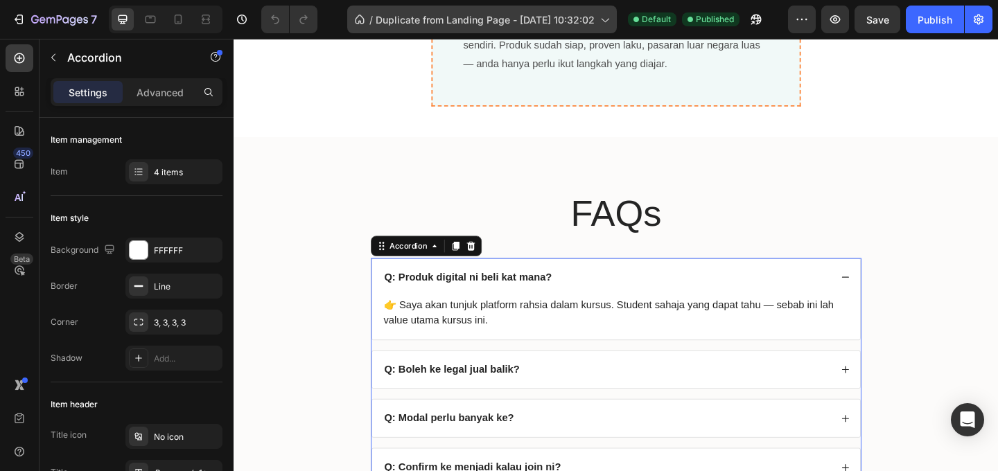
scroll to position [5452, 0]
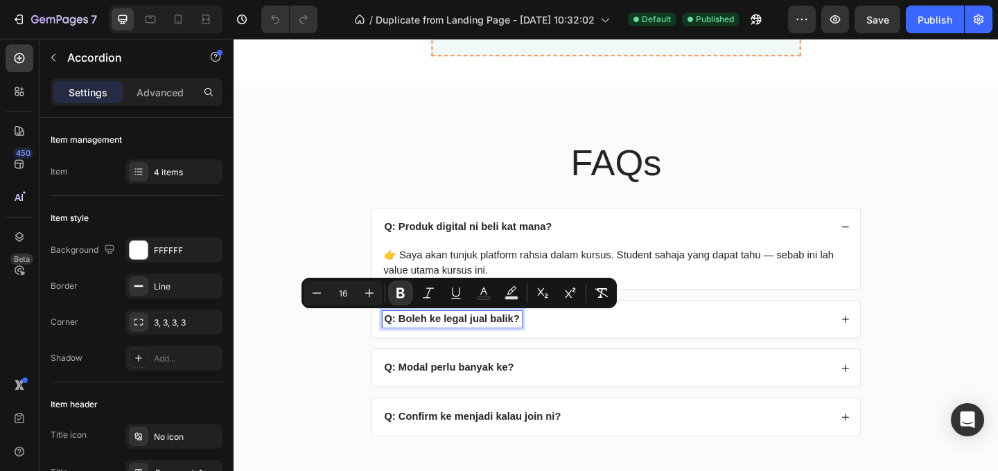
click at [597, 344] on div "Q: Boleh ke legal jual balik?" at bounding box center [639, 344] width 488 height 19
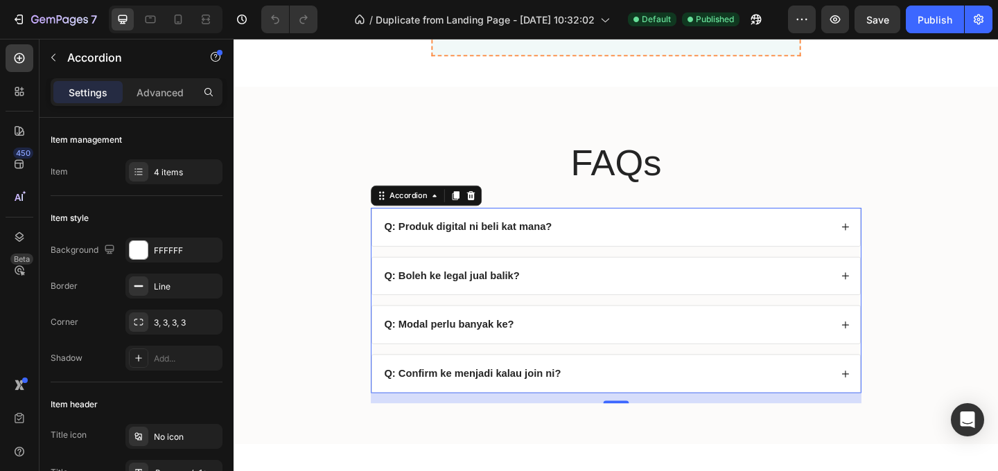
drag, startPoint x: 593, startPoint y: 299, endPoint x: 589, endPoint y: 305, distance: 7.5
click at [593, 299] on div "Q: Boleh ke legal jual balik?" at bounding box center [639, 297] width 488 height 19
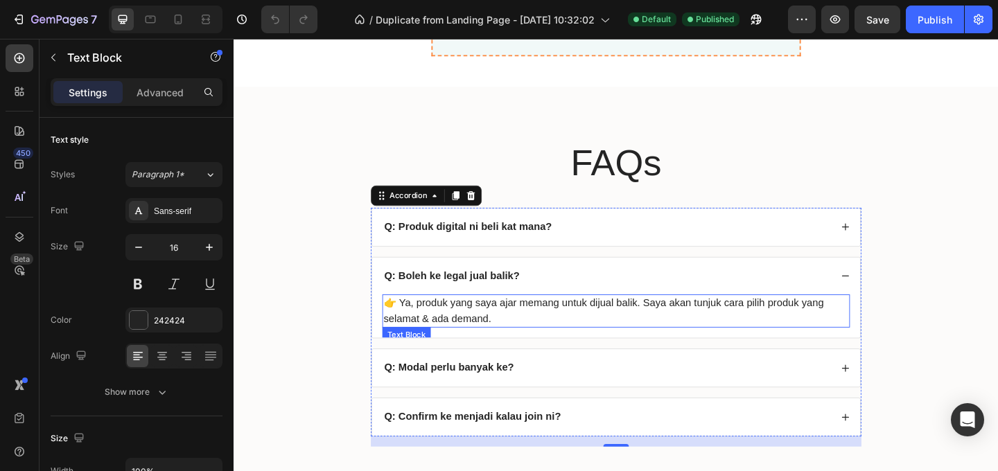
click at [554, 333] on p "👉 Ya, produk yang saya ajar memang untuk dijual balik. Saya akan tunjuk cara pi…" at bounding box center [650, 334] width 506 height 33
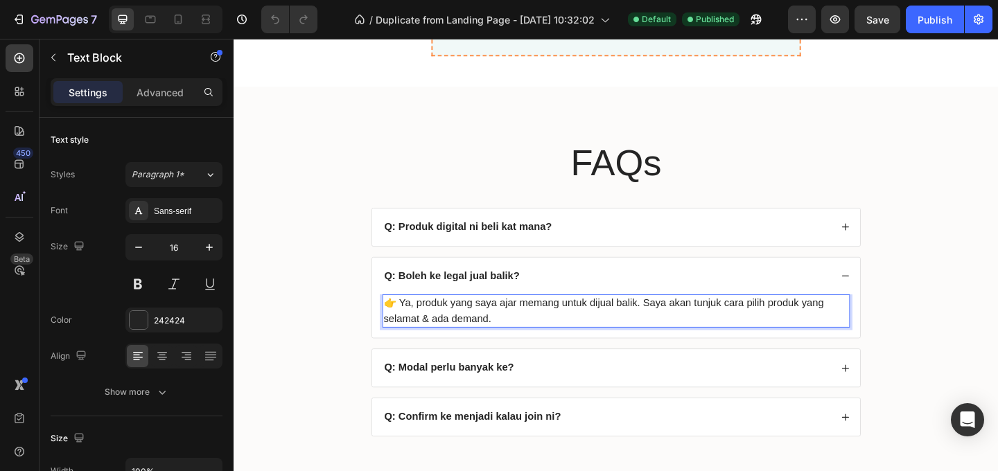
click at [539, 343] on p "👉 Ya, produk yang saya ajar memang untuk dijual balik. Saya akan tunjuk cara pi…" at bounding box center [650, 334] width 506 height 33
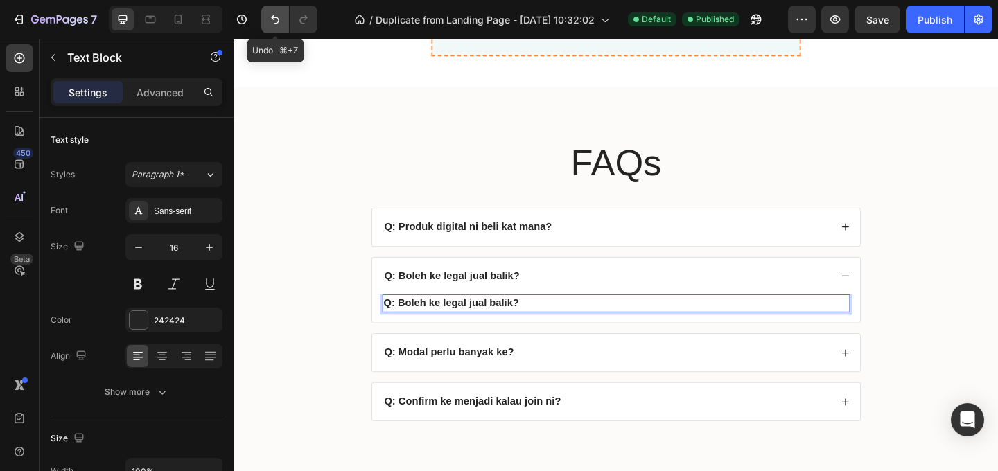
click at [275, 28] on button "Undo/Redo" at bounding box center [275, 20] width 28 height 28
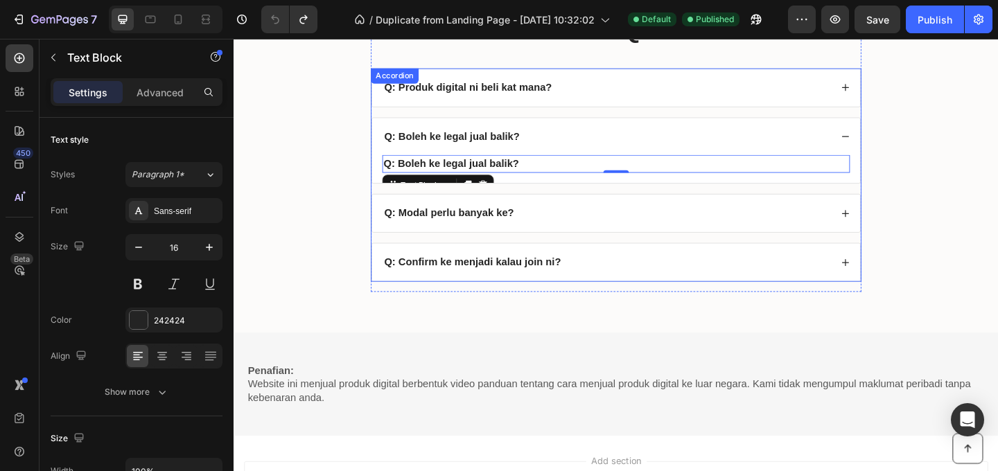
scroll to position [5591, 0]
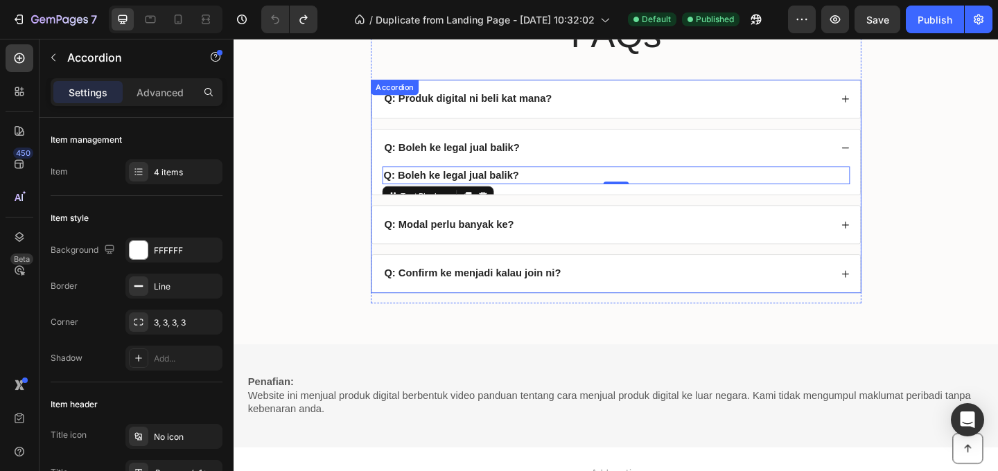
click at [566, 237] on div "Q: Modal perlu banyak ke?" at bounding box center [639, 241] width 488 height 19
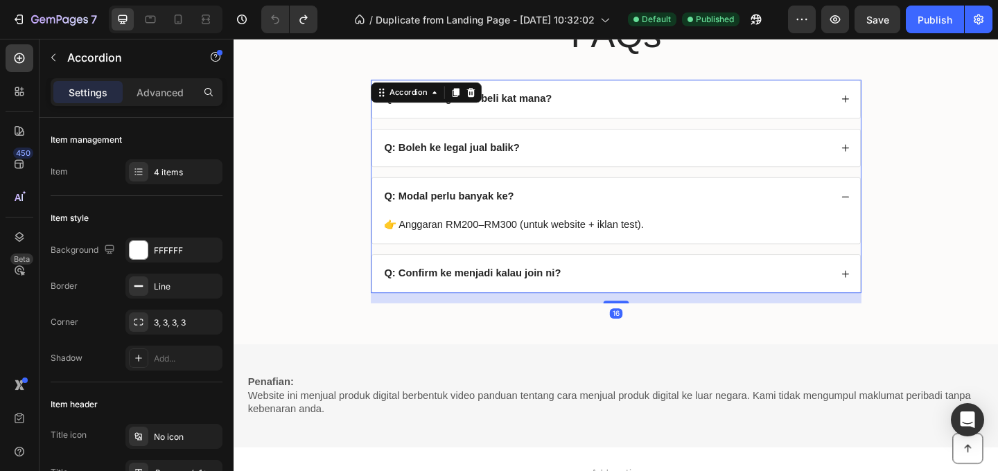
click at [571, 157] on div "Q: Boleh ke legal jual balik?" at bounding box center [639, 157] width 488 height 19
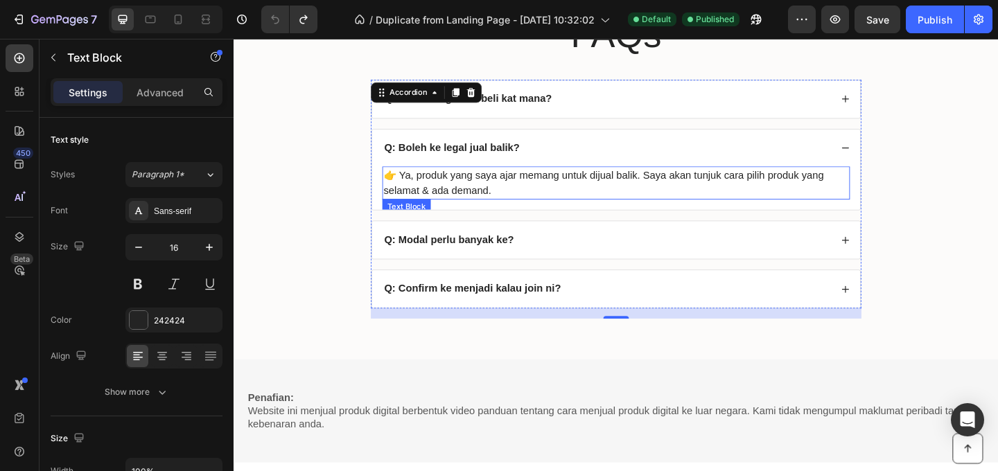
click at [573, 198] on p "👉 Ya, produk yang saya ajar memang untuk dijual balik. Saya akan tunjuk cara pi…" at bounding box center [650, 195] width 506 height 33
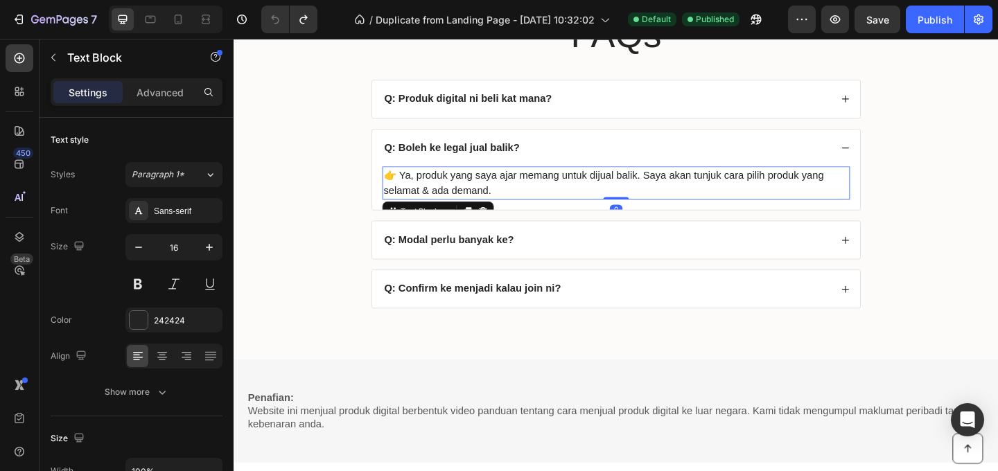
click at [566, 205] on p "👉 Ya, produk yang saya ajar memang untuk dijual balik. Saya akan tunjuk cara pi…" at bounding box center [650, 195] width 506 height 33
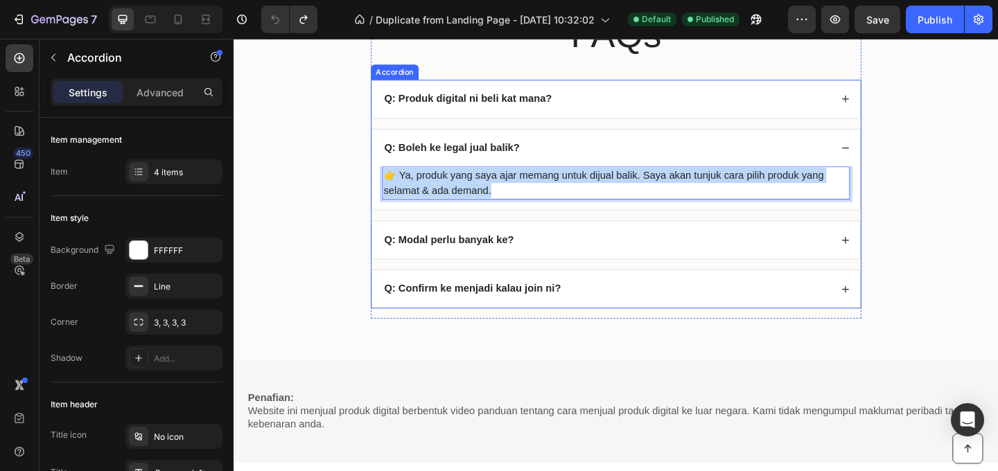
click at [508, 260] on strong "Q: Modal perlu banyak ke?" at bounding box center [467, 257] width 141 height 12
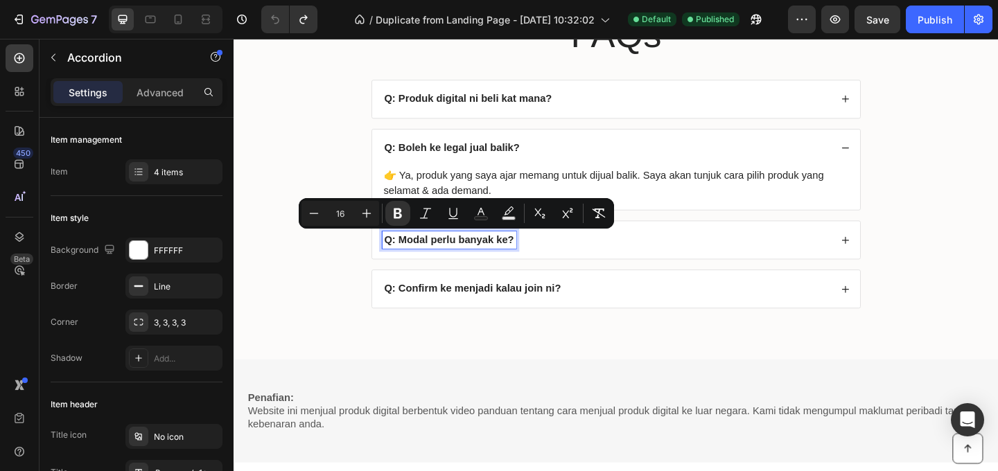
click at [654, 255] on div "Q: Modal perlu banyak ke?" at bounding box center [639, 257] width 488 height 19
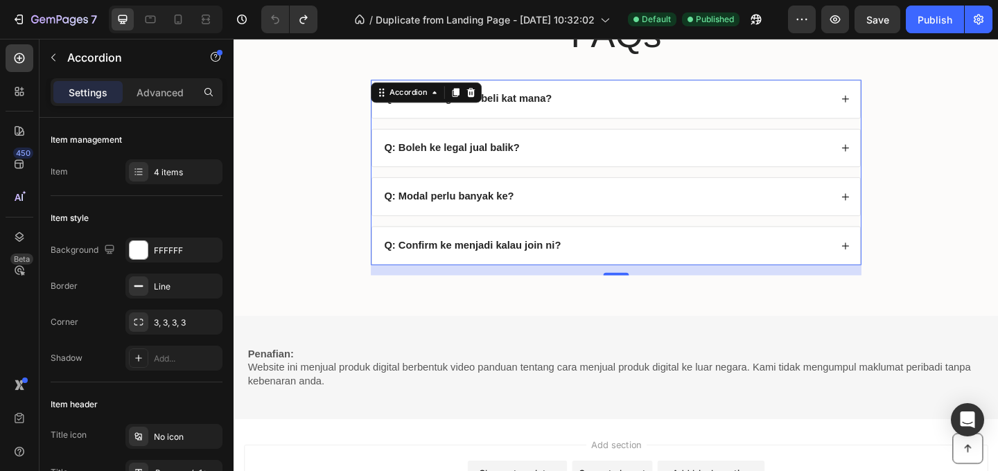
click at [638, 216] on div "Q: Modal perlu banyak ke?" at bounding box center [639, 210] width 488 height 19
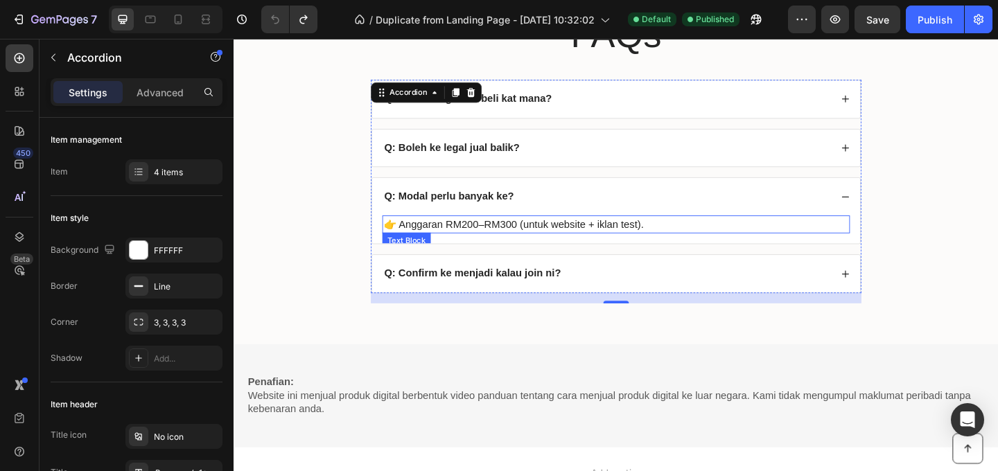
click at [617, 243] on p "👉 Anggaran RM200–RM300 (untuk website + iklan test)." at bounding box center [650, 240] width 506 height 17
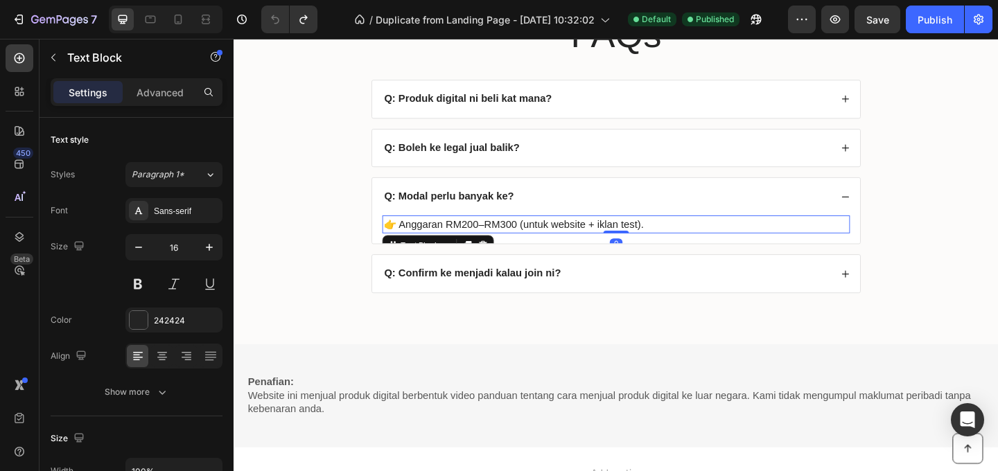
click at [615, 241] on p "👉 Anggaran RM200–RM300 (untuk website + iklan test)." at bounding box center [650, 240] width 506 height 17
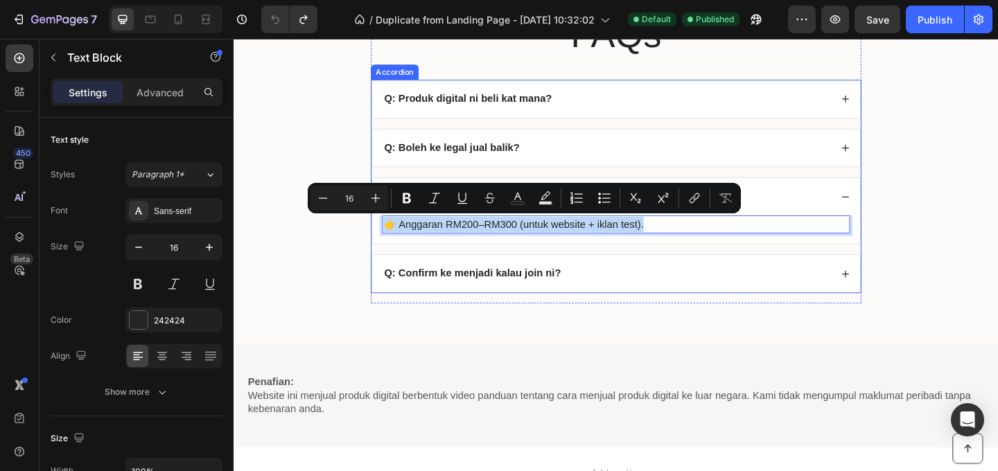
click at [514, 294] on strong "Q: Confirm ke menjadi kalau join ni?" at bounding box center [493, 294] width 192 height 12
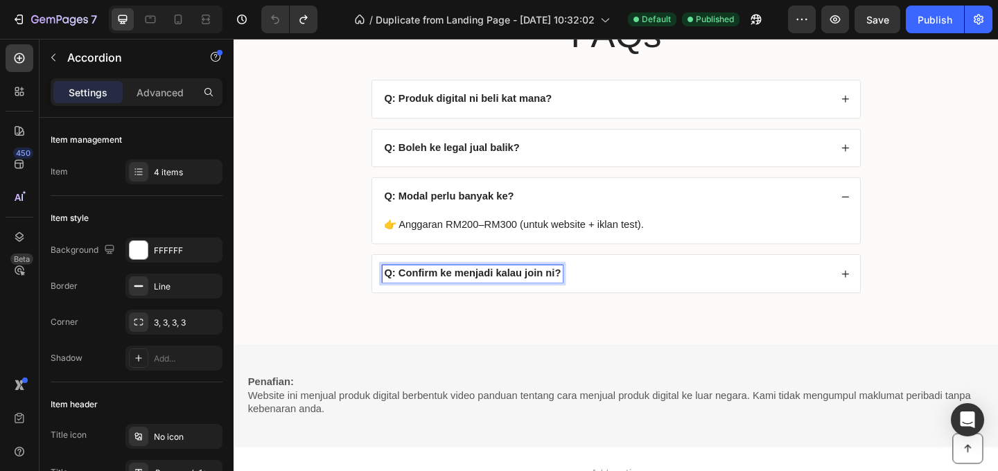
click at [514, 294] on strong "Q: Confirm ke menjadi kalau join ni?" at bounding box center [493, 294] width 192 height 12
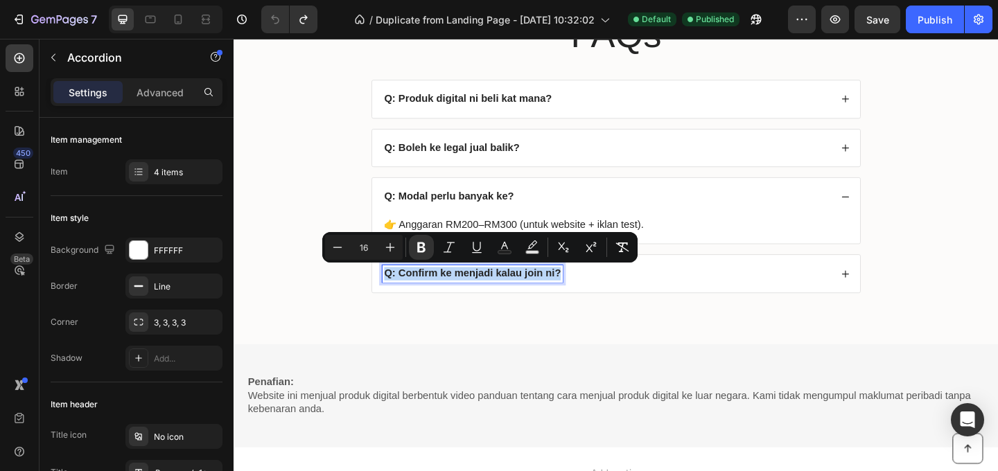
click at [854, 297] on div "Q: Confirm ke menjadi kalau join ni?" at bounding box center [639, 294] width 488 height 19
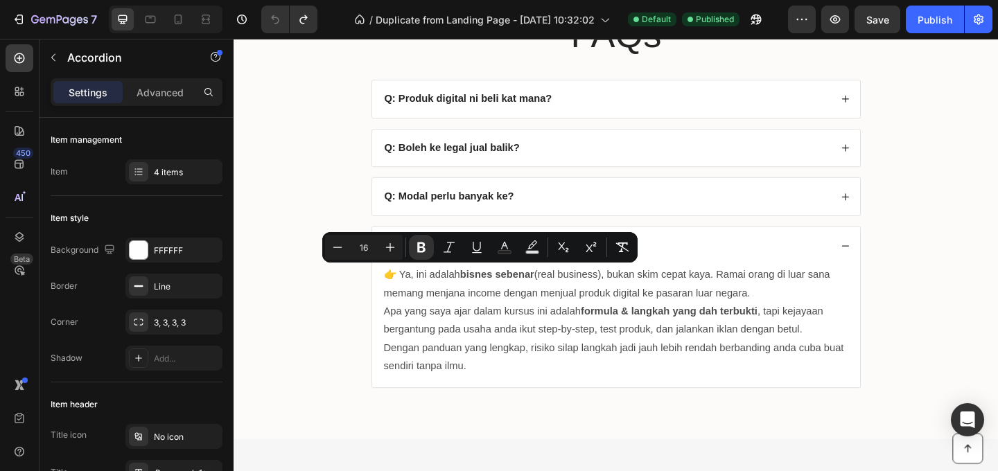
click at [854, 273] on div "Q: Confirm ke menjadi kalau join ni?" at bounding box center [639, 263] width 488 height 19
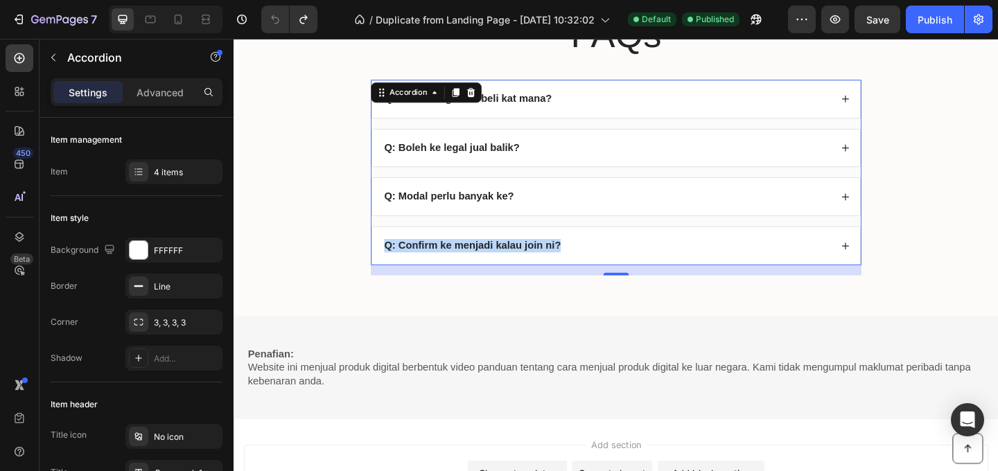
click at [809, 275] on div "Q: Confirm ke menjadi kalau join ni?" at bounding box center [649, 263] width 531 height 41
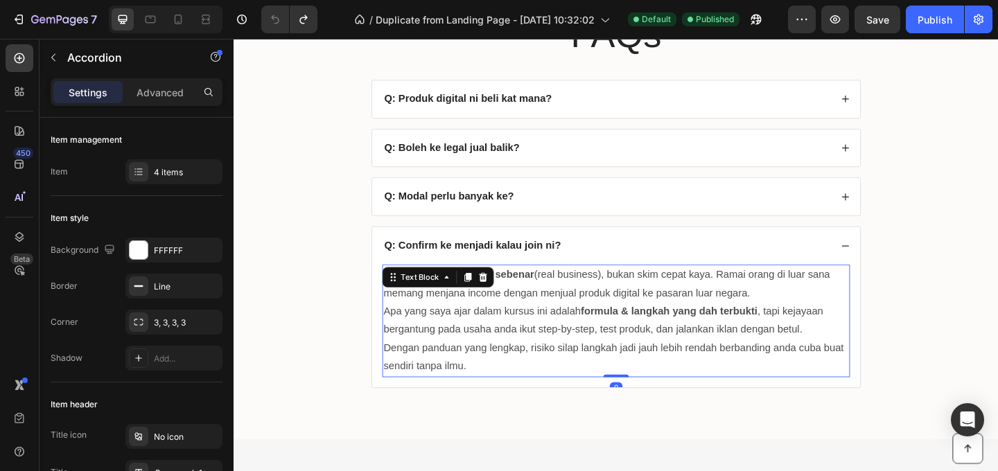
click at [649, 310] on p "👉 Ya, ini adalah bisnes sebenar (real business), bukan skim cepat kaya. Ramai o…" at bounding box center [650, 306] width 506 height 40
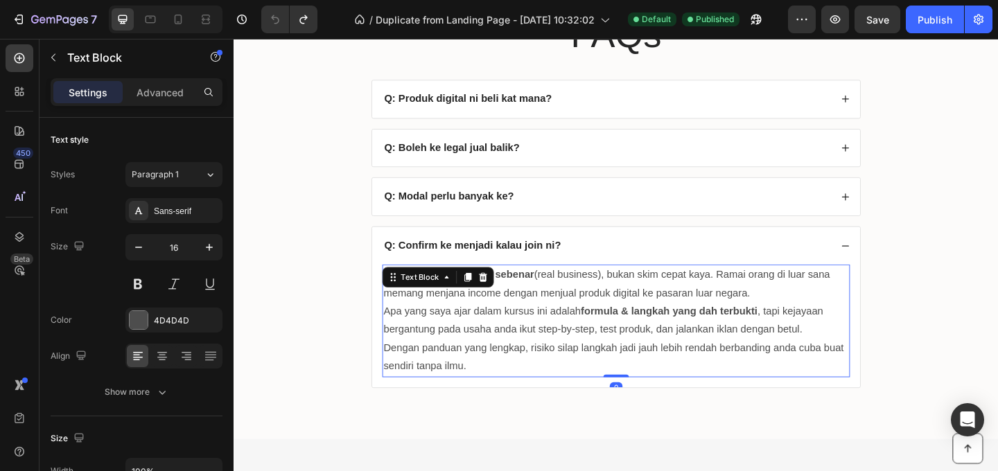
click at [633, 320] on p "👉 Ya, ini adalah bisnes sebenar (real business), bukan skim cepat kaya. Ramai o…" at bounding box center [650, 306] width 506 height 40
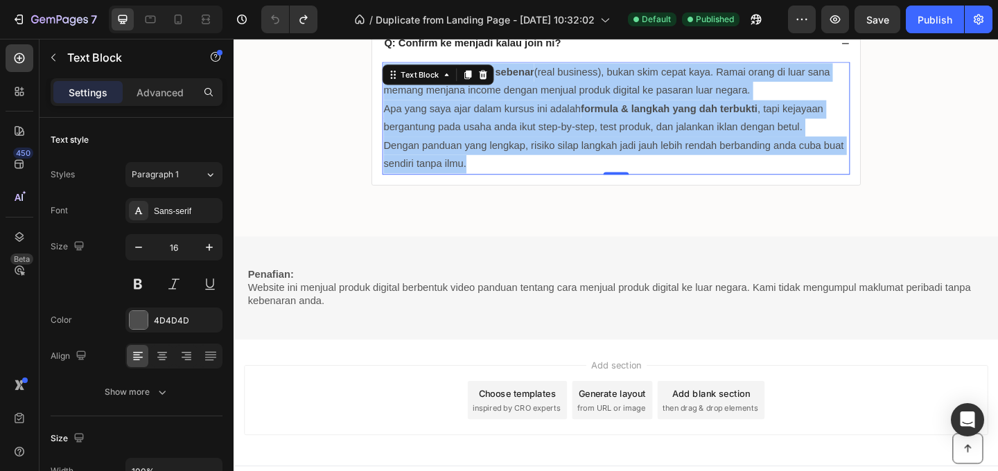
scroll to position [5834, 0]
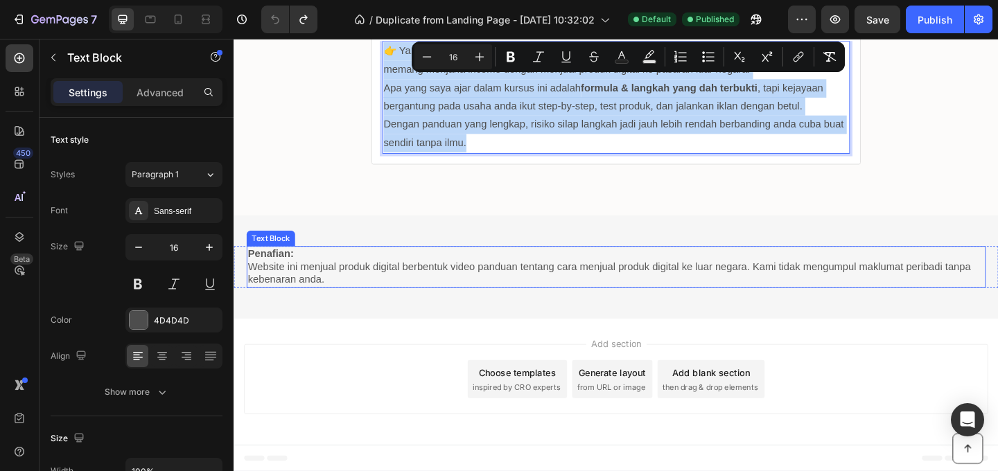
click at [609, 284] on p "Website ini menjual produk digital berbentuk video panduan tentang cara menjual…" at bounding box center [649, 294] width 801 height 29
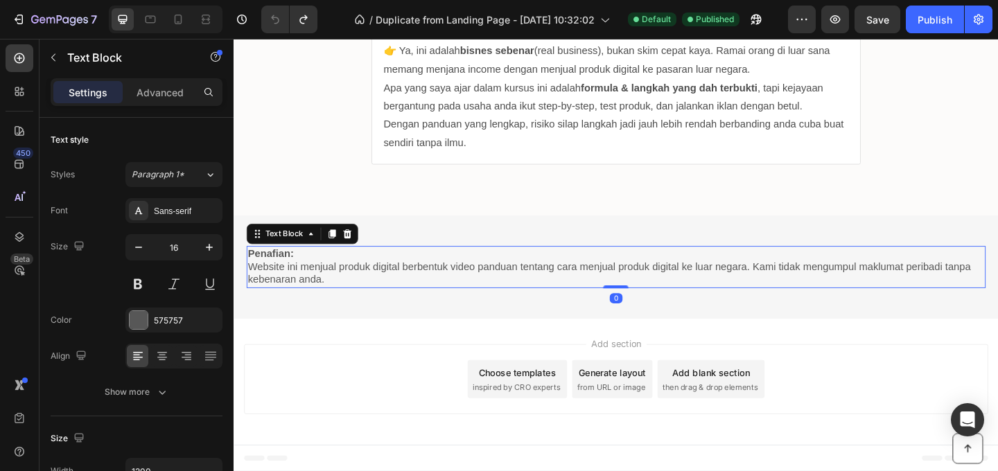
click at [609, 284] on p "Website ini menjual produk digital berbentuk video panduan tentang cara menjual…" at bounding box center [649, 294] width 801 height 29
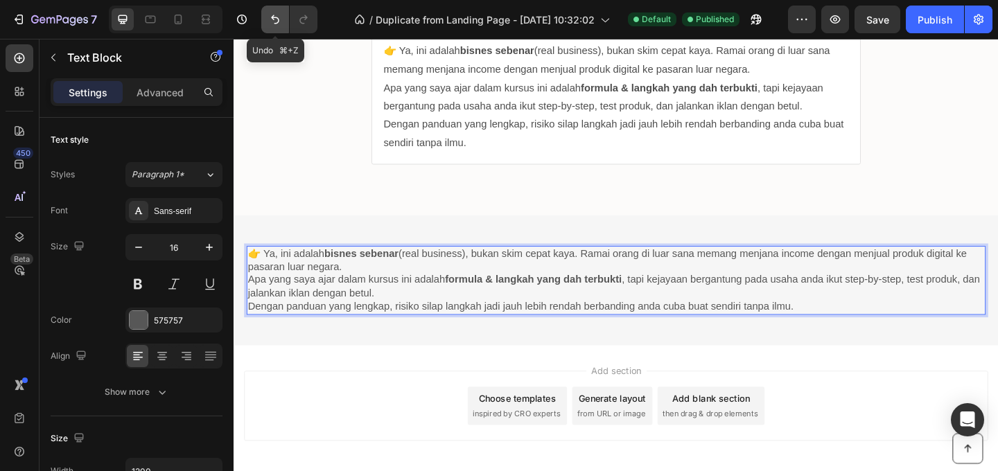
click at [268, 22] on icon "Undo/Redo" at bounding box center [275, 19] width 14 height 14
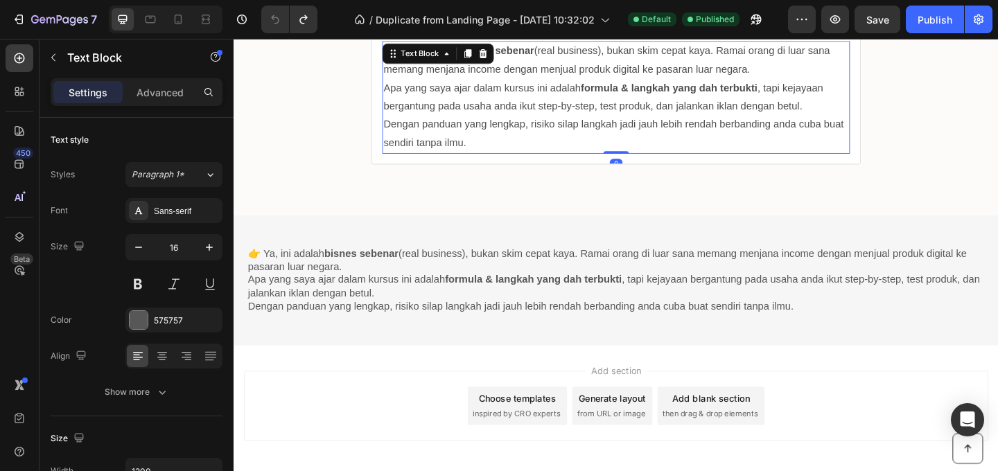
click at [434, 121] on p "Apa yang saya ajar dalam kursus ini adalah formula & langkah yang dah terbukti …" at bounding box center [650, 102] width 506 height 40
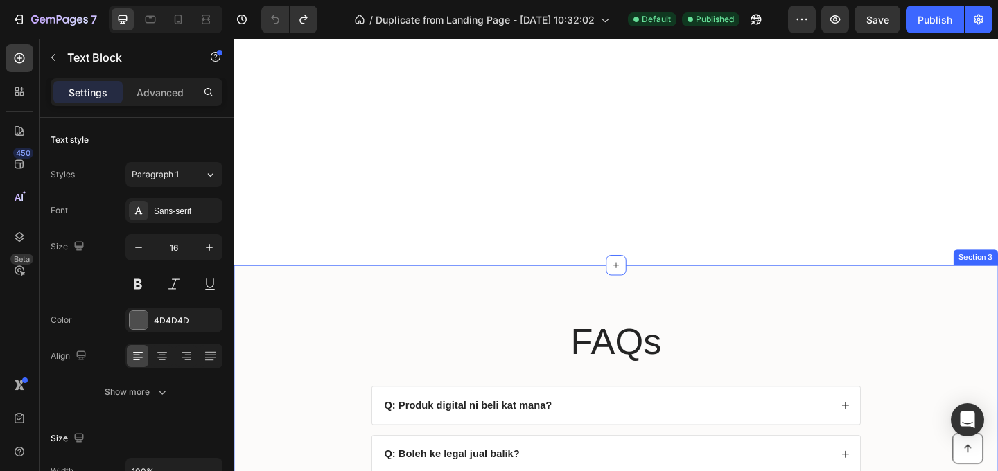
scroll to position [5700, 0]
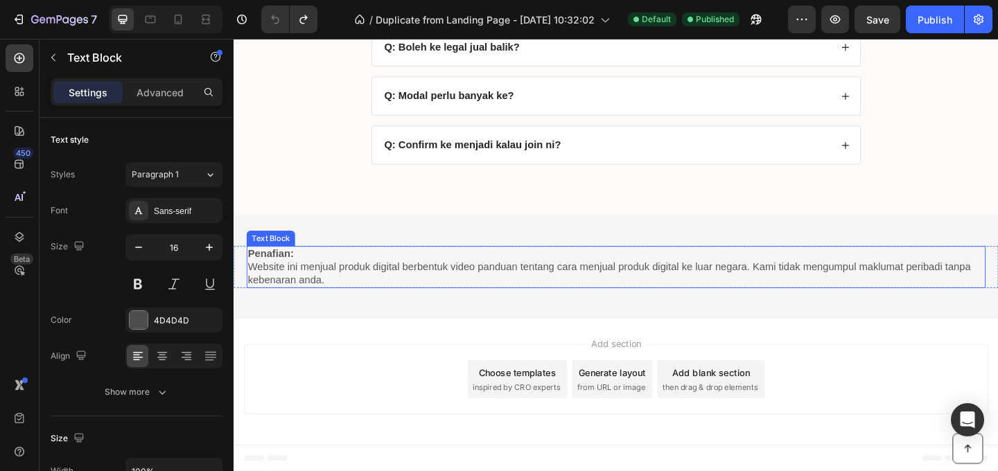
click at [519, 286] on p "Website ini menjual produk digital berbentuk video panduan tentang cara menjual…" at bounding box center [649, 294] width 801 height 29
click at [487, 294] on p "Website ini menjual produk digital berbentuk video panduan tentang cara menjual…" at bounding box center [649, 294] width 801 height 29
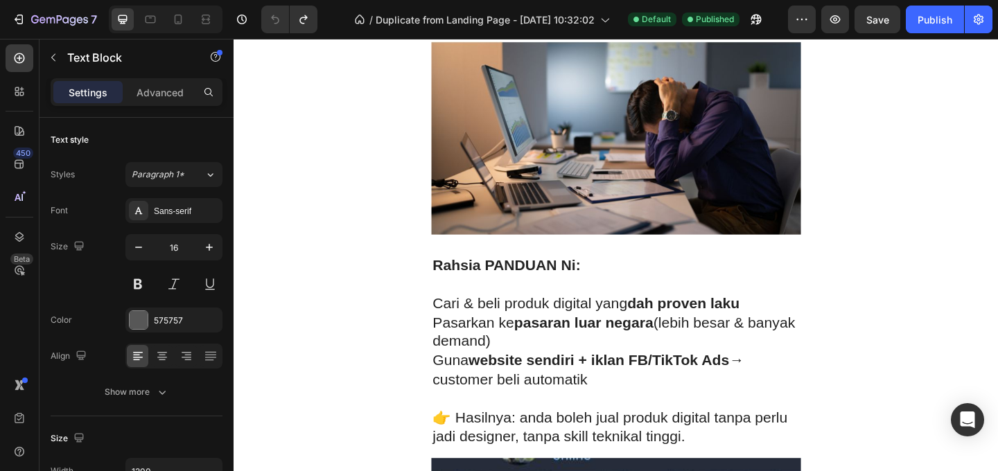
scroll to position [0, 0]
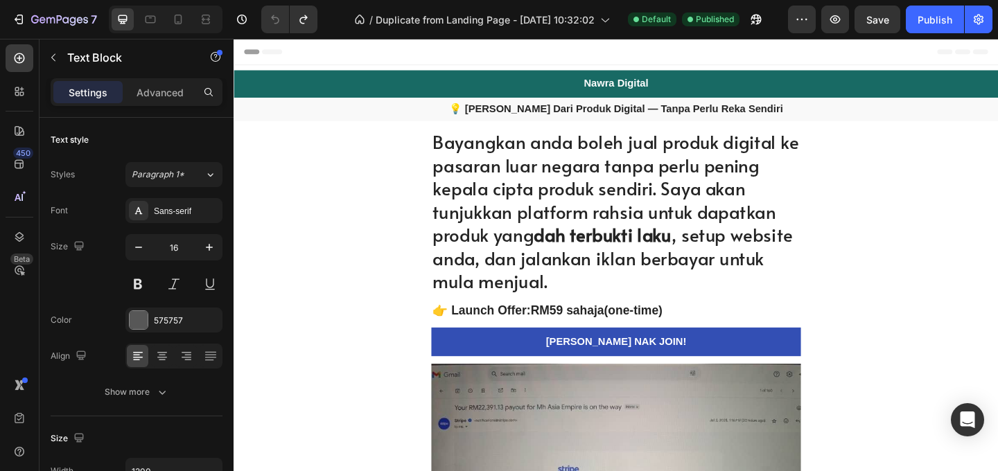
click at [799, 117] on strong "💡 [PERSON_NAME] Dari Produk Digital — Tanpa Perlu Reka Sendiri" at bounding box center [649, 115] width 363 height 12
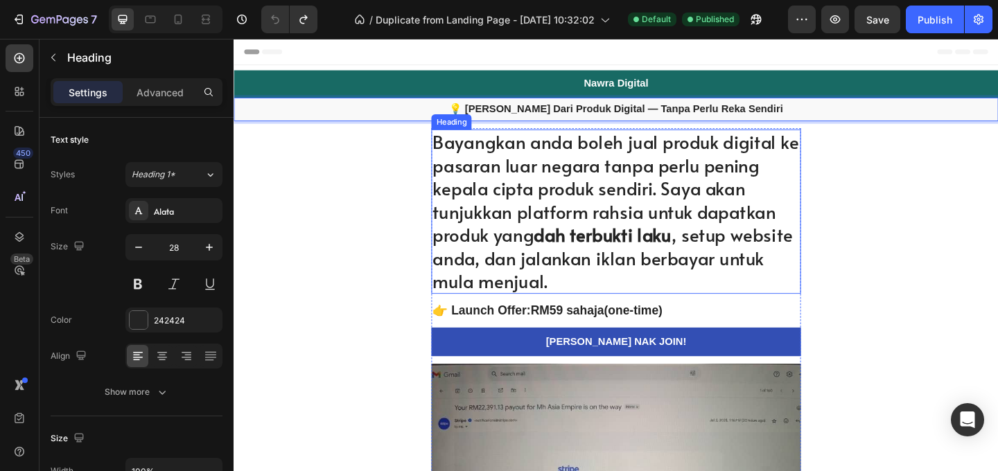
click at [607, 153] on h1 "Bayangkan anda boleh jual produk digital ke pasaran luar negara tanpa perlu pen…" at bounding box center [650, 227] width 402 height 180
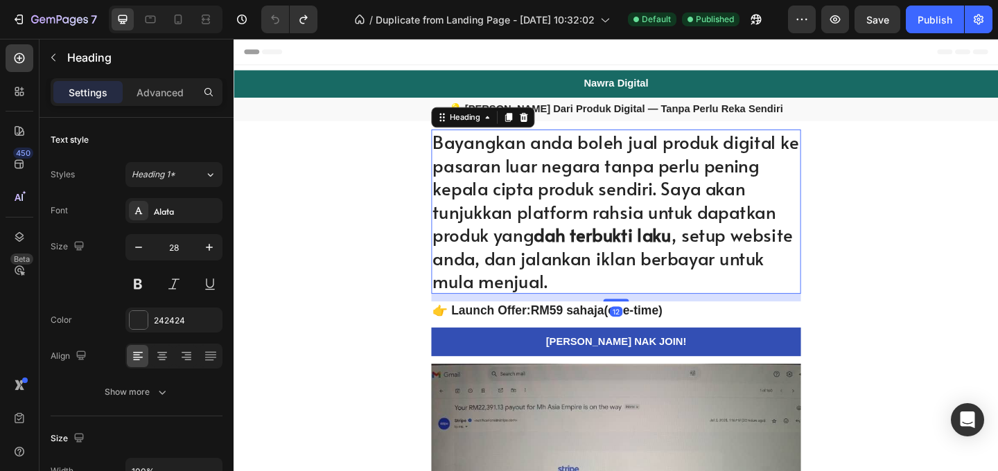
click at [607, 164] on h1 "Bayangkan anda boleh jual produk digital ke pasaran luar negara tanpa perlu pen…" at bounding box center [650, 227] width 402 height 180
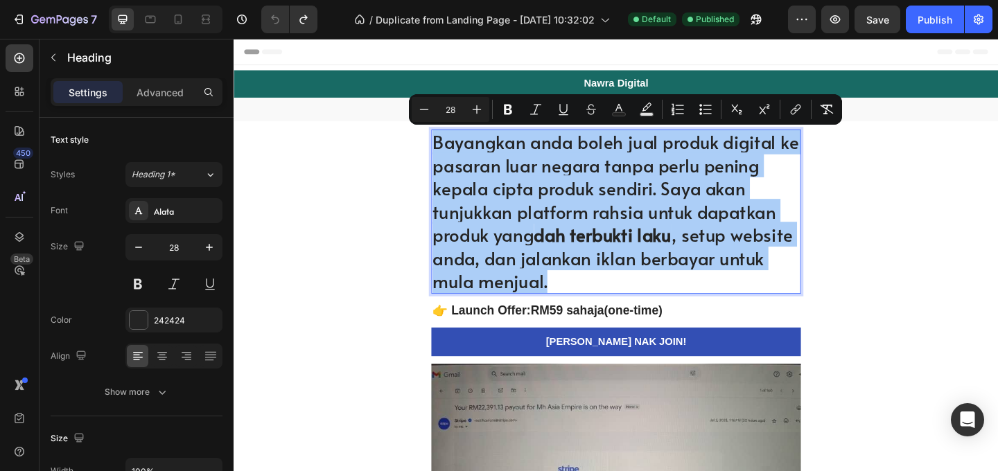
click at [645, 335] on h2 "👉 Launch Offer: RM59 sahaja (one-time)" at bounding box center [650, 334] width 402 height 20
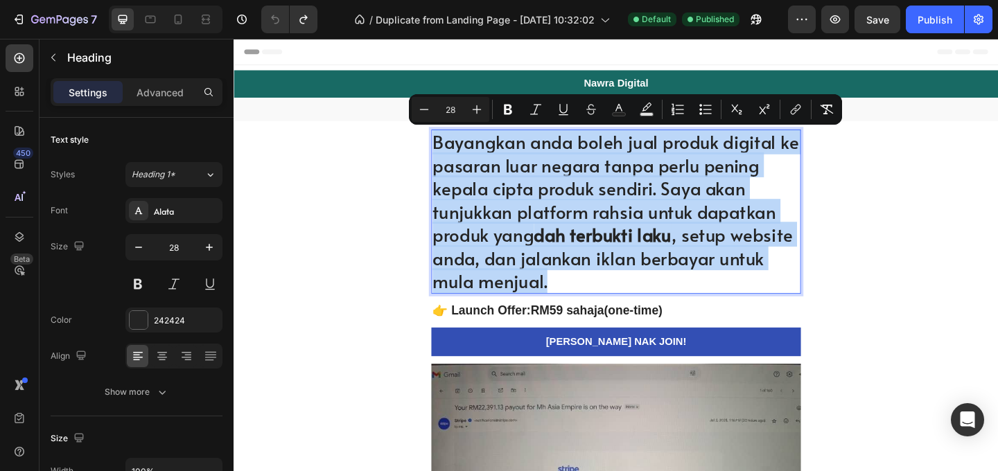
click at [645, 334] on h2 "👉 Launch Offer: RM59 sahaja (one-time)" at bounding box center [650, 334] width 402 height 20
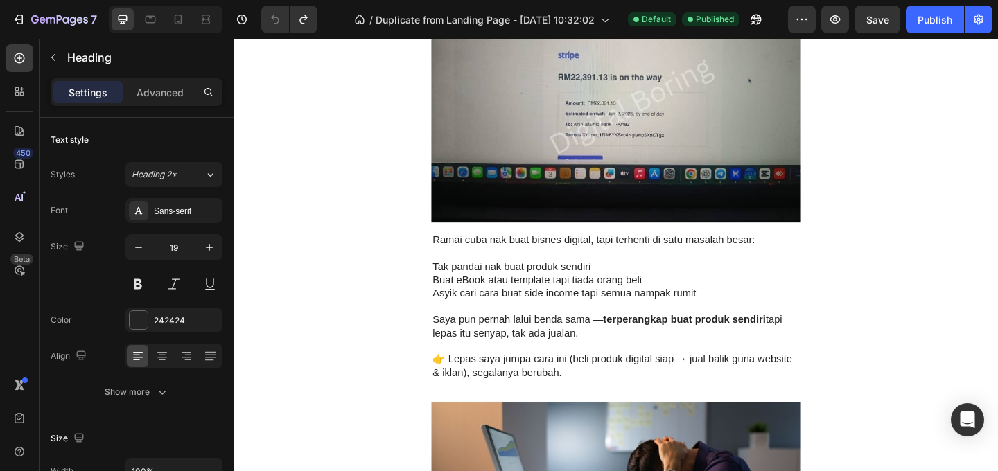
scroll to position [476, 0]
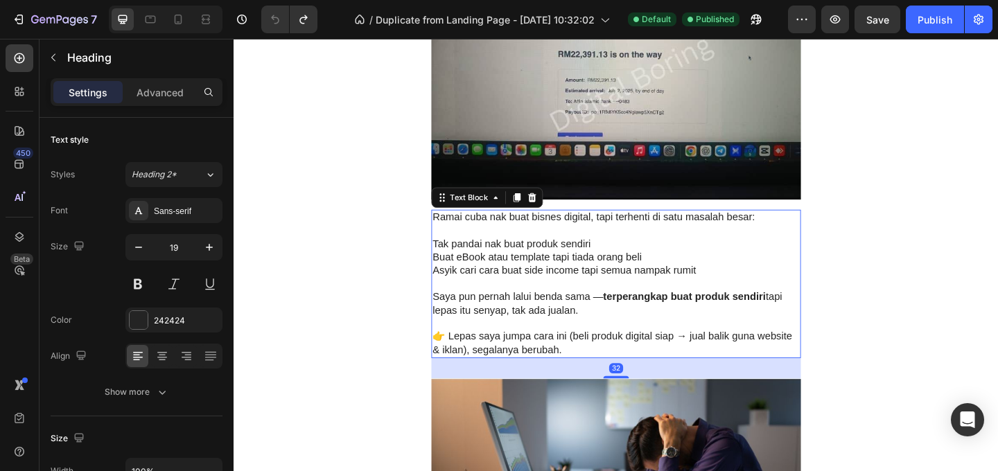
click at [676, 300] on p at bounding box center [649, 305] width 399 height 15
click at [676, 299] on p at bounding box center [649, 305] width 399 height 15
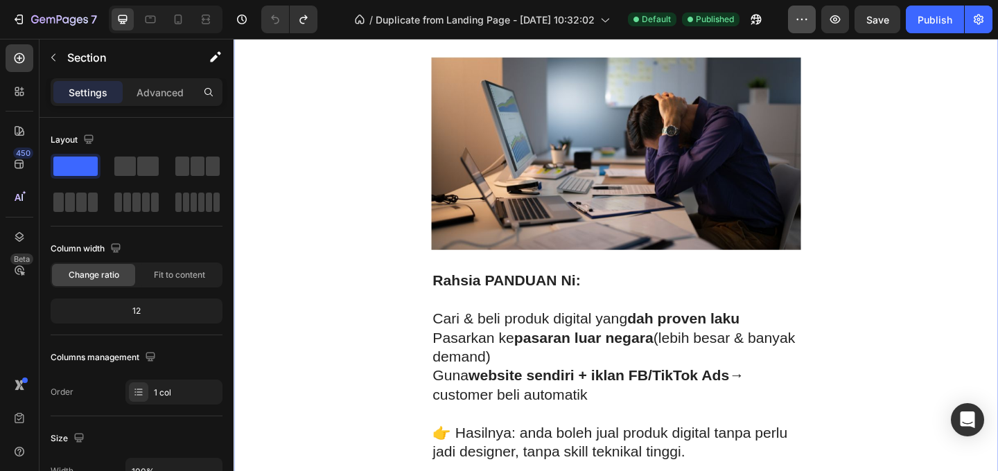
scroll to position [931, 0]
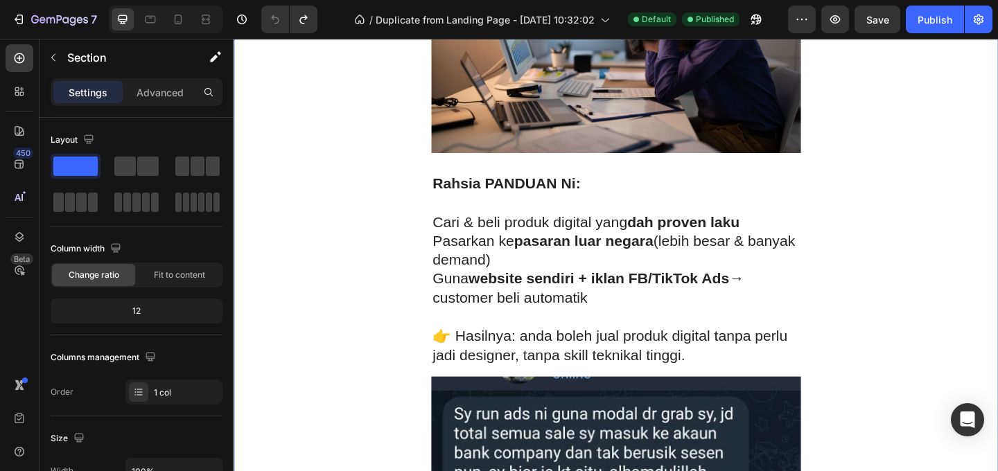
click at [676, 271] on p "Pasarkan ke pasaran luar negara (lebih besar & banyak demand)" at bounding box center [649, 270] width 399 height 42
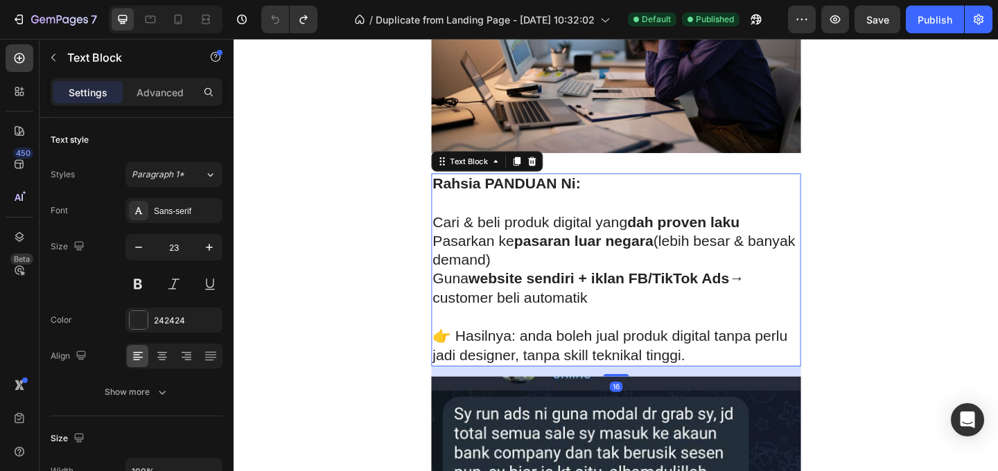
click at [675, 272] on p "Pasarkan ke pasaran luar negara (lebih besar & banyak demand)" at bounding box center [649, 270] width 399 height 42
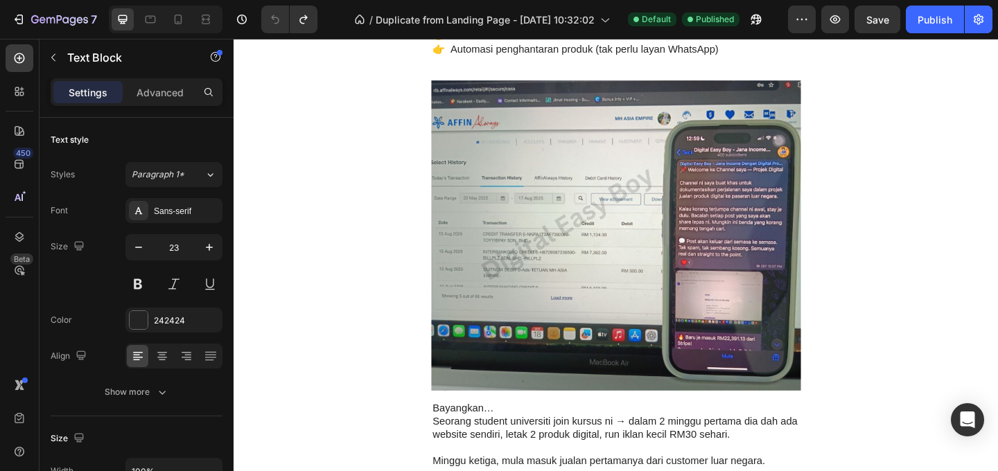
scroll to position [1992, 0]
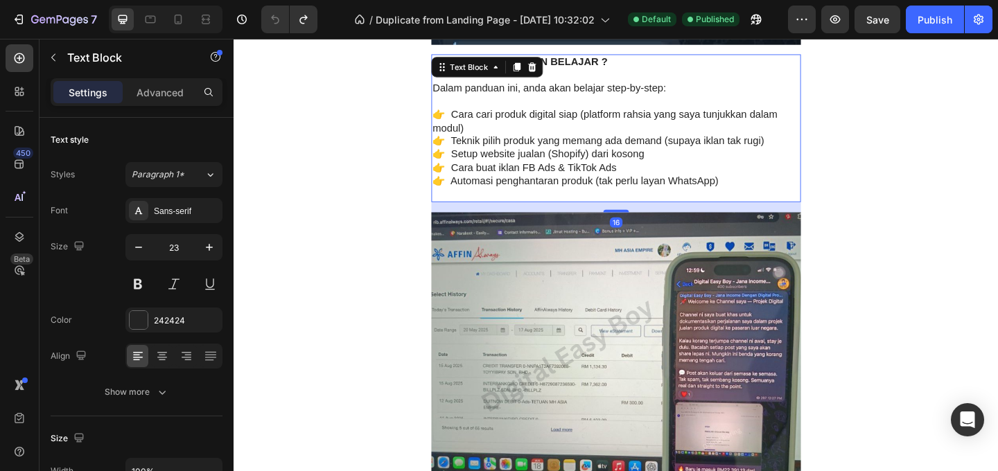
click at [676, 158] on p "👉 Setup website jualan (Shopify) dari kosong" at bounding box center [649, 164] width 399 height 15
click at [672, 158] on p "👉 Setup website jualan (Shopify) dari kosong" at bounding box center [649, 164] width 399 height 15
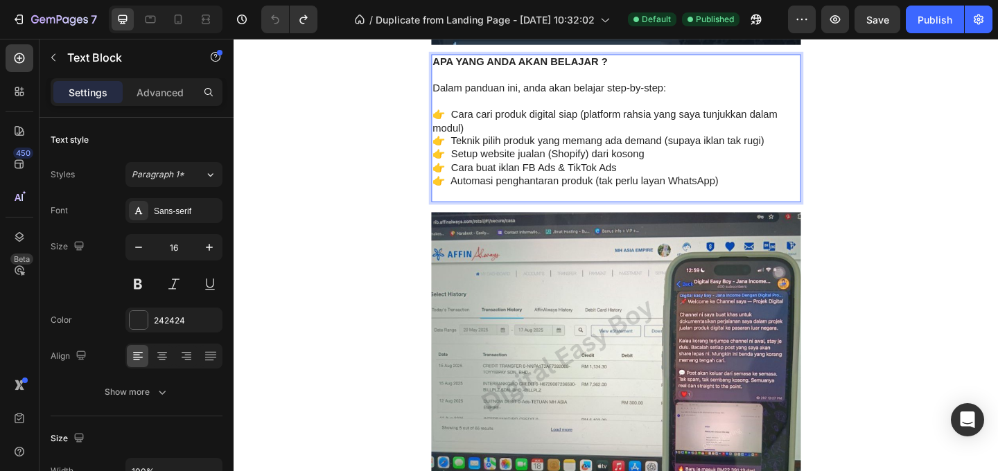
click at [673, 157] on p "👉 Setup website jualan (Shopify) dari kosong" at bounding box center [649, 164] width 399 height 15
click at [684, 173] on p "👉 Cara buat iklan FB Ads & TikTok Ads" at bounding box center [649, 179] width 399 height 15
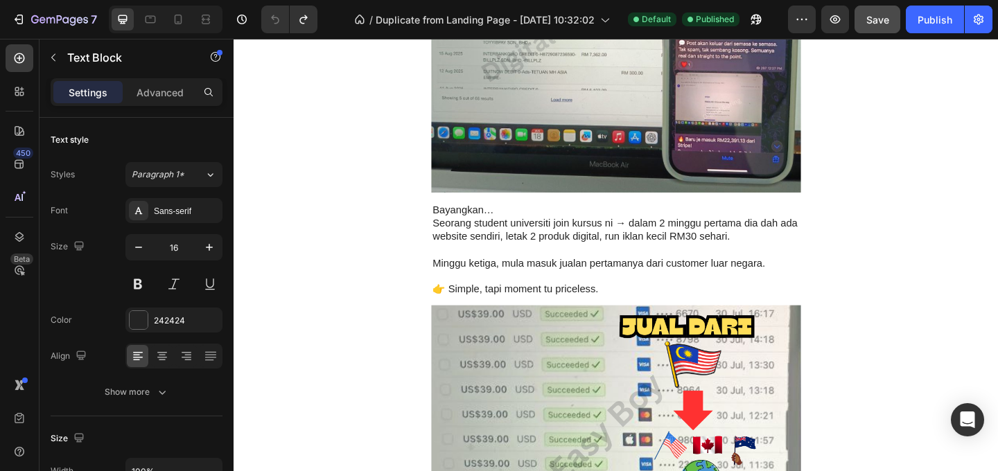
scroll to position [2487, 0]
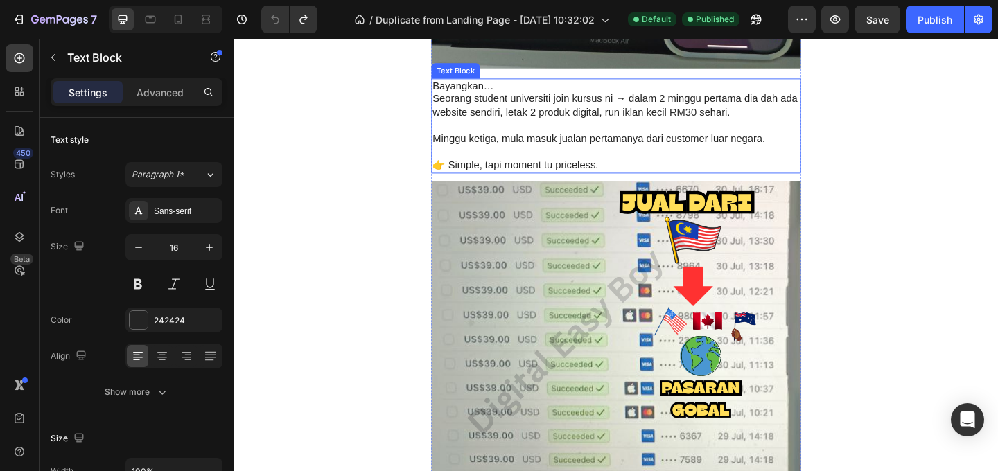
click at [682, 135] on p at bounding box center [649, 133] width 399 height 15
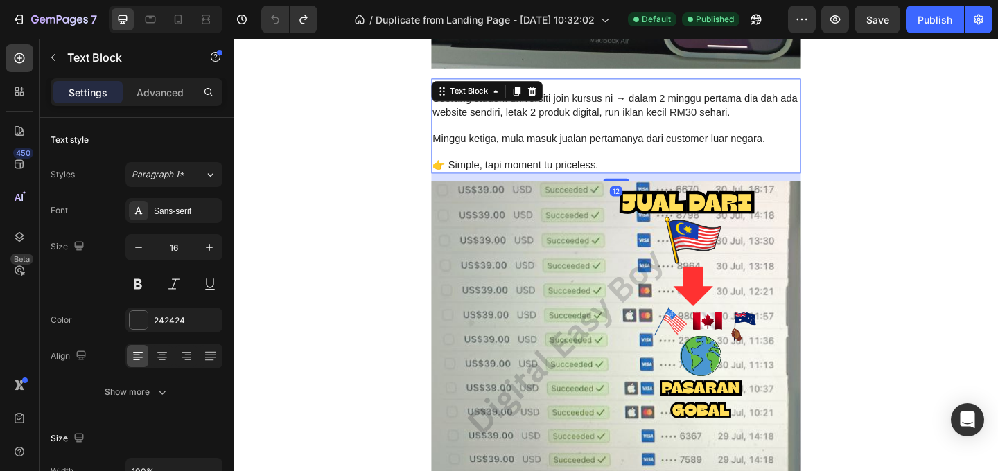
click at [654, 155] on p at bounding box center [649, 162] width 399 height 15
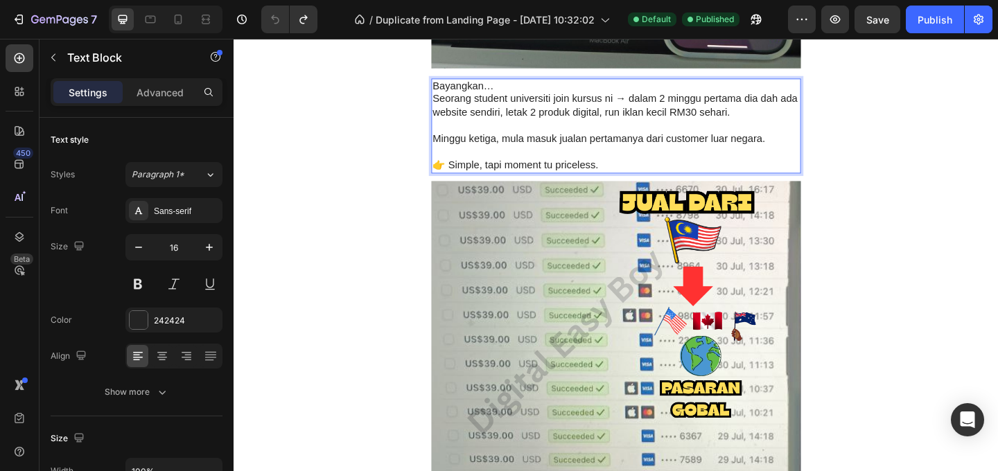
click at [650, 171] on p "👉 Simple, tapi moment tu priceless." at bounding box center [649, 176] width 399 height 15
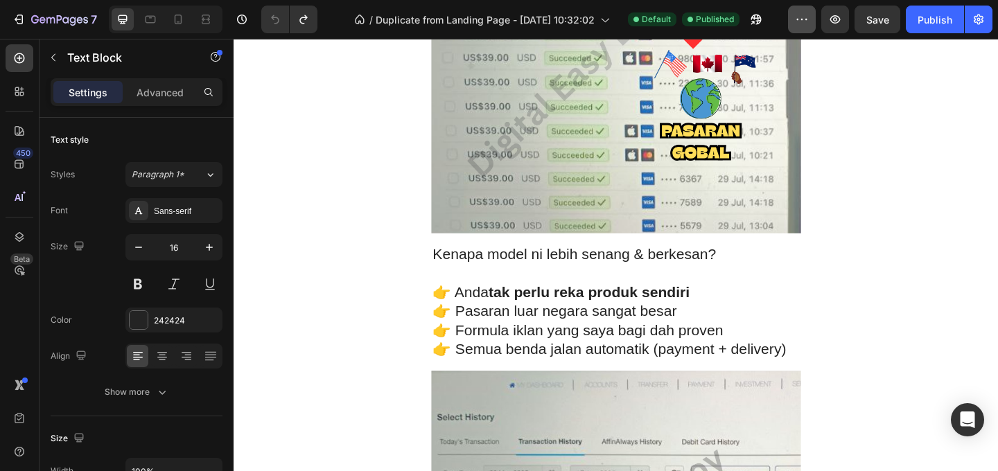
scroll to position [2794, 0]
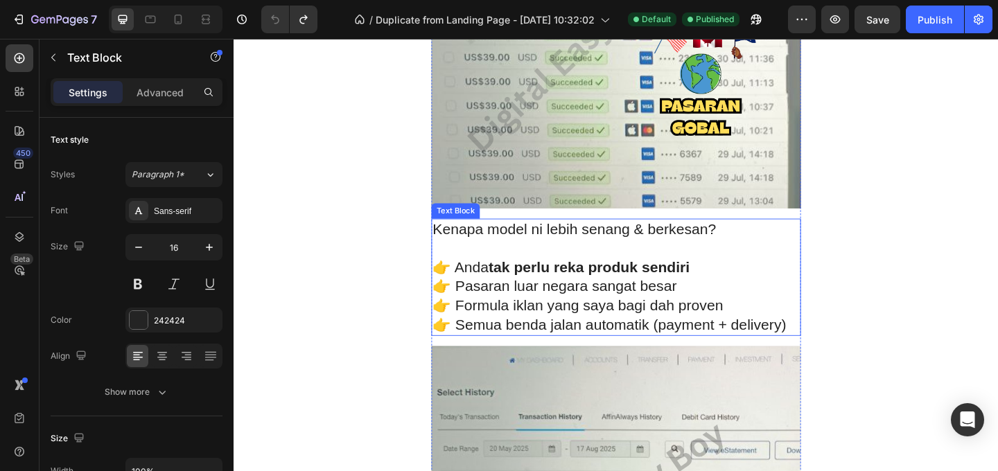
click at [711, 284] on strong "tak perlu reka produk sendiri" at bounding box center [620, 287] width 219 height 18
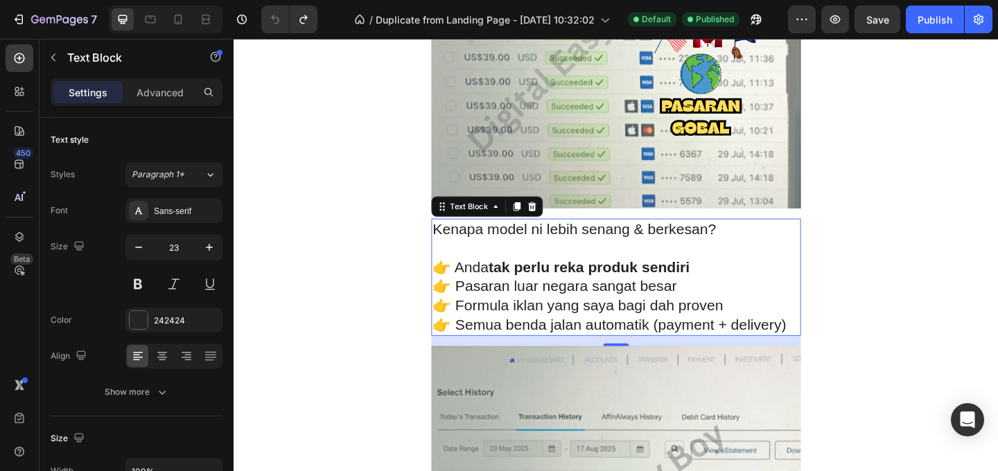
click at [625, 308] on p "👉 Pasaran luar negara sangat besar" at bounding box center [649, 308] width 399 height 21
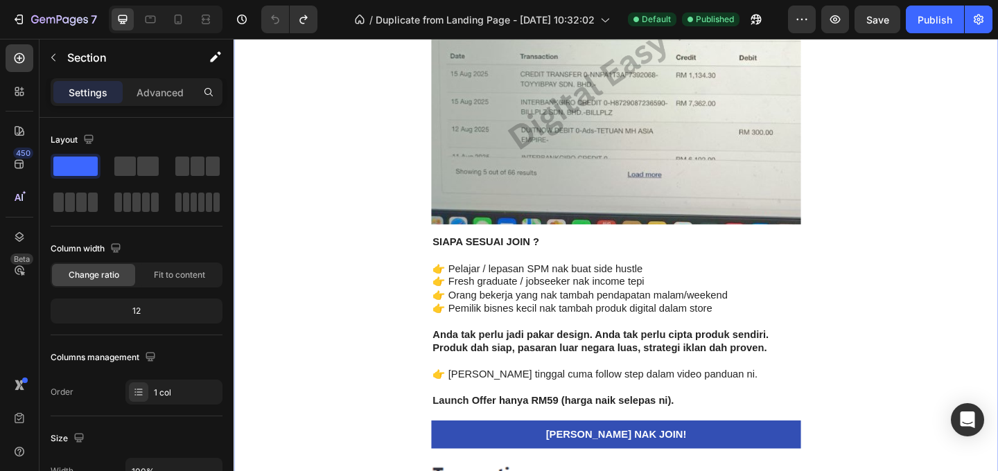
scroll to position [3389, 0]
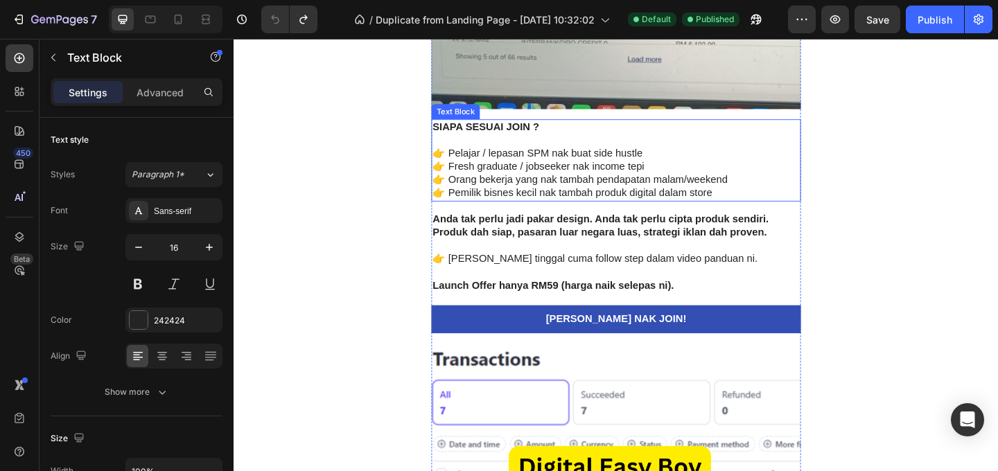
click at [713, 182] on p "👉 Fresh graduate / jobseeker nak income tepi" at bounding box center [649, 178] width 399 height 15
click at [705, 182] on p "👉 Fresh graduate / jobseeker nak income tepi" at bounding box center [649, 178] width 399 height 15
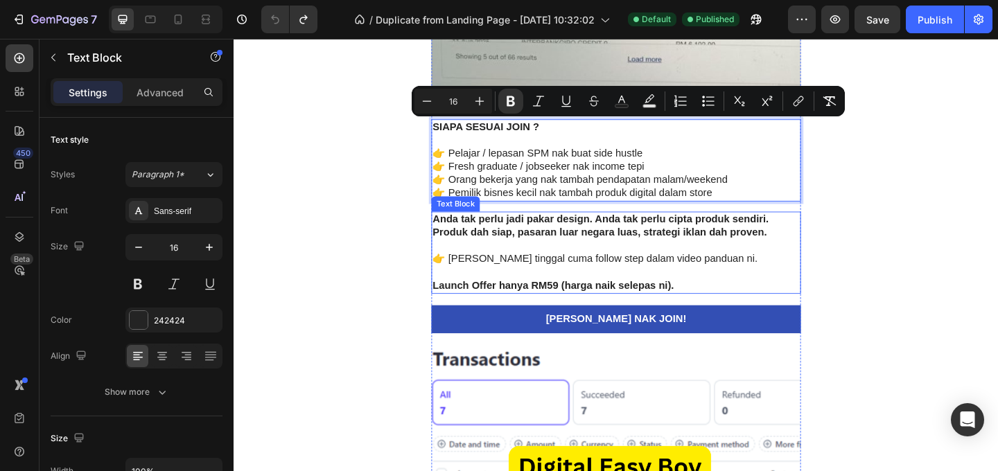
click at [716, 282] on p "👉 [PERSON_NAME] tinggal cuma follow step dalam video panduan ni." at bounding box center [649, 278] width 399 height 15
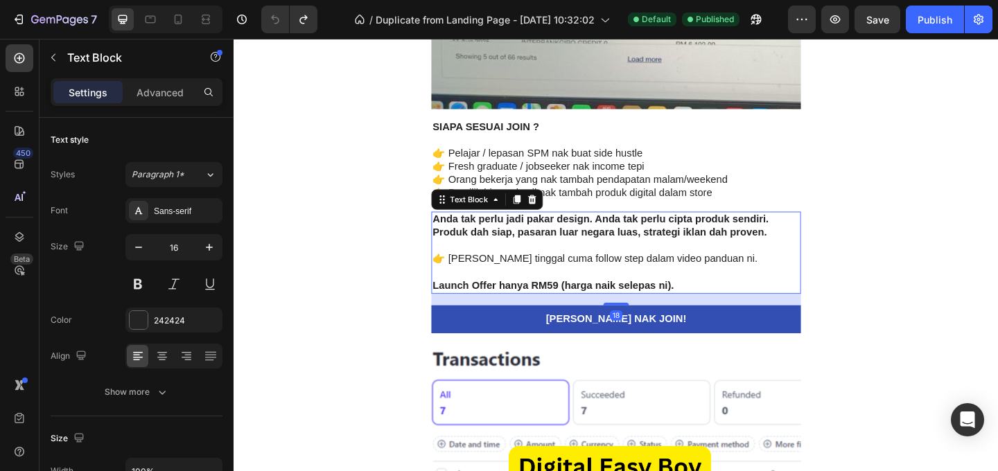
click at [744, 283] on p "👉 [PERSON_NAME] tinggal cuma follow step dalam video panduan ni." at bounding box center [649, 278] width 399 height 15
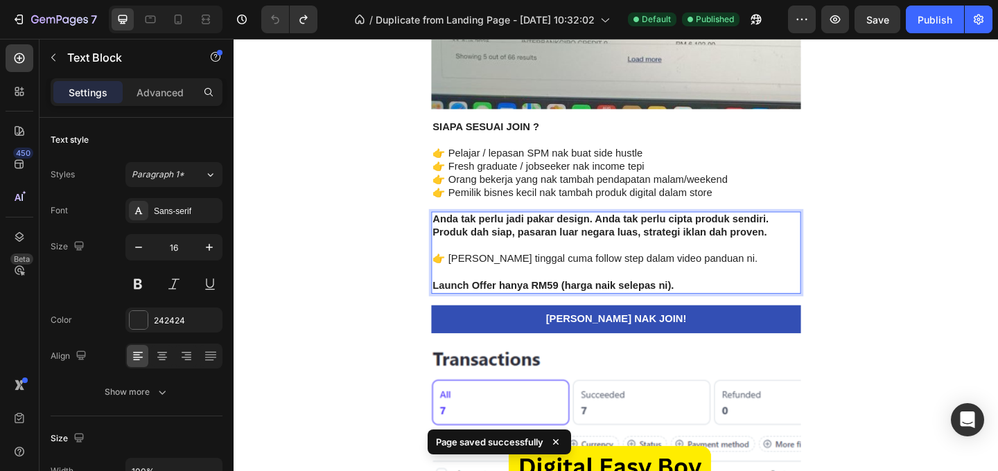
click at [742, 281] on p "👉 [PERSON_NAME] tinggal cuma follow step dalam video panduan ni." at bounding box center [649, 278] width 399 height 15
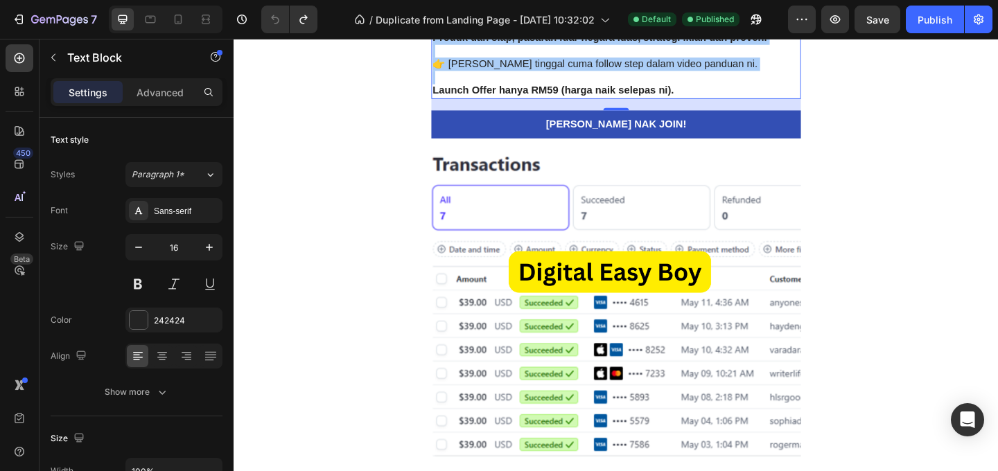
scroll to position [3799, 0]
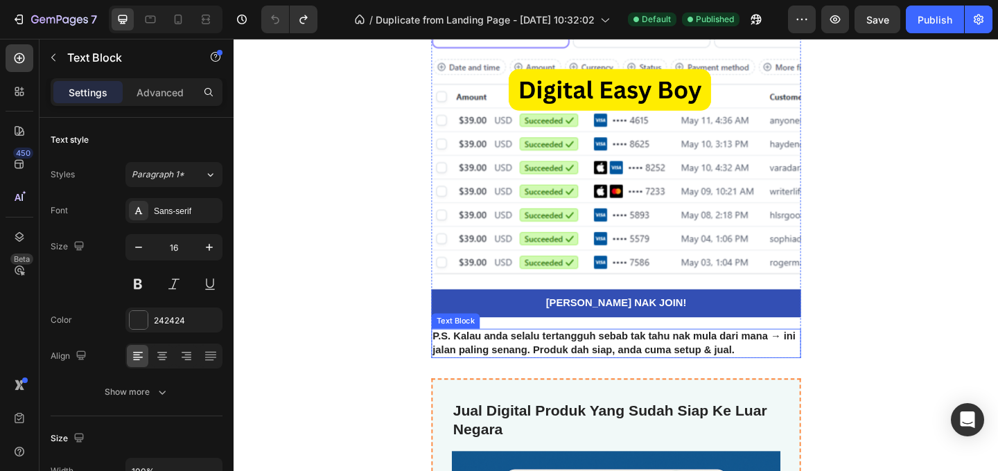
click at [694, 372] on strong "P.S. Kalau anda selalu tertangguh sebab tak tahu nak mula dari mana → ini jalan…" at bounding box center [647, 369] width 395 height 26
click at [765, 382] on strong "P.S. Kalau anda selalu tertangguh sebab tak tahu nak mula dari mana → ini jalan…" at bounding box center [647, 369] width 395 height 26
click at [778, 375] on p "P.S. Kalau anda selalu tertangguh sebab tak tahu nak mula dari mana → ini jalan…" at bounding box center [649, 370] width 399 height 29
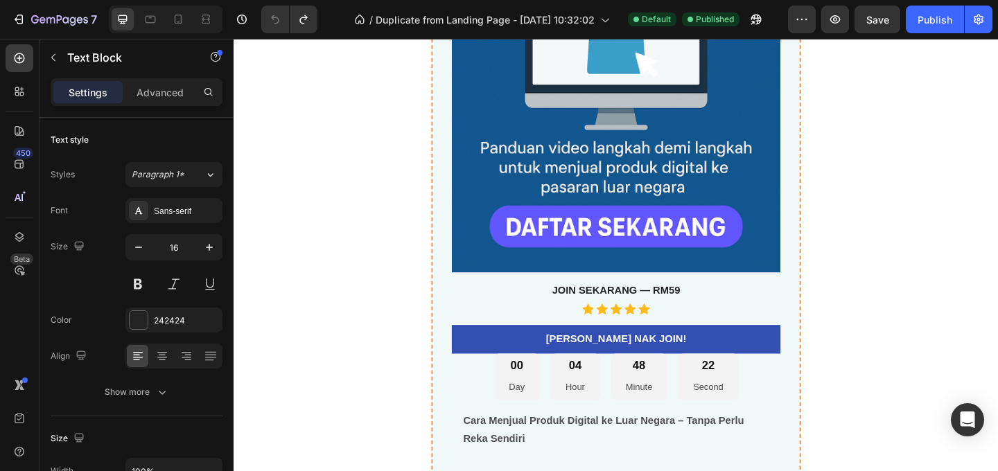
scroll to position [4532, 0]
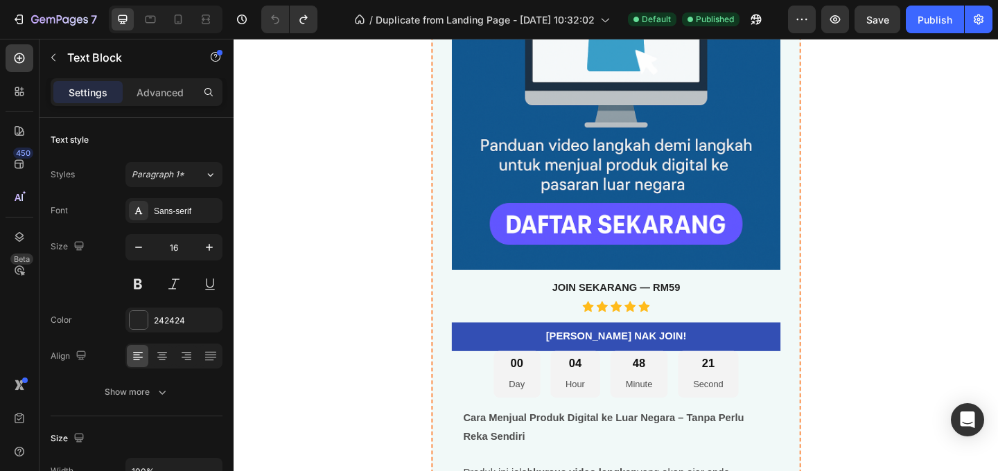
click at [690, 311] on strong "JOIN SEKARANG — RM59" at bounding box center [649, 310] width 139 height 12
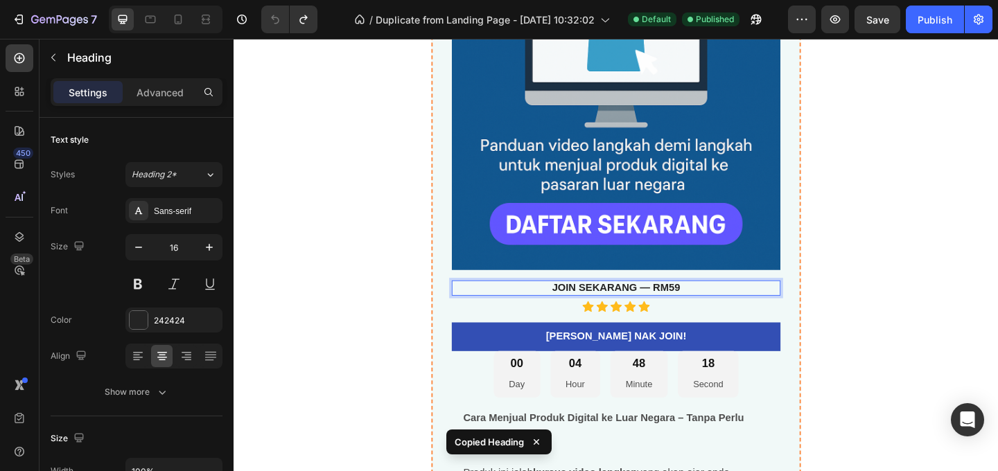
click at [690, 311] on strong "JOIN SEKARANG — RM59" at bounding box center [649, 310] width 139 height 12
click at [714, 310] on p "JOIN SEKARANG — RM59" at bounding box center [649, 310] width 355 height 15
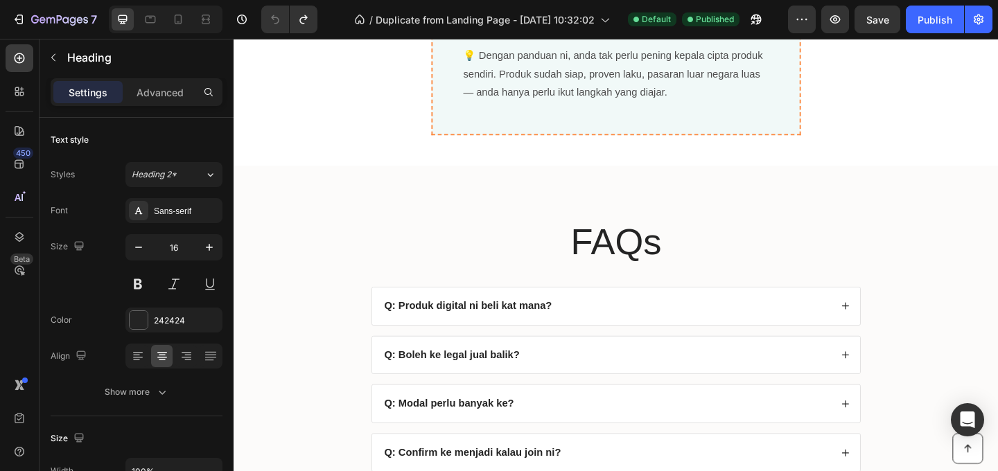
scroll to position [5434, 0]
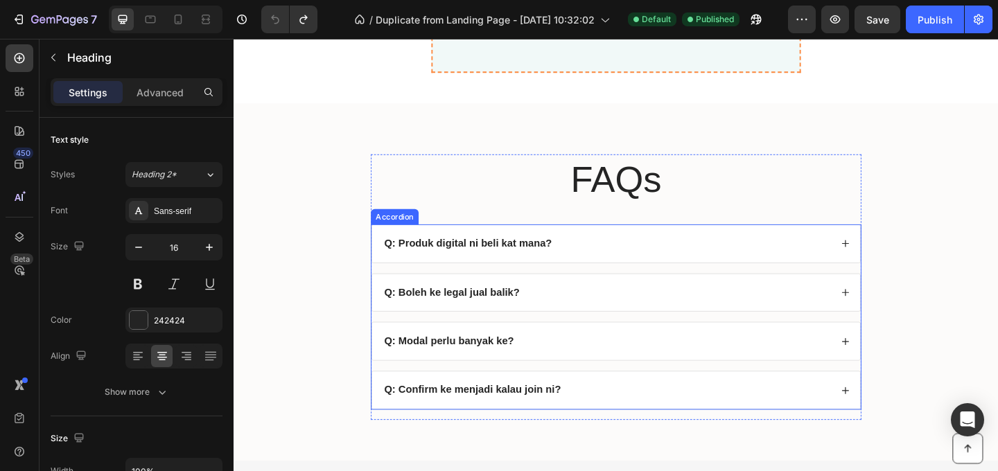
click at [557, 266] on strong "Q: Produk digital ni beli kat mana?" at bounding box center [488, 261] width 182 height 12
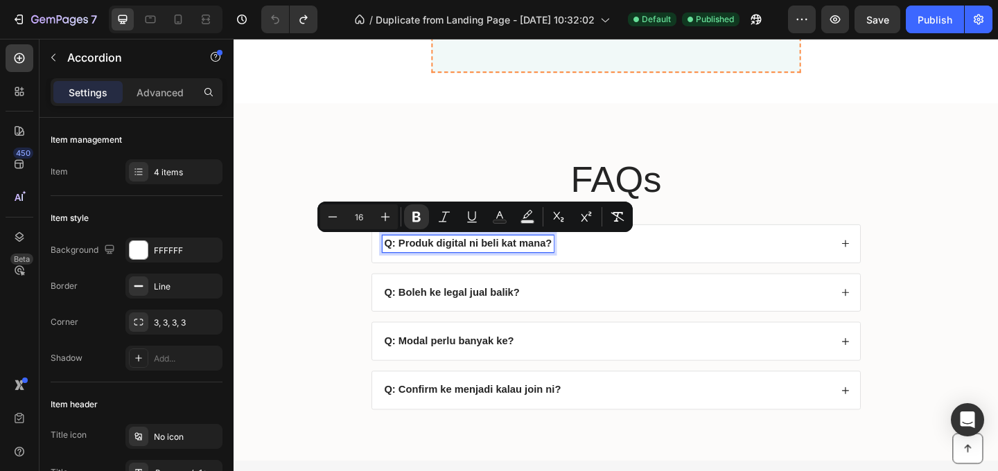
click at [605, 265] on div "Q: Produk digital ni beli kat mana?" at bounding box center [639, 261] width 488 height 19
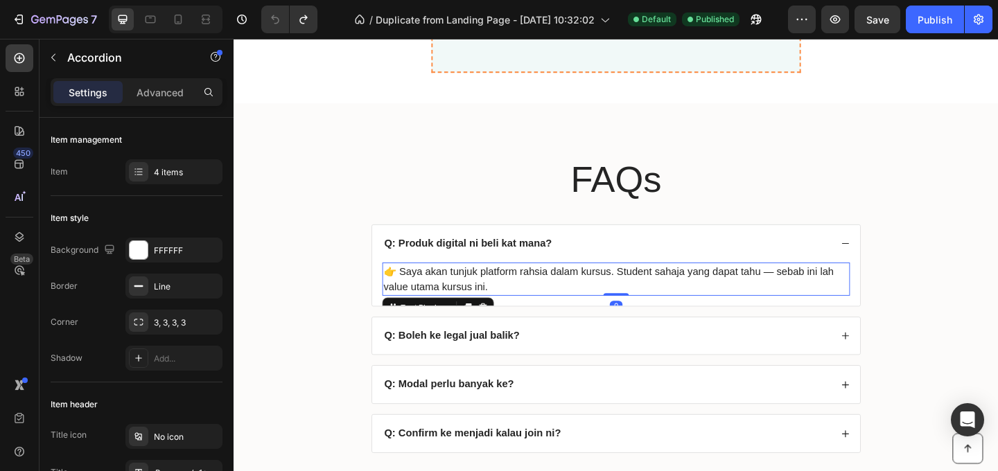
click at [631, 290] on p "👉 Saya akan tunjuk platform rahsia dalam kursus. Student sahaja yang dapat tahu…" at bounding box center [650, 300] width 506 height 33
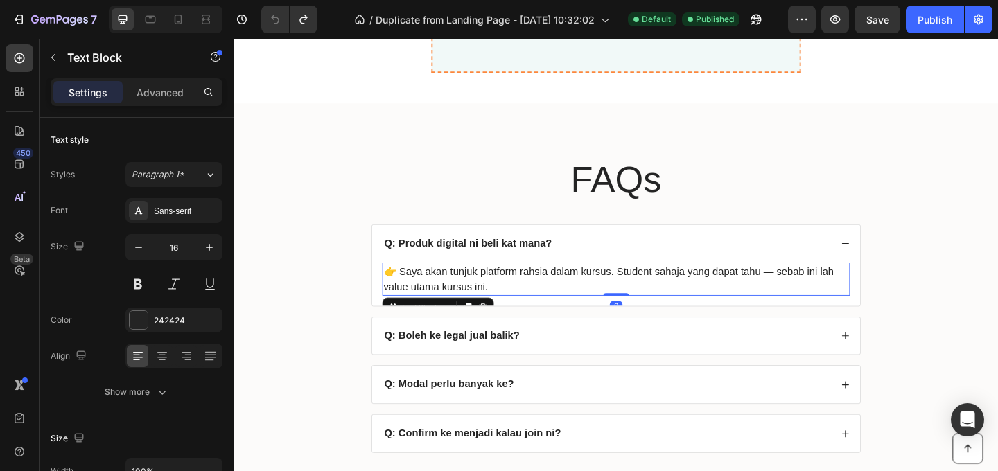
click at [620, 296] on p "👉 Saya akan tunjuk platform rahsia dalam kursus. Student sahaja yang dapat tahu…" at bounding box center [650, 300] width 506 height 33
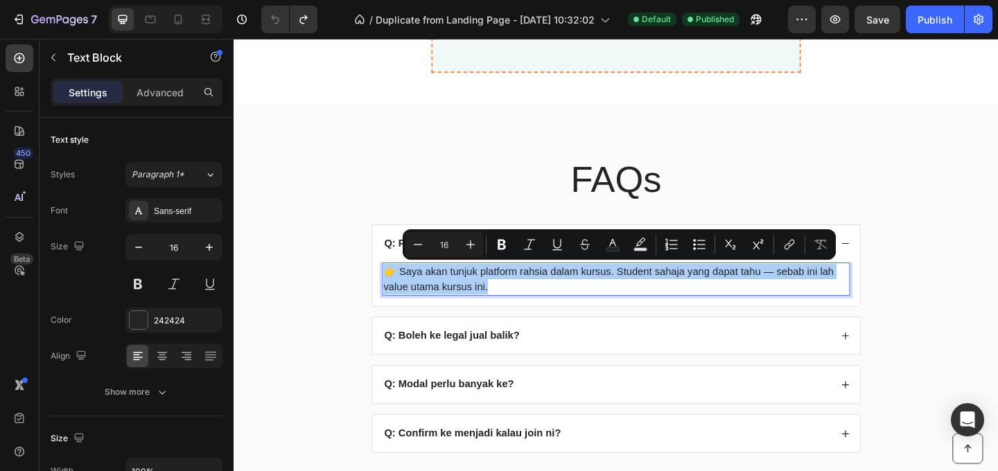
click at [494, 363] on strong "Q: Boleh ke legal jual balik?" at bounding box center [471, 362] width 148 height 12
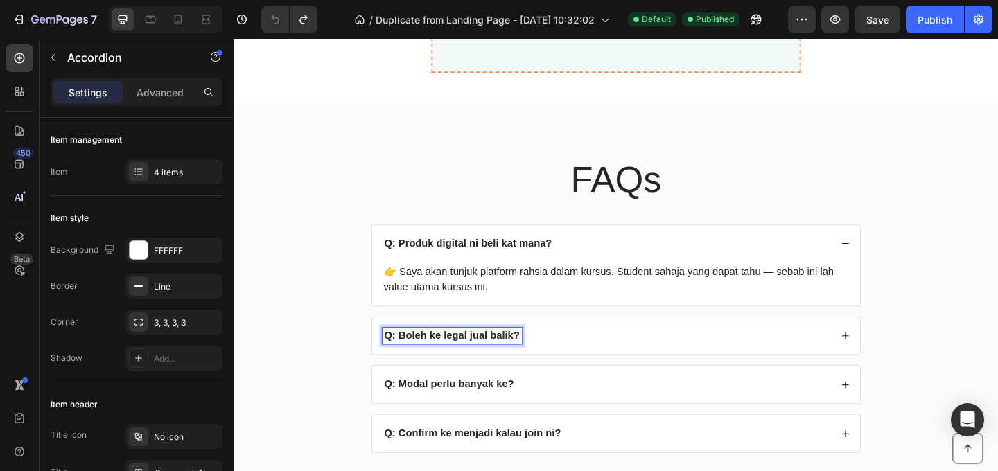
click at [494, 363] on strong "Q: Boleh ke legal jual balik?" at bounding box center [471, 362] width 148 height 12
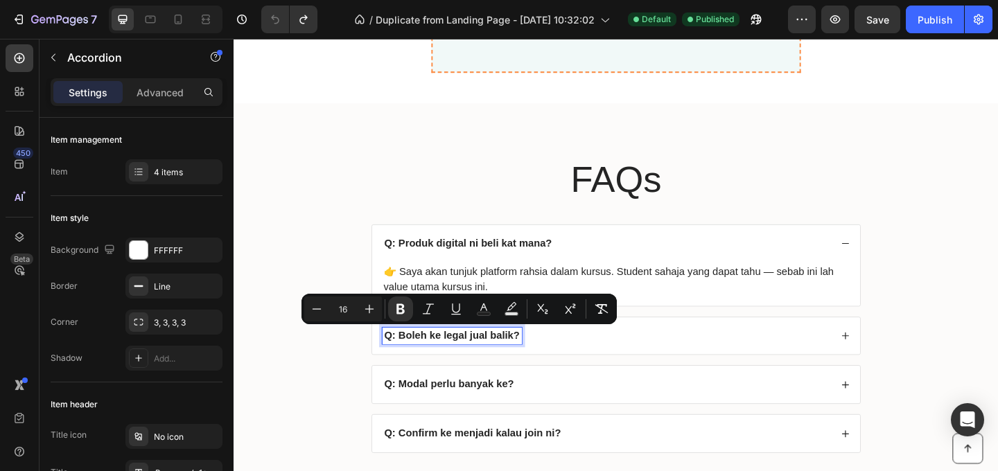
click at [619, 362] on div "Q: Boleh ke legal jual balik?" at bounding box center [639, 362] width 488 height 19
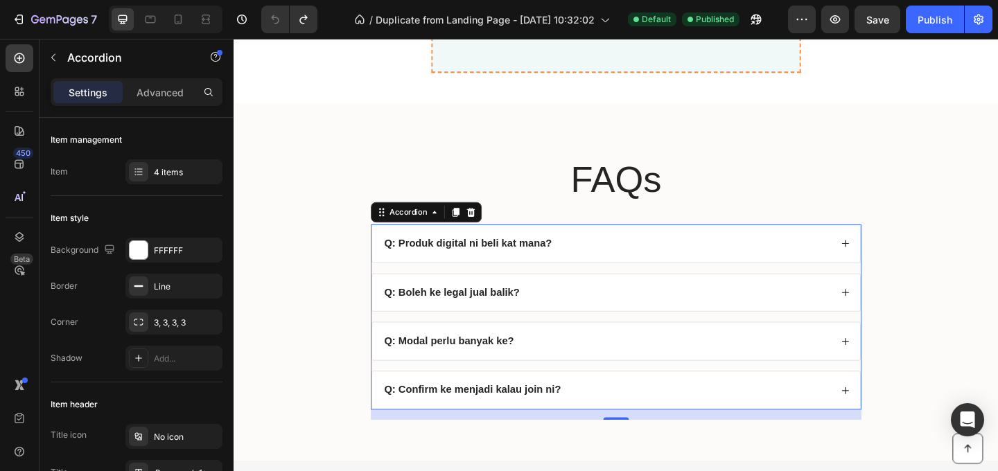
click at [620, 322] on div "Q: Boleh ke legal jual balik?" at bounding box center [639, 315] width 488 height 19
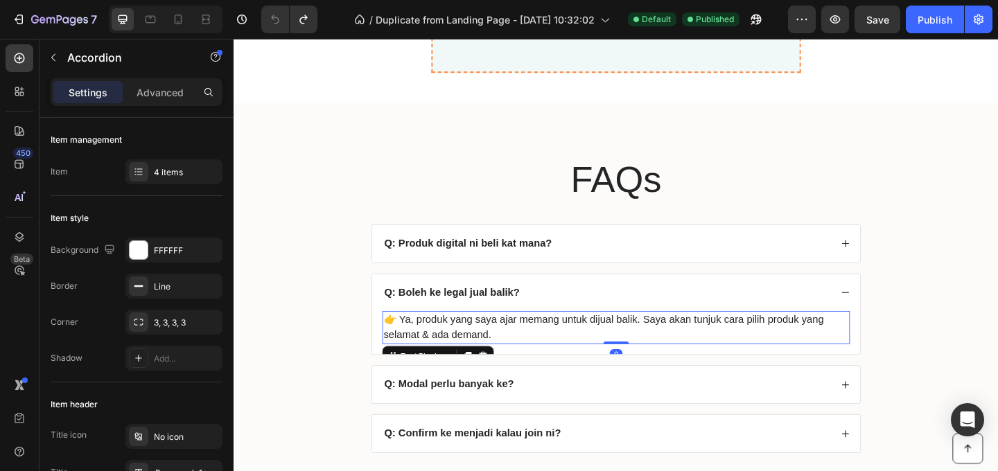
click at [543, 340] on p "👉 Ya, produk yang saya ajar memang untuk dijual balik. Saya akan tunjuk cara pi…" at bounding box center [650, 352] width 506 height 33
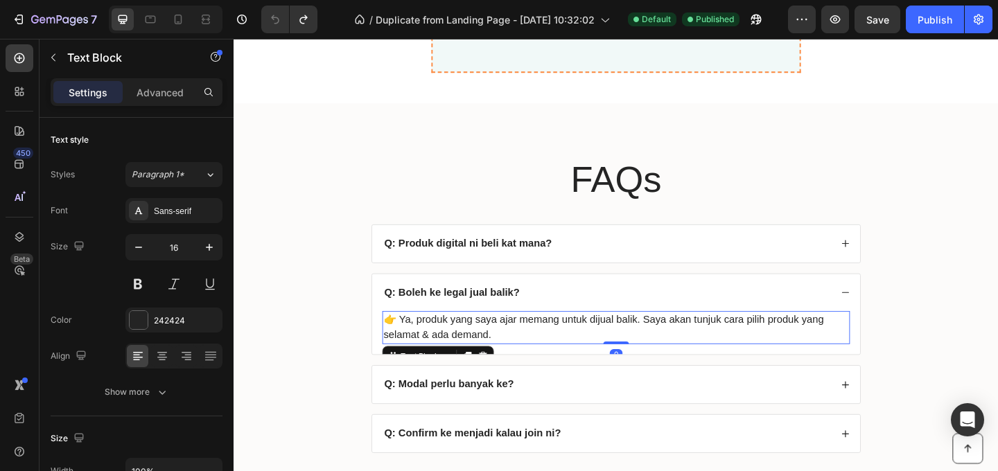
click at [528, 356] on p "👉 Ya, produk yang saya ajar memang untuk dijual balik. Saya akan tunjuk cara pi…" at bounding box center [650, 352] width 506 height 33
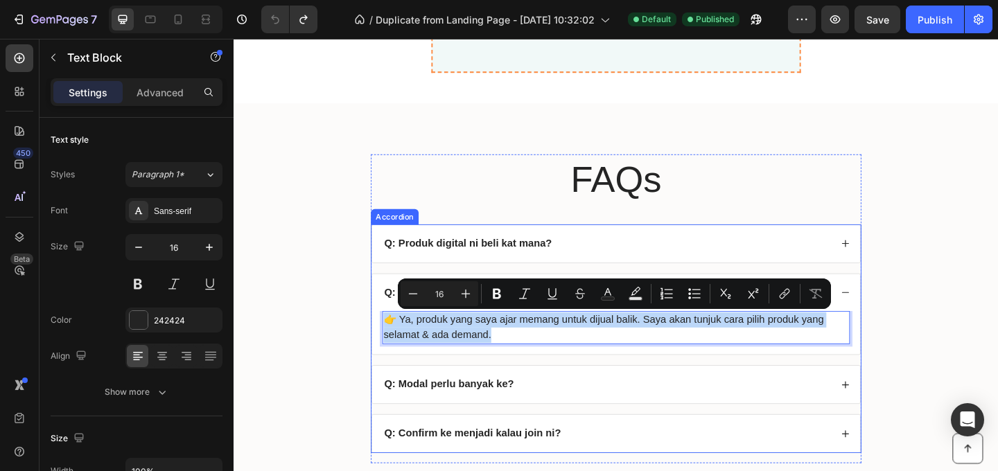
click at [506, 415] on strong "Q: Modal perlu banyak ke?" at bounding box center [467, 414] width 141 height 12
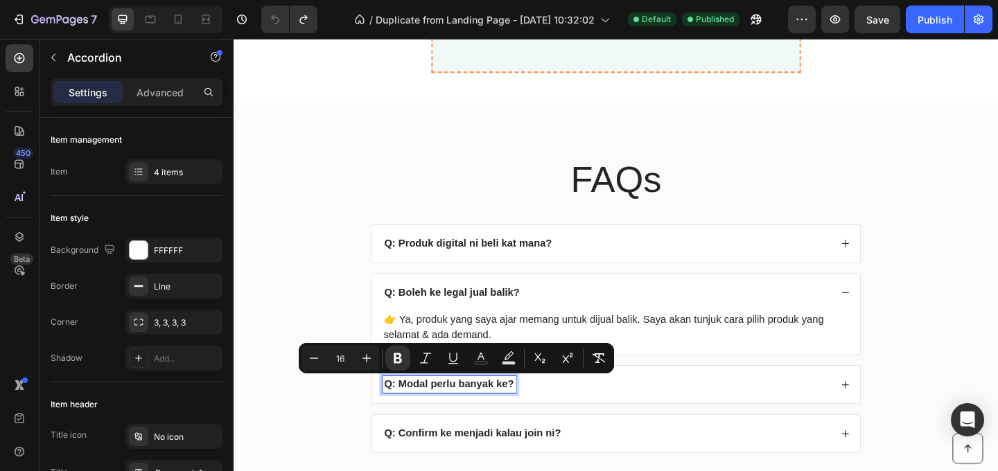
click at [620, 411] on div "Q: Modal perlu banyak ke?" at bounding box center [639, 415] width 488 height 19
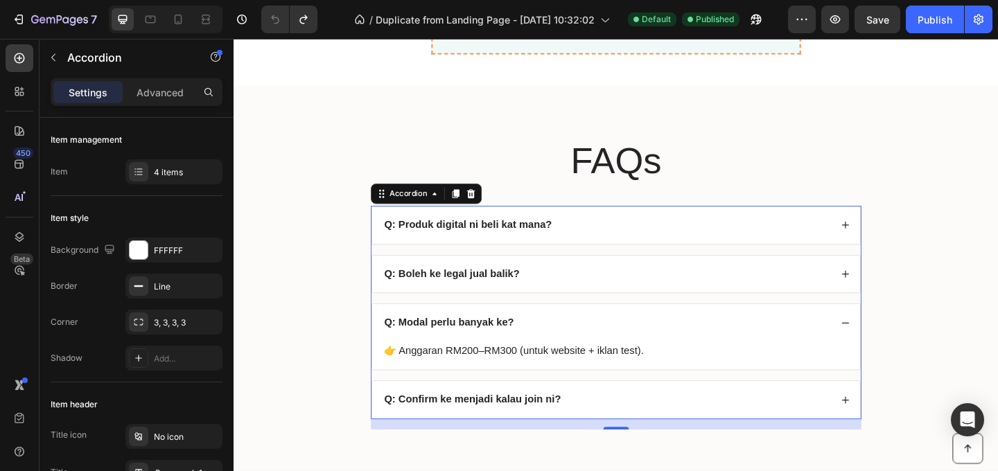
scroll to position [5463, 0]
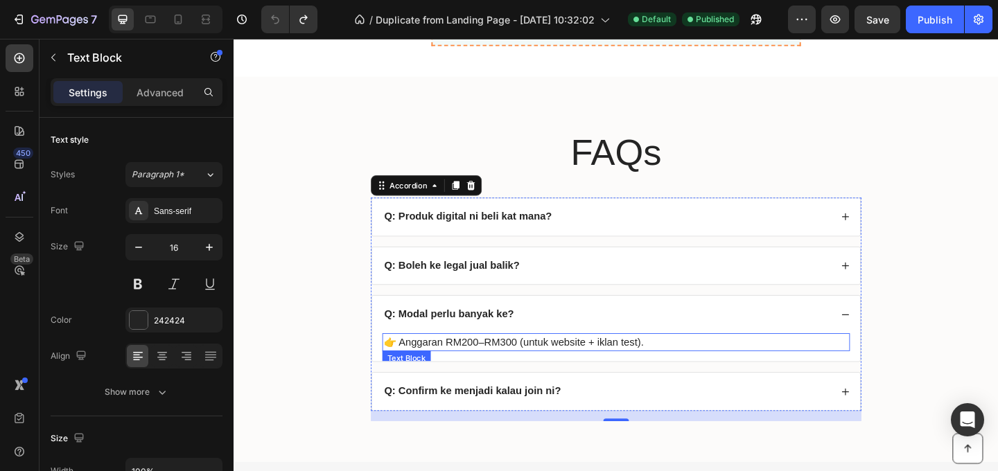
click at [605, 368] on p "👉 Anggaran RM200–RM300 (untuk website + iklan test)." at bounding box center [650, 368] width 506 height 17
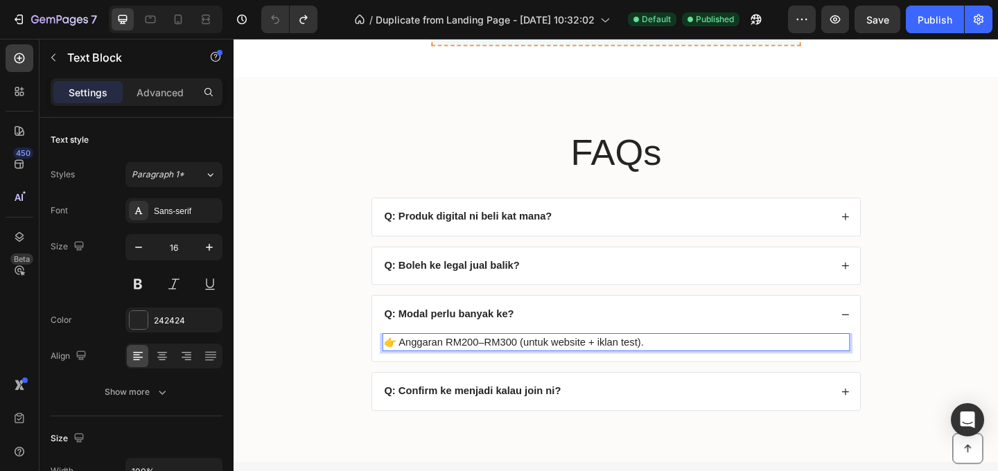
click at [604, 367] on p "👉 Anggaran RM200–RM300 (untuk website + iklan test)." at bounding box center [650, 368] width 506 height 17
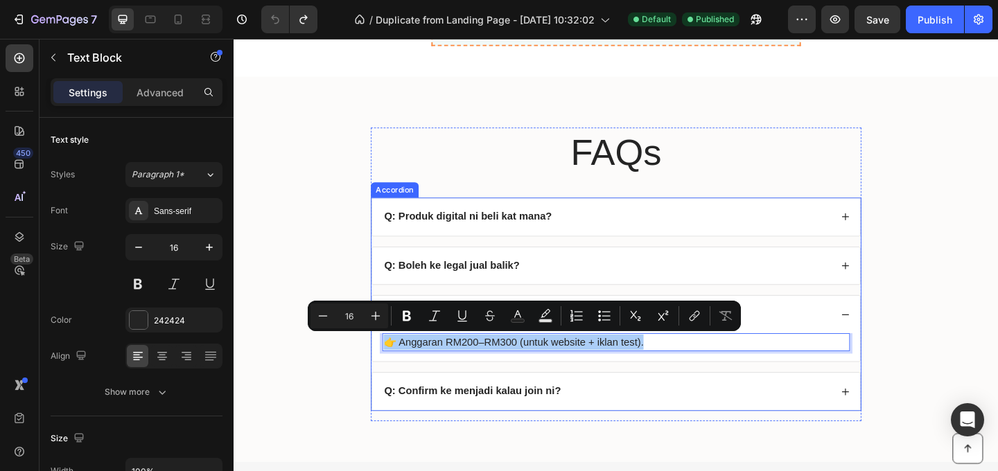
click at [475, 421] on strong "Q: Confirm ke menjadi kalau join ni?" at bounding box center [493, 422] width 192 height 12
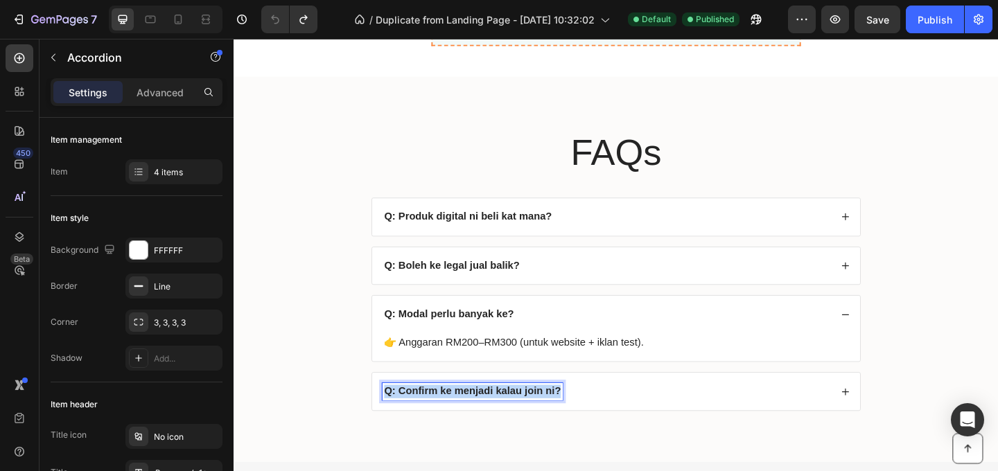
click at [475, 421] on strong "Q: Confirm ke menjadi kalau join ni?" at bounding box center [493, 422] width 192 height 12
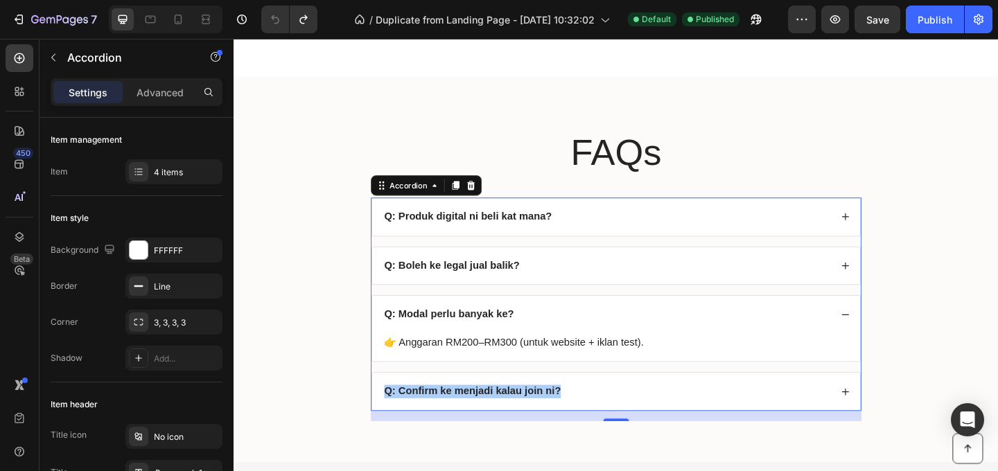
scroll to position [5581, 0]
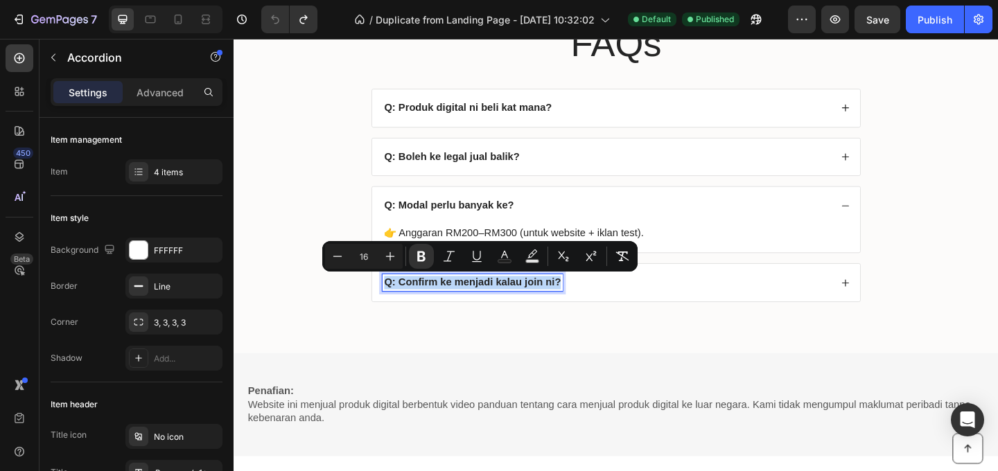
click at [639, 304] on div "Q: Confirm ke menjadi kalau join ni?" at bounding box center [639, 304] width 488 height 19
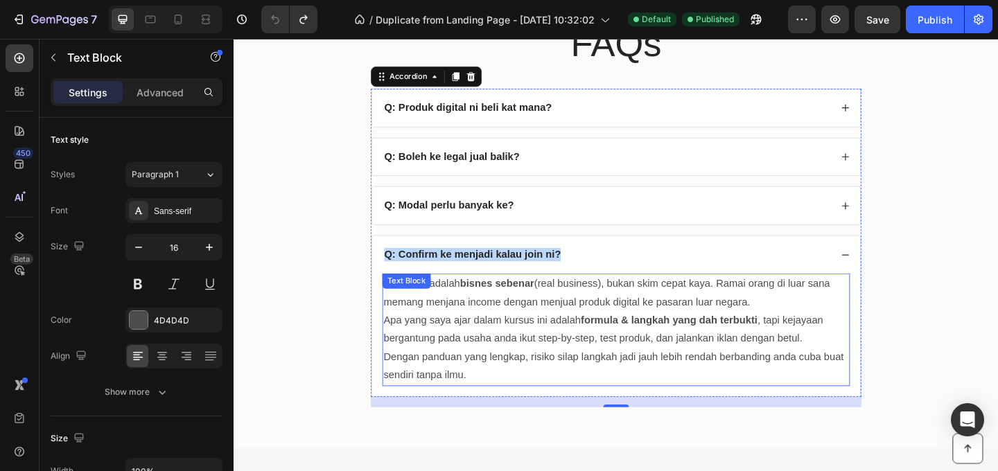
click at [616, 337] on p "Apa yang saya ajar dalam kursus ini adalah formula & langkah yang dah terbukti …" at bounding box center [650, 356] width 506 height 40
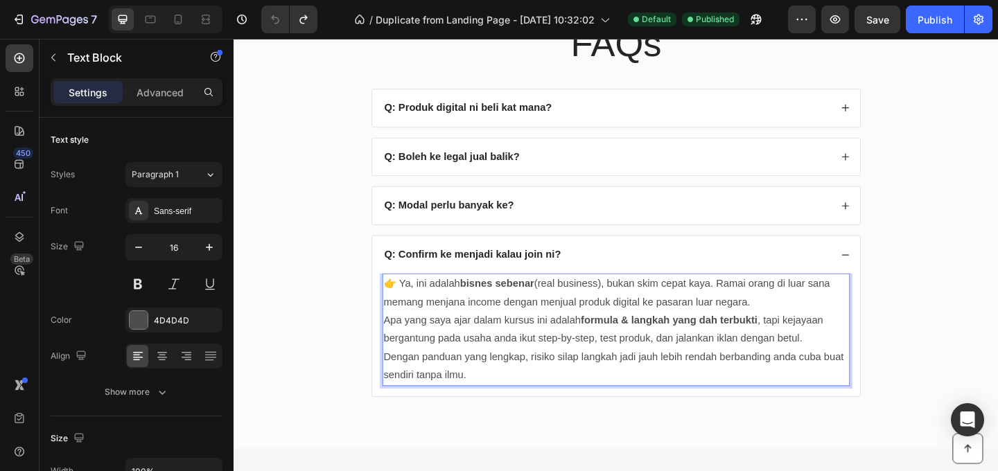
click at [578, 347] on p "Apa yang saya ajar dalam kursus ini adalah formula & langkah yang dah terbukti …" at bounding box center [650, 356] width 506 height 40
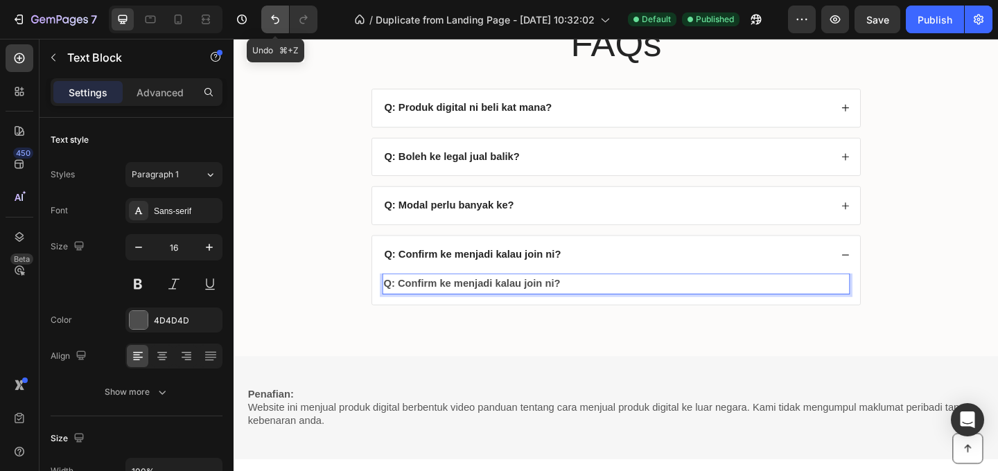
click at [270, 16] on icon "Undo/Redo" at bounding box center [275, 19] width 14 height 14
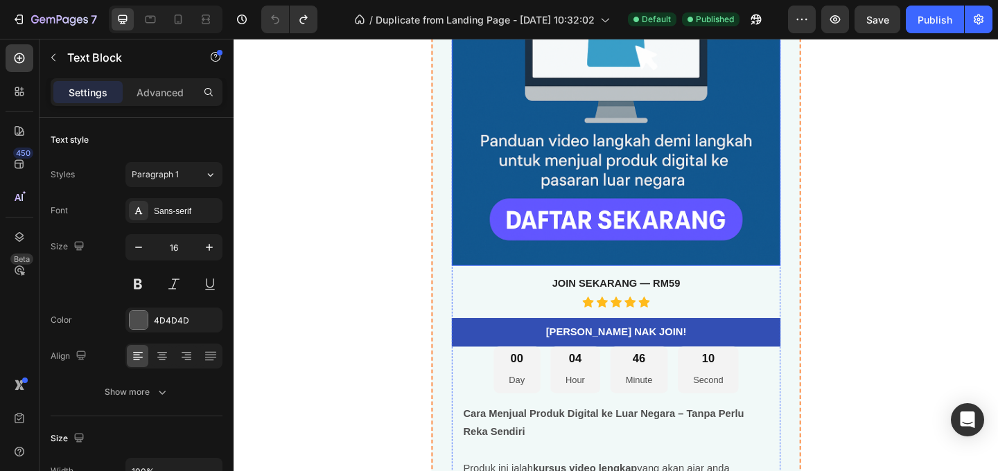
scroll to position [5700, 0]
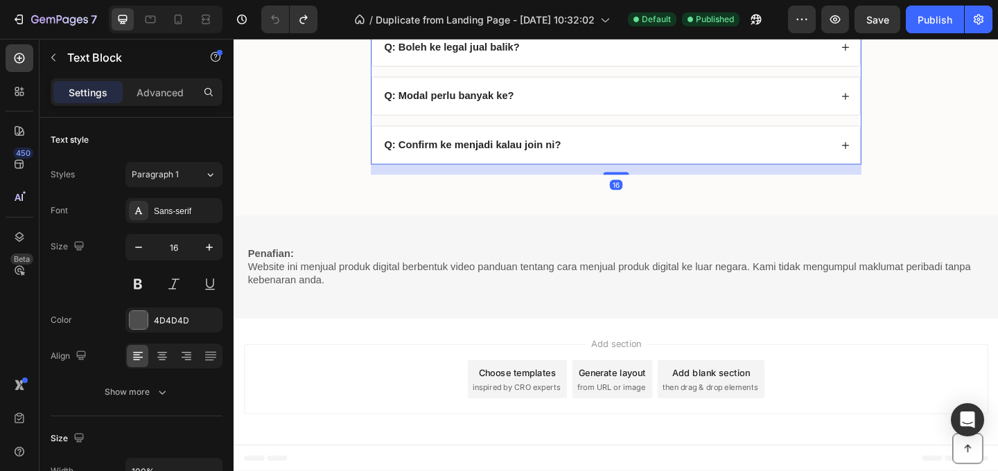
click at [561, 145] on div "Q: Confirm ke menjadi kalau join ni?" at bounding box center [493, 154] width 196 height 19
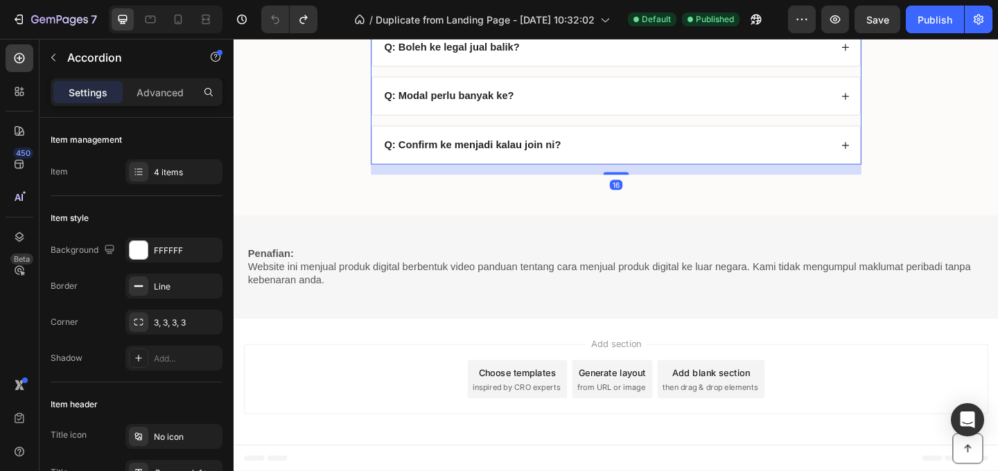
click at [643, 167] on div "Q: Confirm ke menjadi kalau join ni?" at bounding box center [649, 154] width 531 height 41
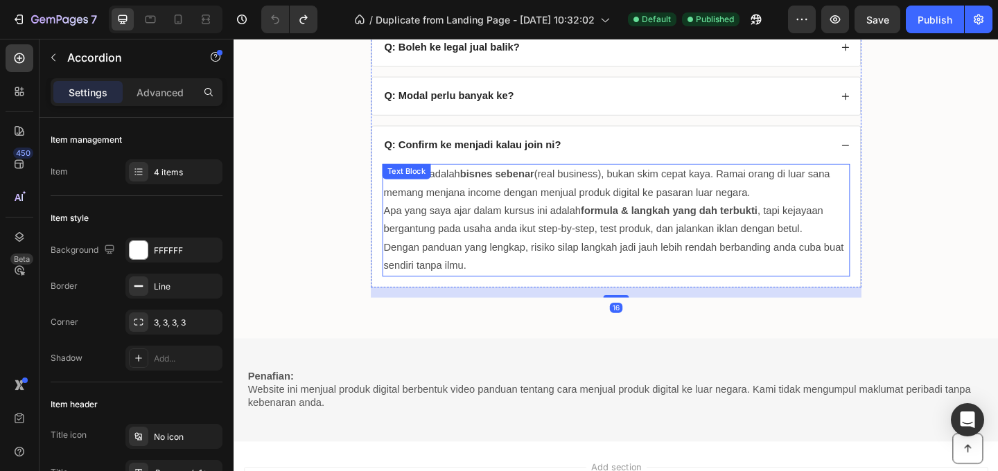
click at [611, 227] on strong "formula & langkah yang dah terbukti" at bounding box center [707, 226] width 192 height 12
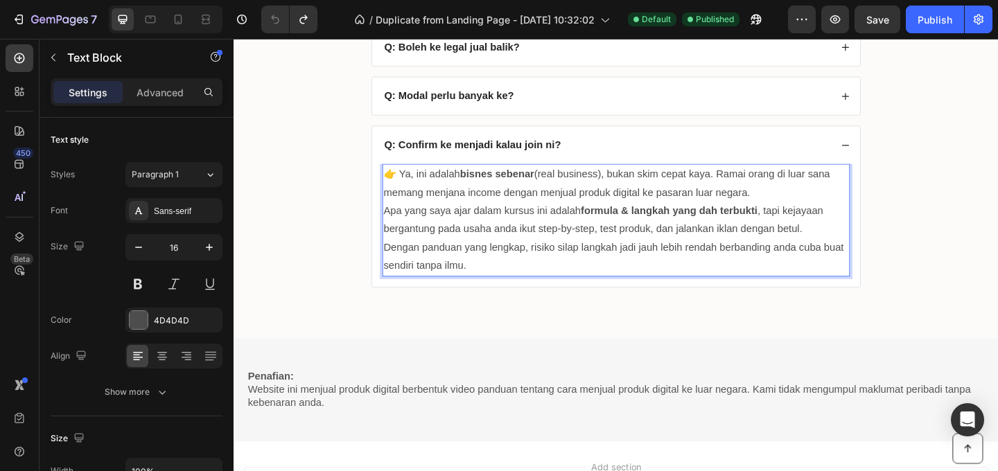
click at [598, 241] on p "Apa yang saya ajar dalam kursus ini adalah formula & langkah yang dah terbukti …" at bounding box center [650, 236] width 506 height 40
click at [591, 243] on p "Apa yang saya ajar dalam kursus ini adalah formula & langkah yang dah terbukti …" at bounding box center [650, 236] width 506 height 40
click at [568, 273] on p "Dengan panduan yang lengkap, risiko silap langkah jadi jauh lebih rendah berban…" at bounding box center [650, 276] width 506 height 40
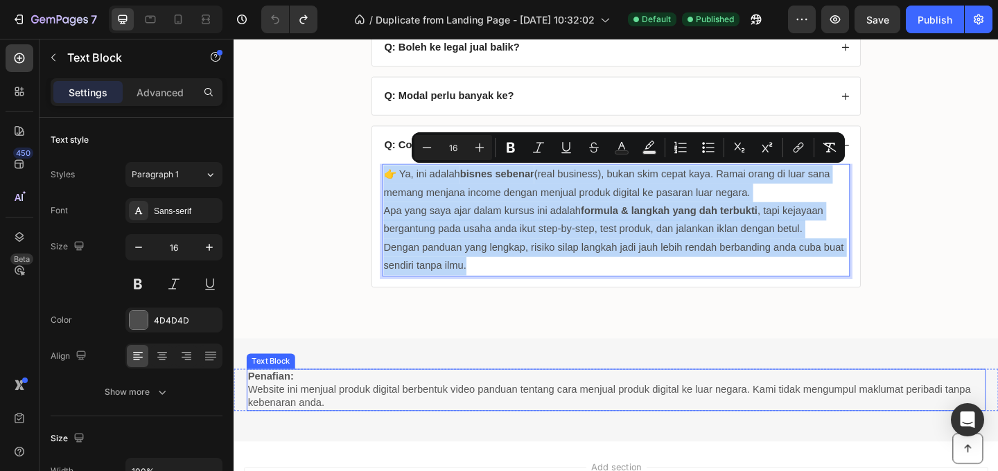
click at [582, 406] on p "Penafian:" at bounding box center [649, 406] width 801 height 15
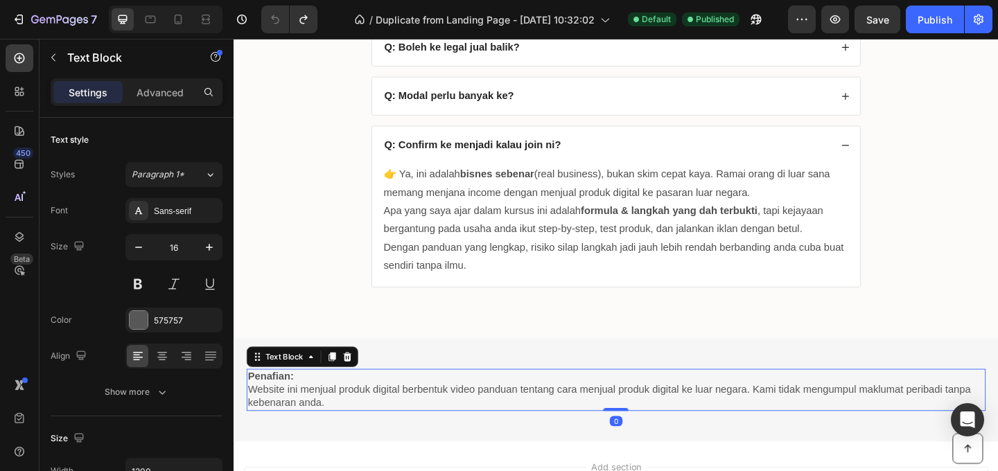
click at [568, 417] on p "Website ini menjual produk digital berbentuk video panduan tentang cara menjual…" at bounding box center [649, 428] width 801 height 29
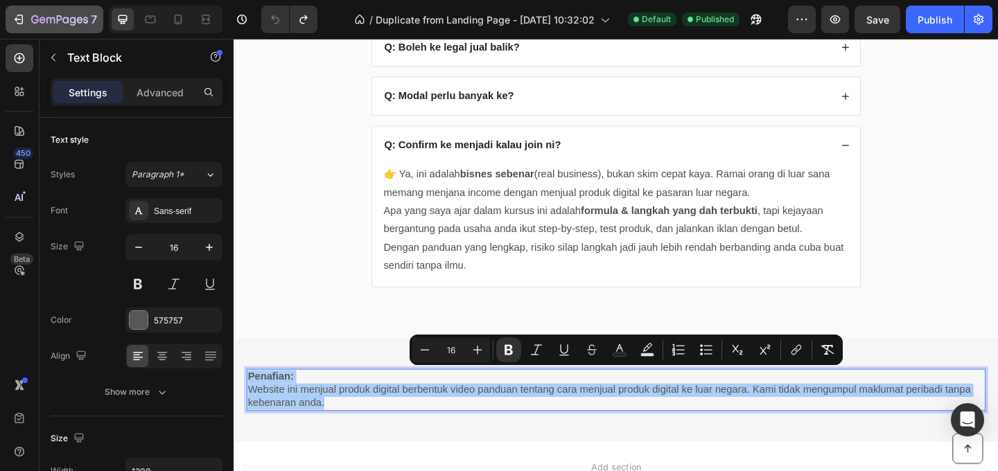
click at [30, 21] on div "7" at bounding box center [54, 19] width 85 height 17
click at [31, 21] on div "7" at bounding box center [54, 19] width 85 height 17
